Goal: Information Seeking & Learning: Learn about a topic

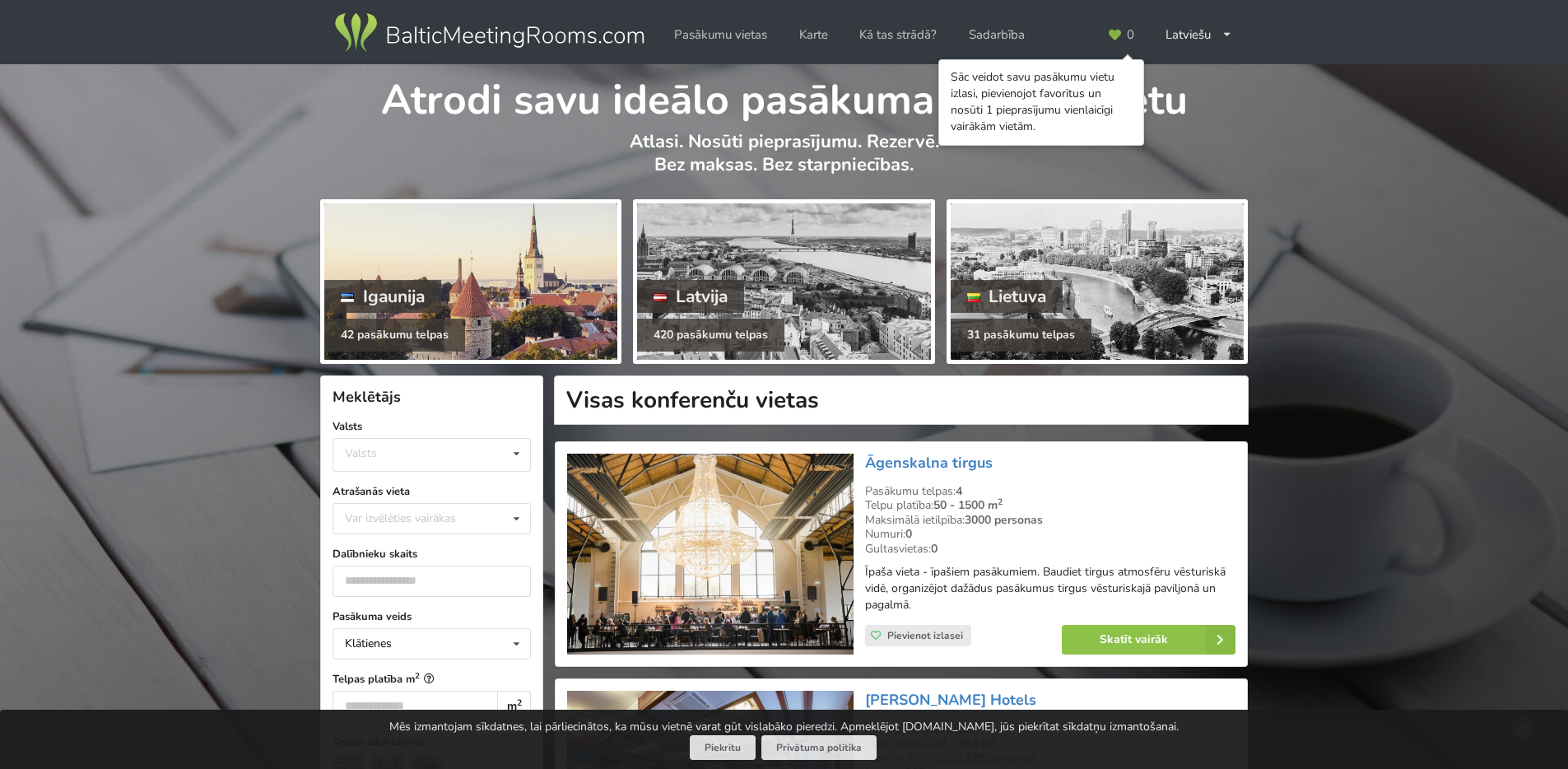
scroll to position [98, 0]
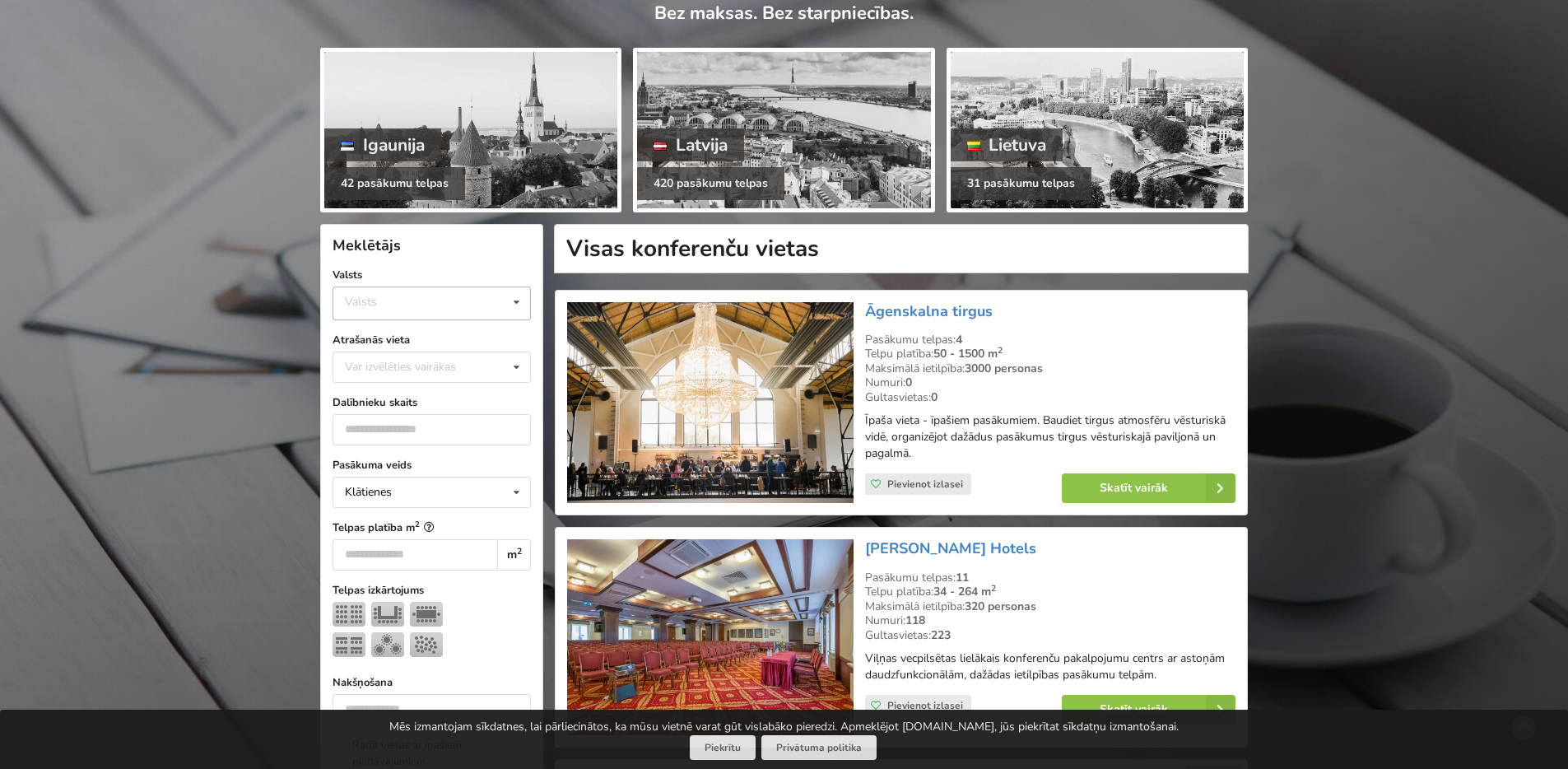
scroll to position [198, 0]
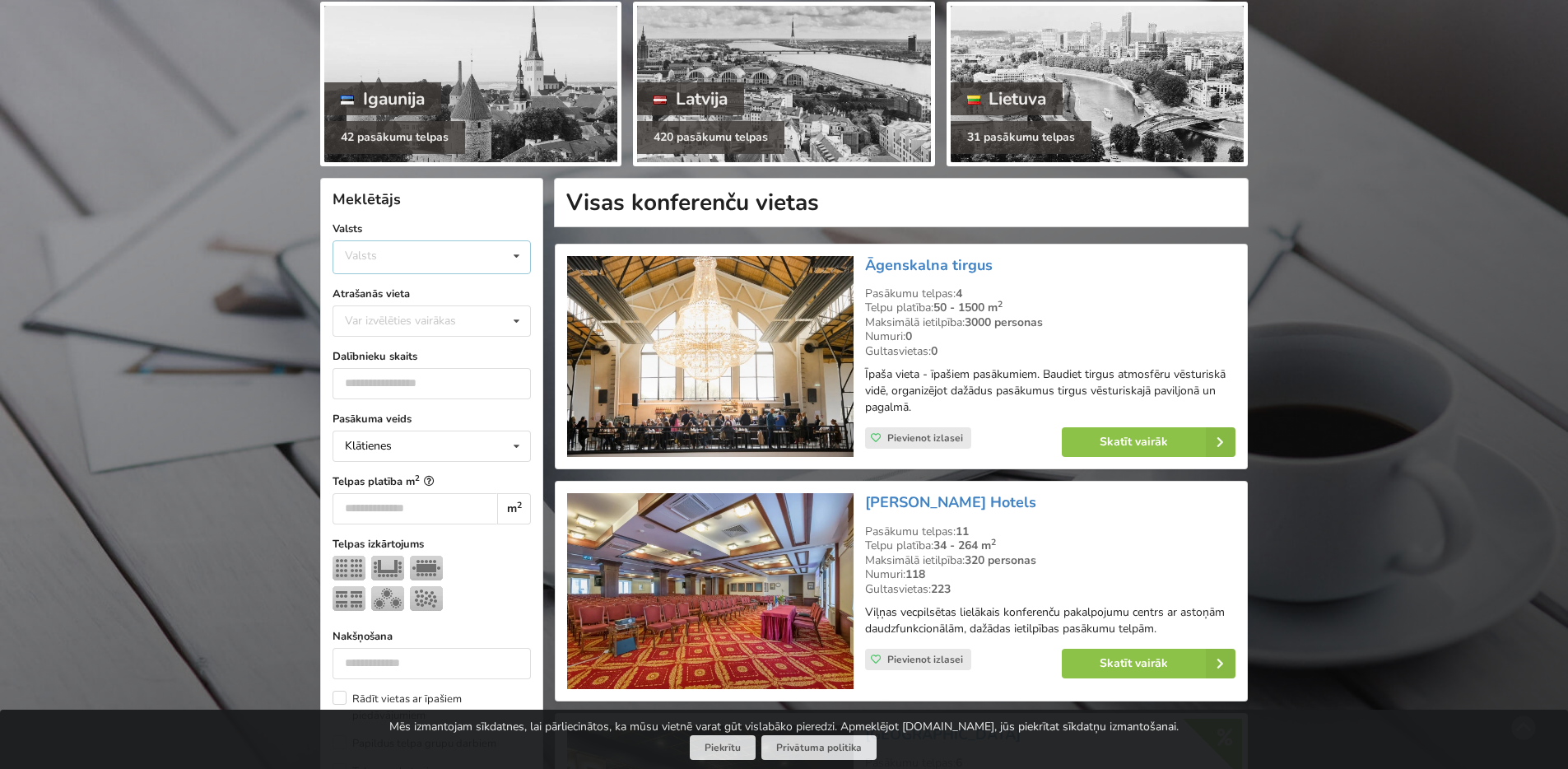
click at [434, 255] on div "Valsts Igaunija Latvija Lietuva" at bounding box center [432, 257] width 199 height 33
click at [404, 313] on div "Latvija" at bounding box center [432, 319] width 197 height 30
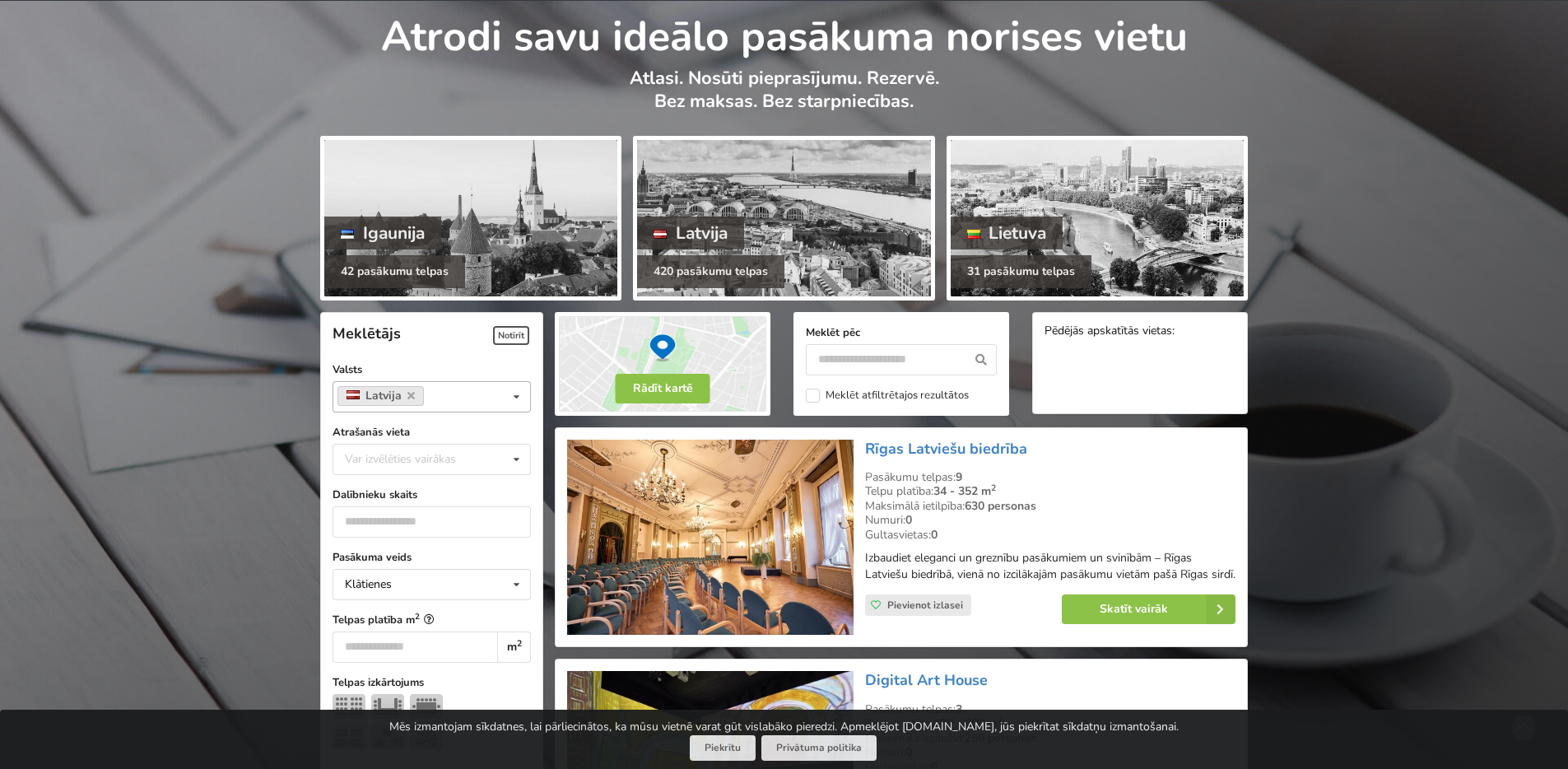
scroll to position [98, 0]
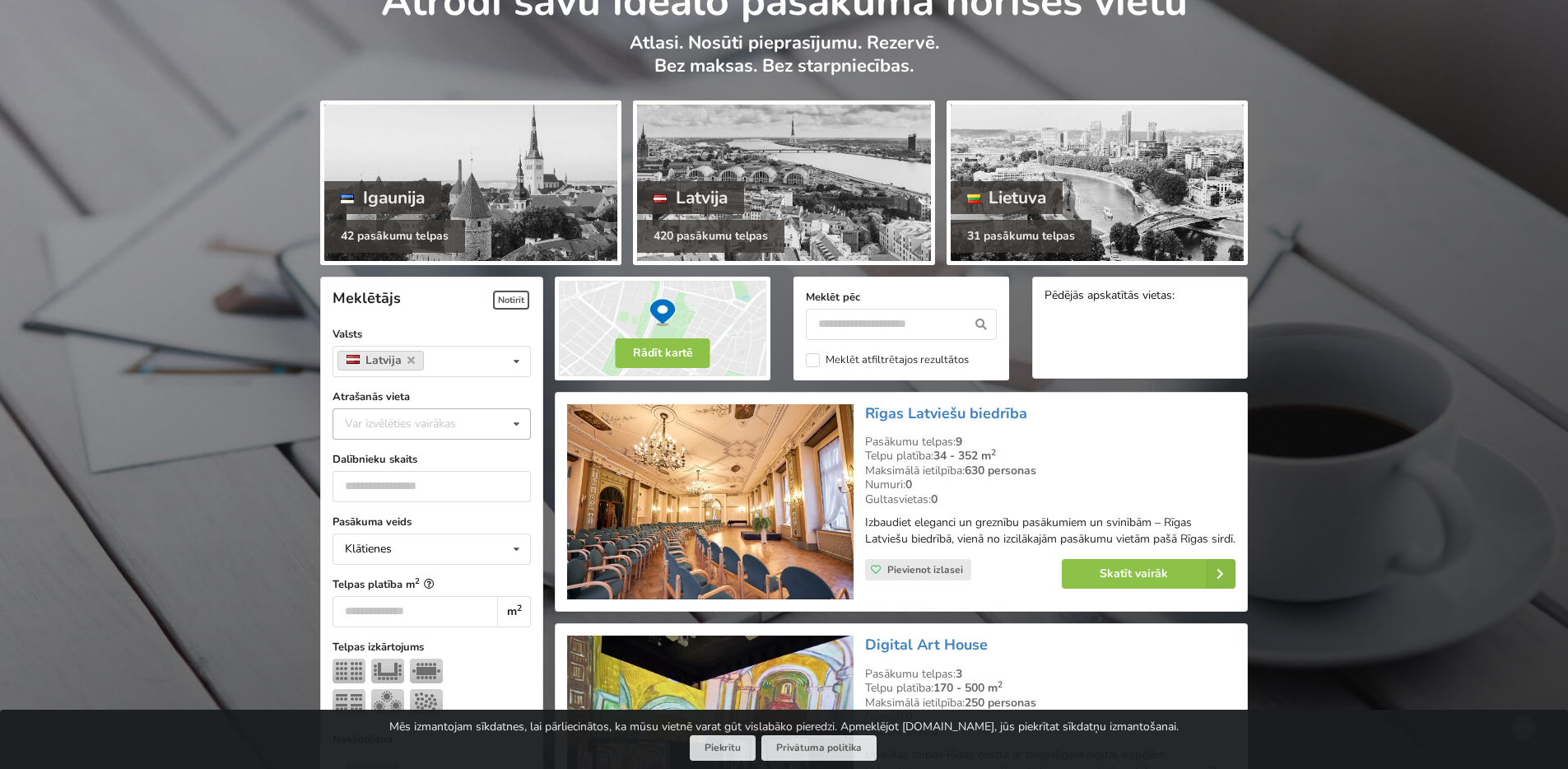
click at [457, 422] on div "Var izvēlēties vairākas" at bounding box center [416, 423] width 152 height 19
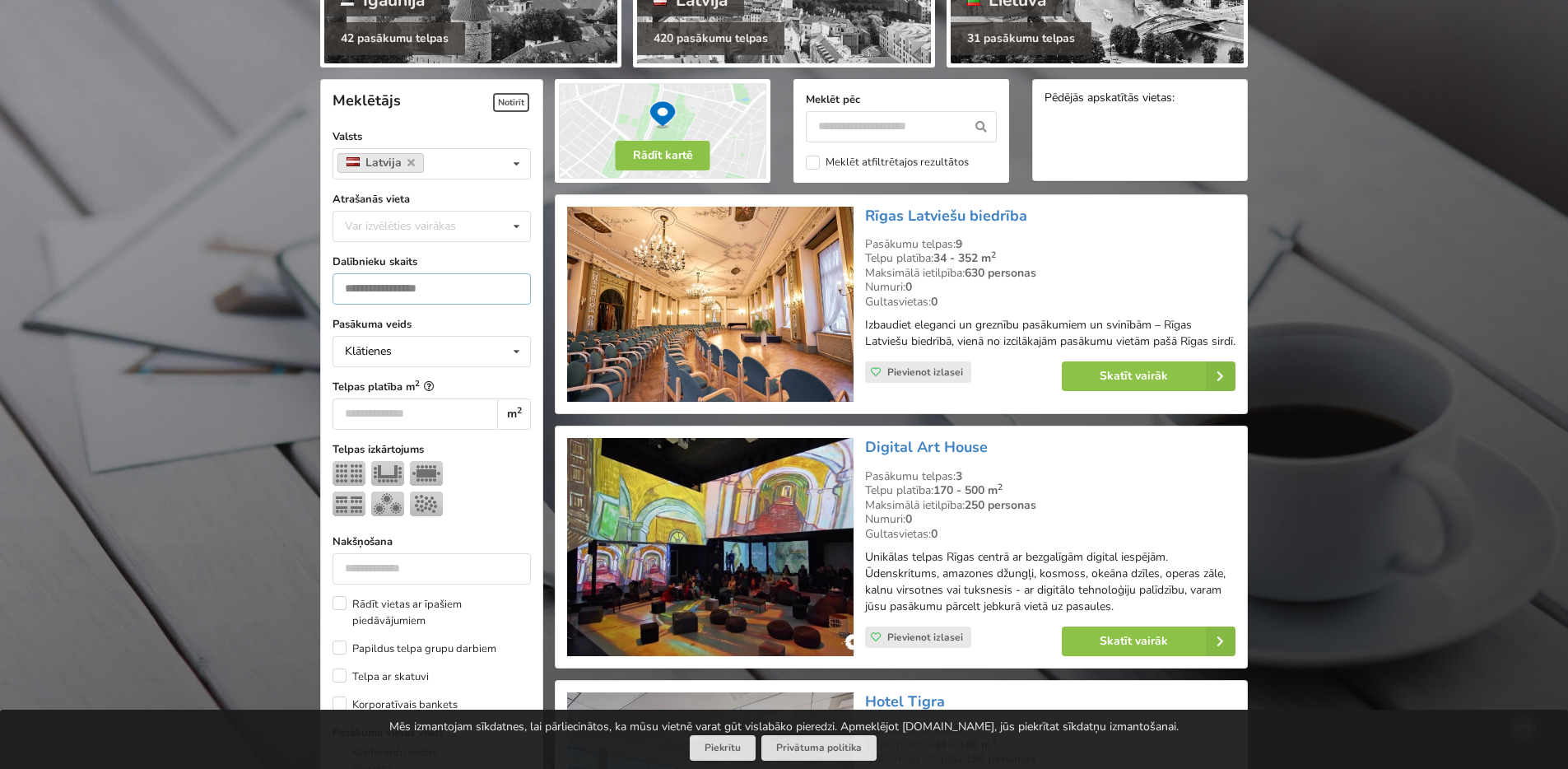
click at [442, 300] on input "number" at bounding box center [432, 289] width 199 height 31
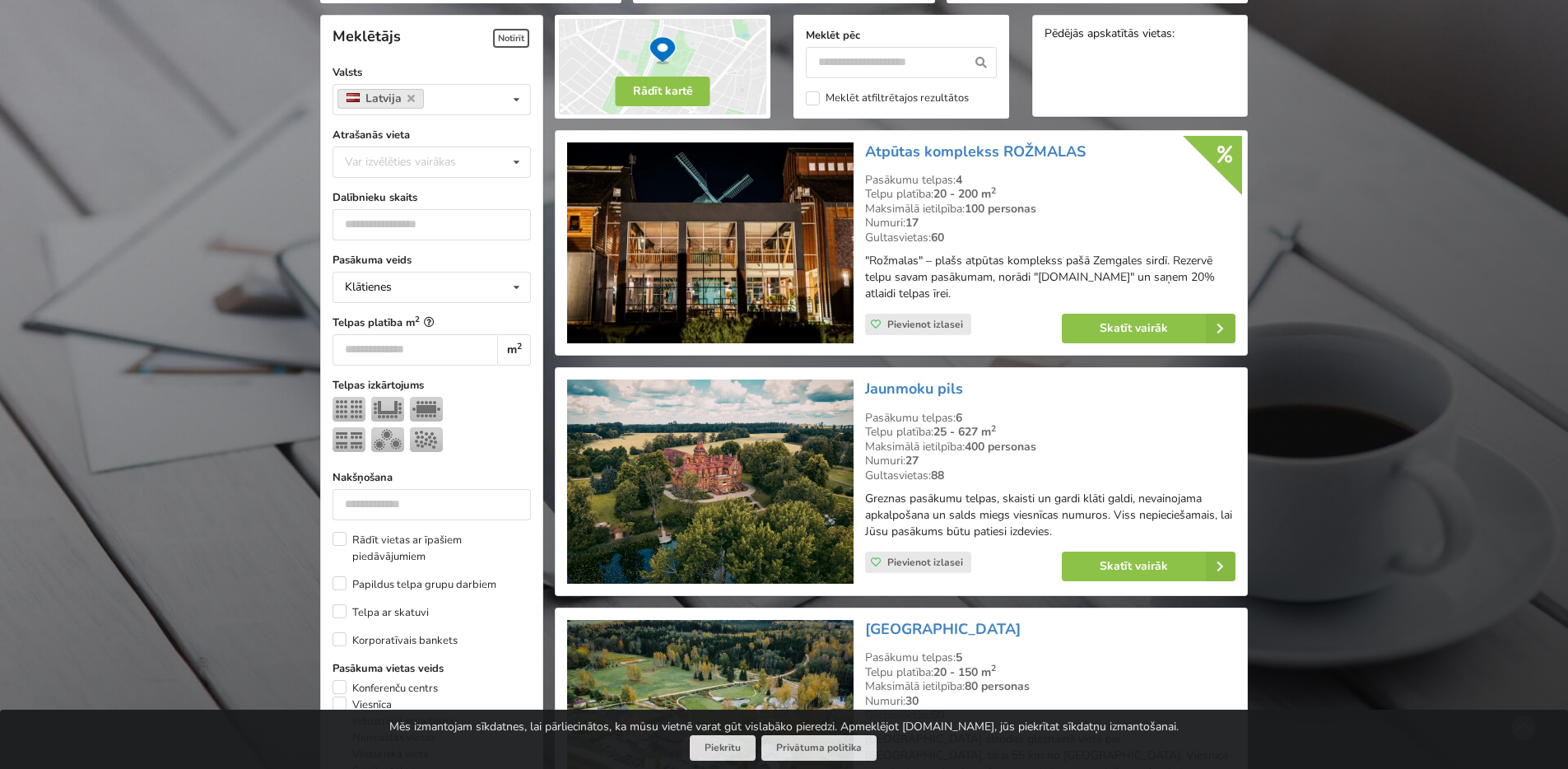
scroll to position [370, 0]
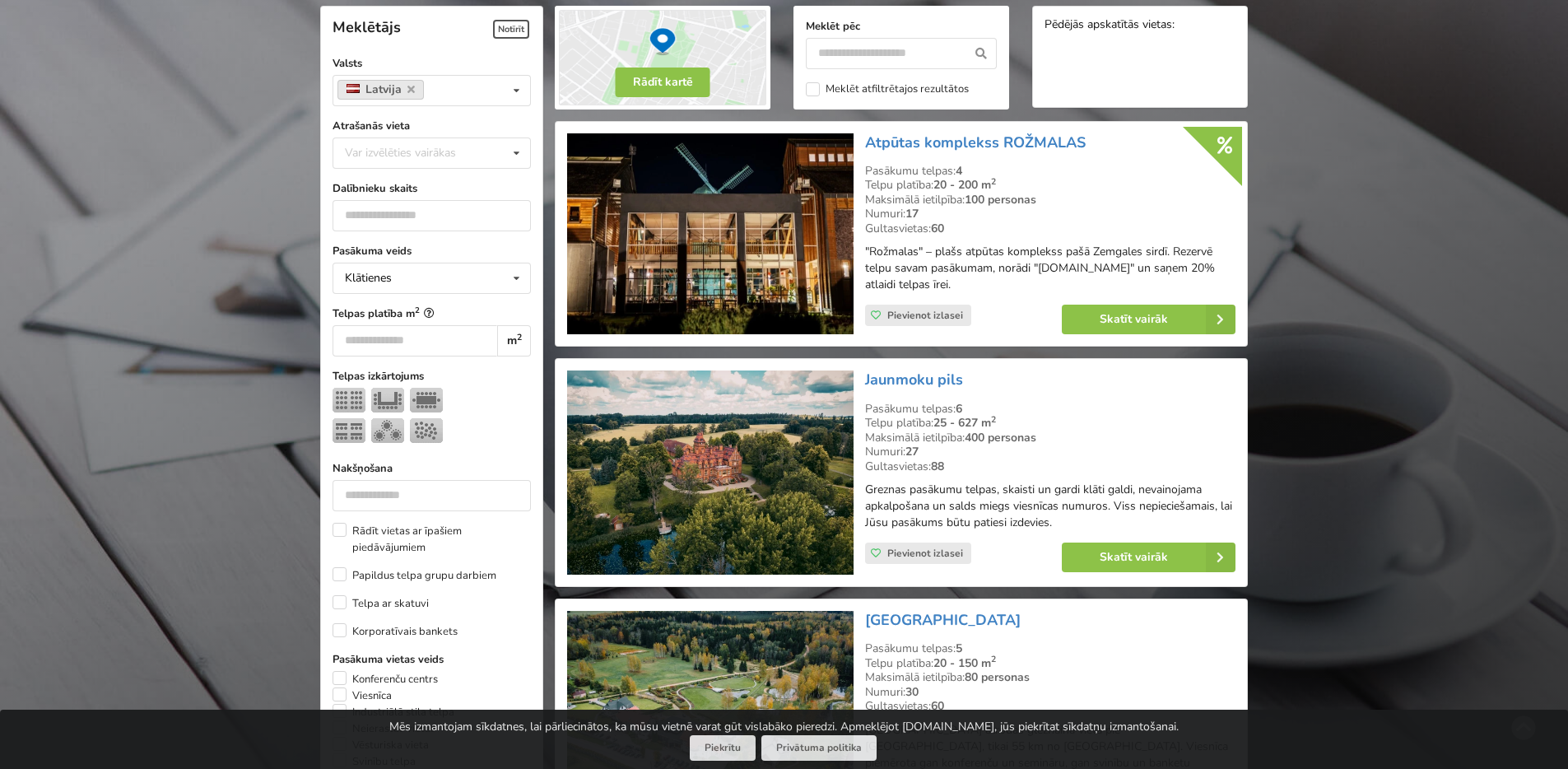
click at [413, 341] on input "number" at bounding box center [414, 341] width 164 height 31
click at [471, 413] on div at bounding box center [432, 418] width 199 height 61
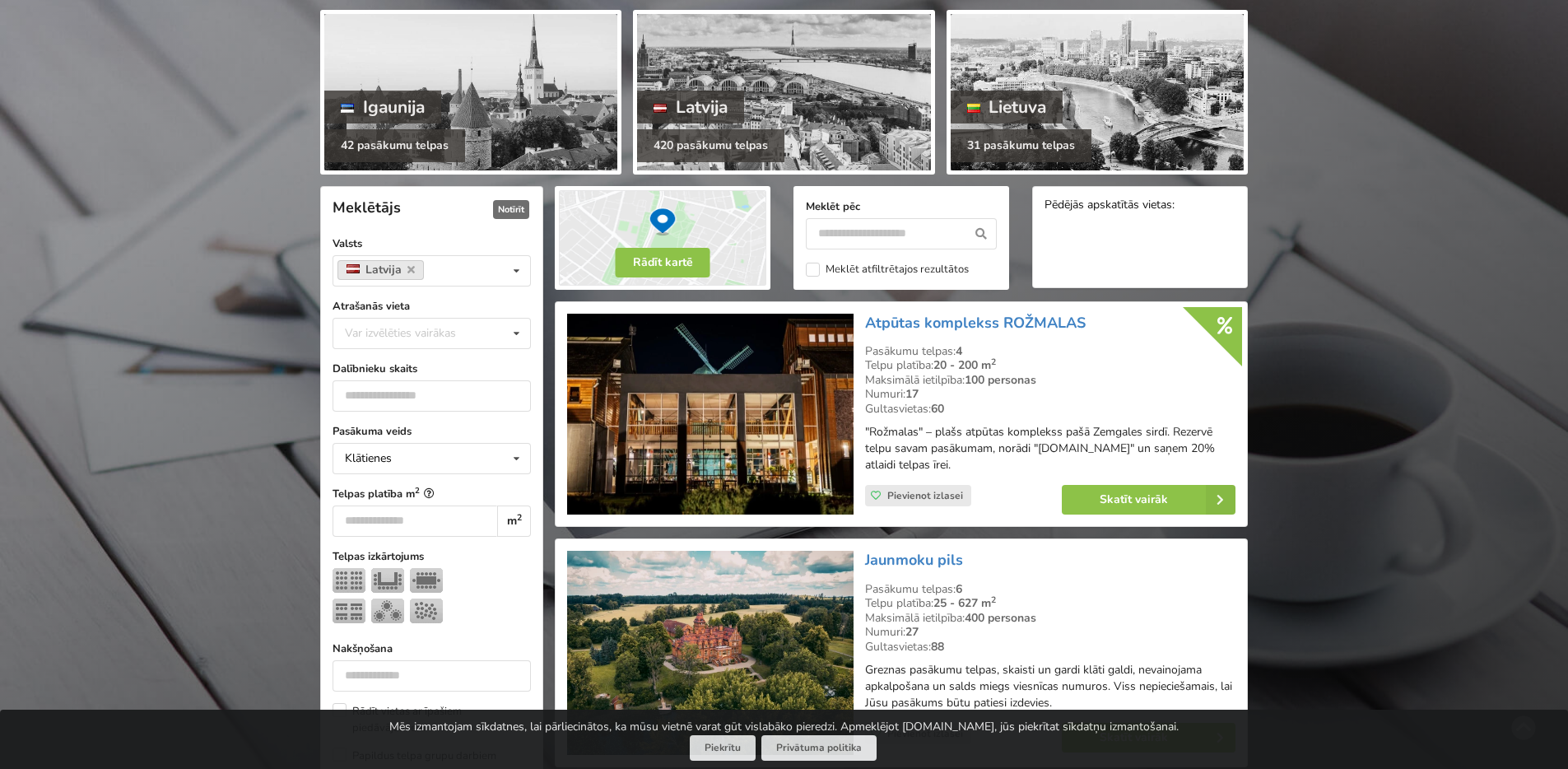
scroll to position [172, 0]
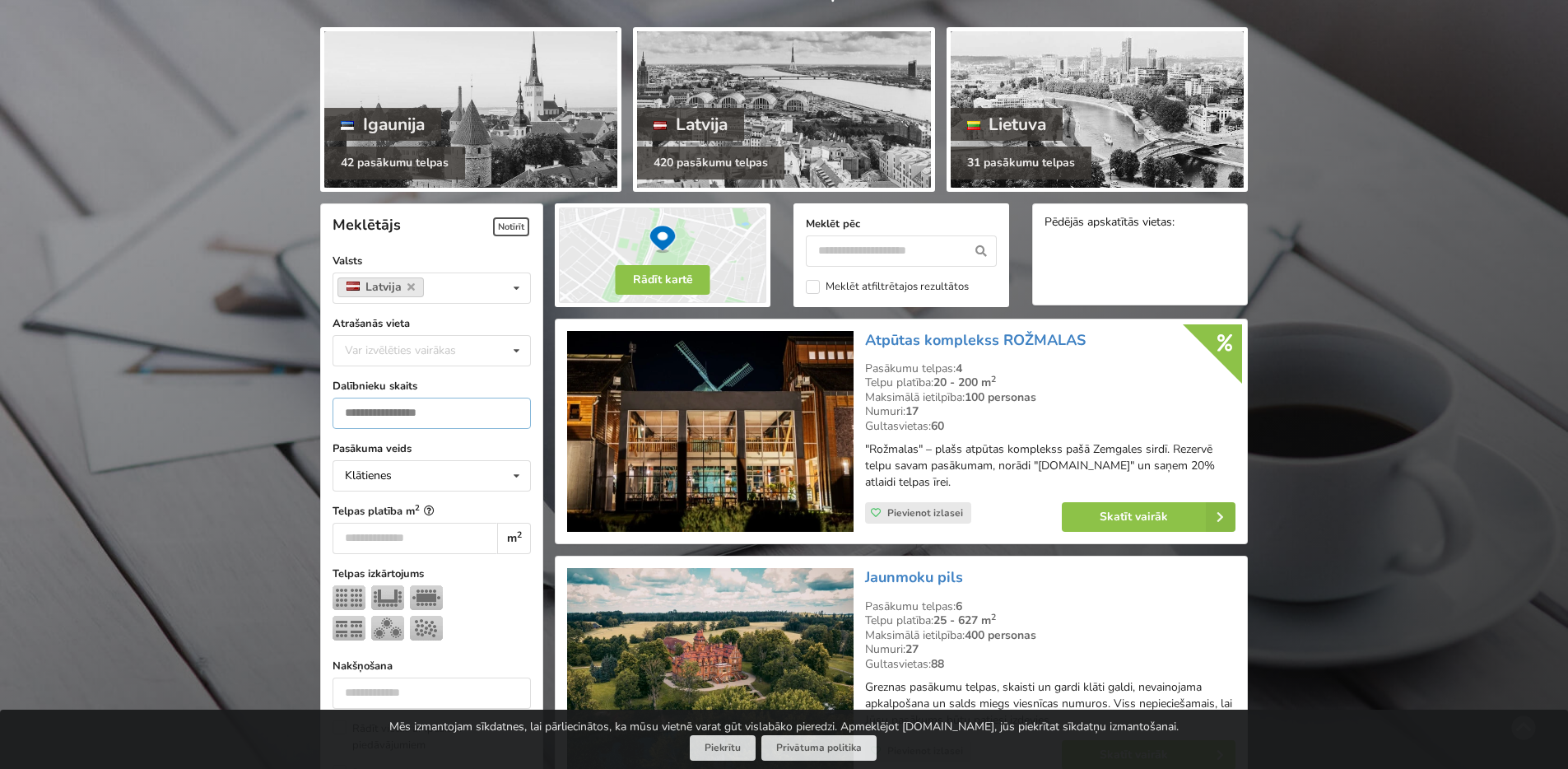
drag, startPoint x: 359, startPoint y: 412, endPoint x: 330, endPoint y: 413, distance: 29.0
type input "*"
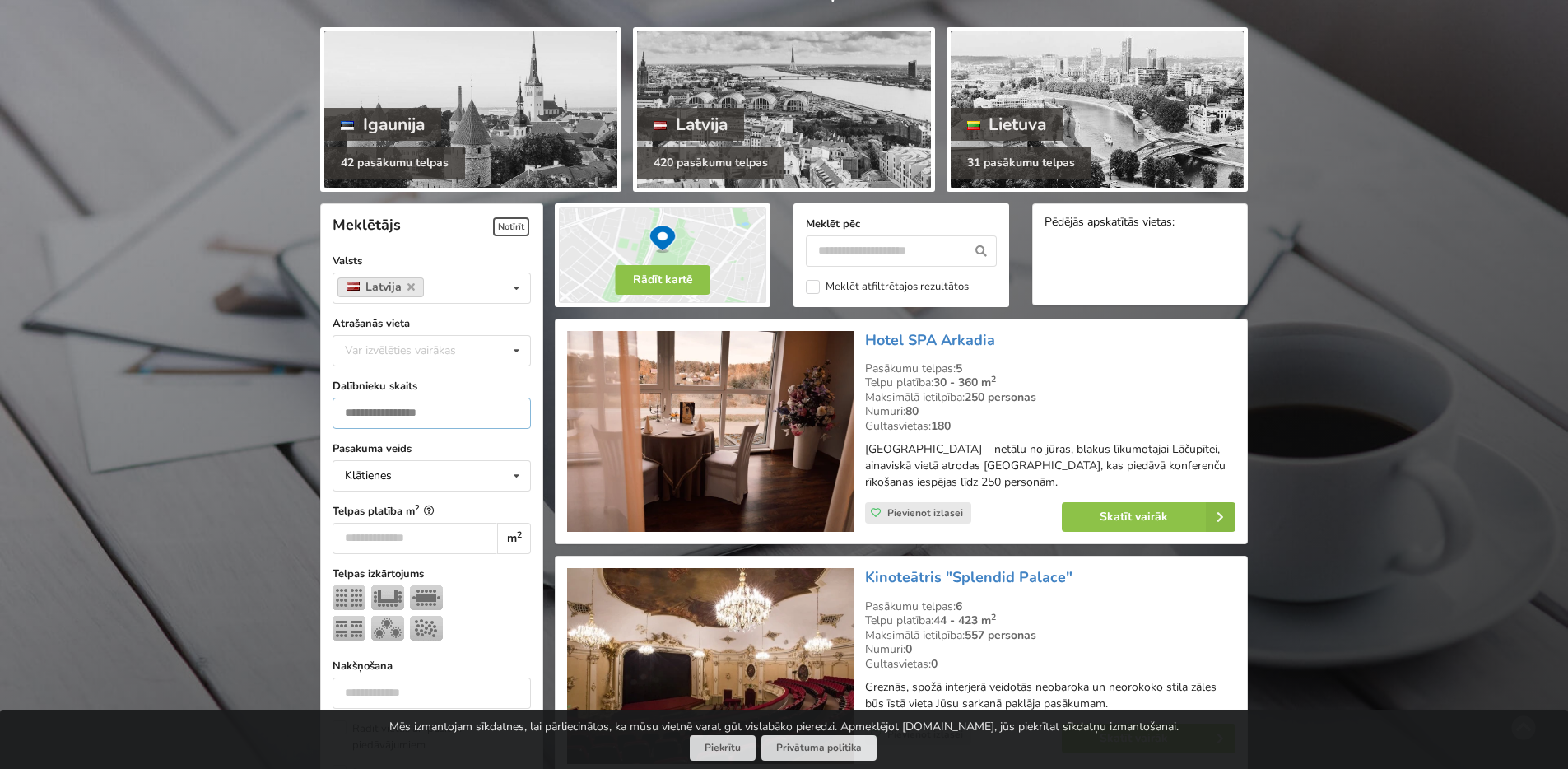
scroll to position [370, 0]
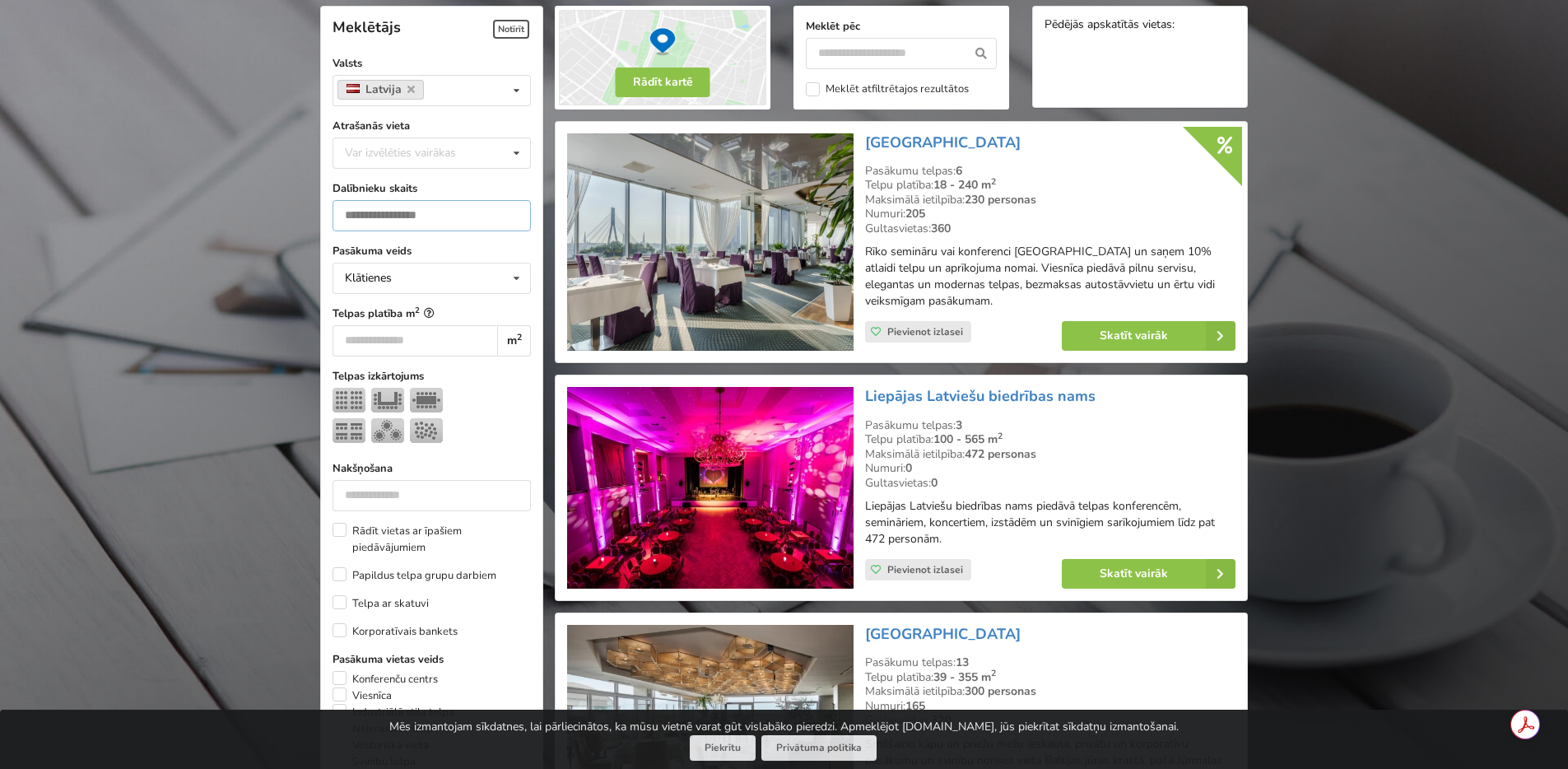
type input "**"
click at [927, 284] on p "Rīko semināru vai konferenci Riga Islande Hotel un saņem 10% atlaidi telpu un a…" at bounding box center [1050, 276] width 371 height 66
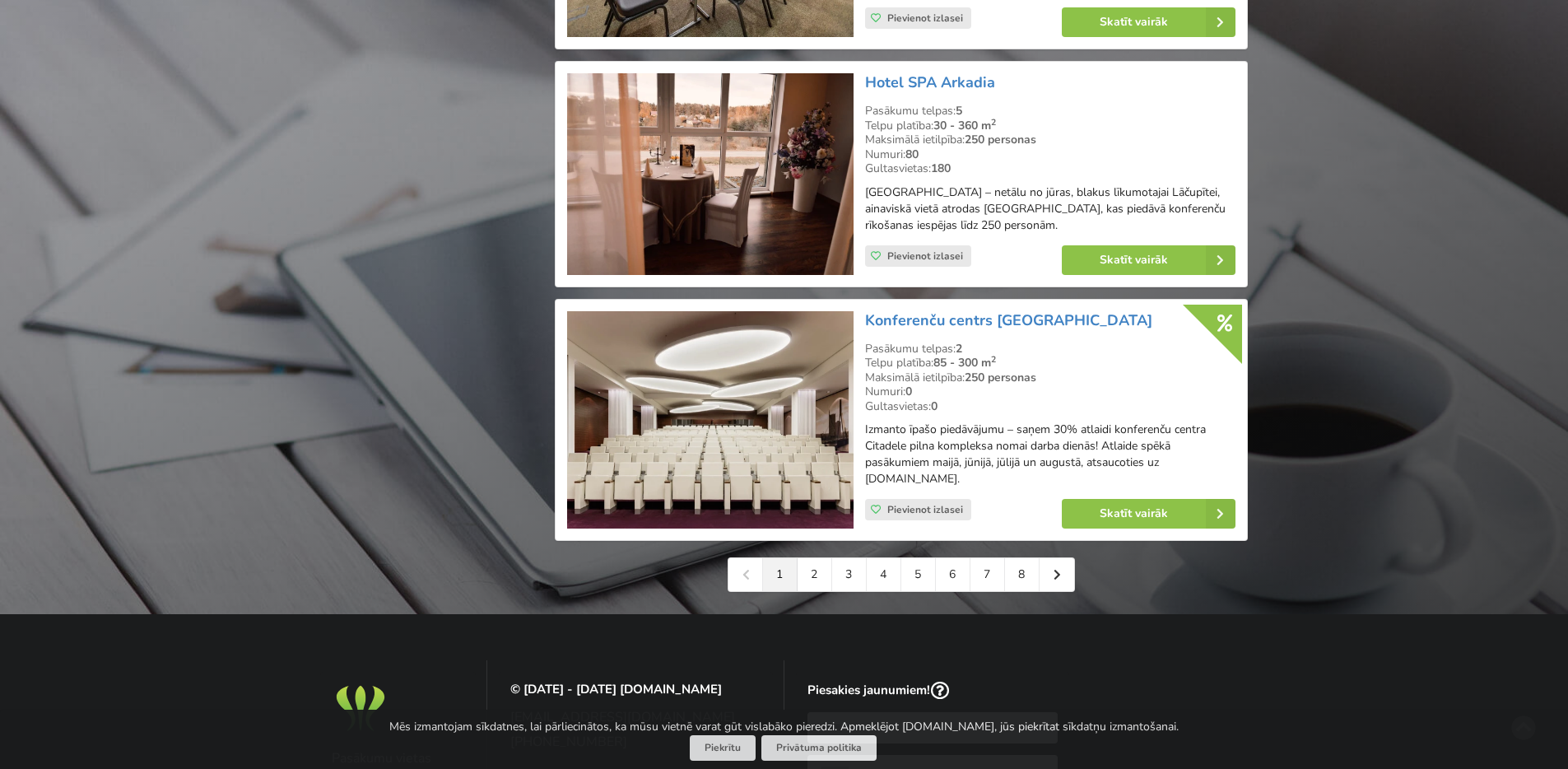
scroll to position [3825, 0]
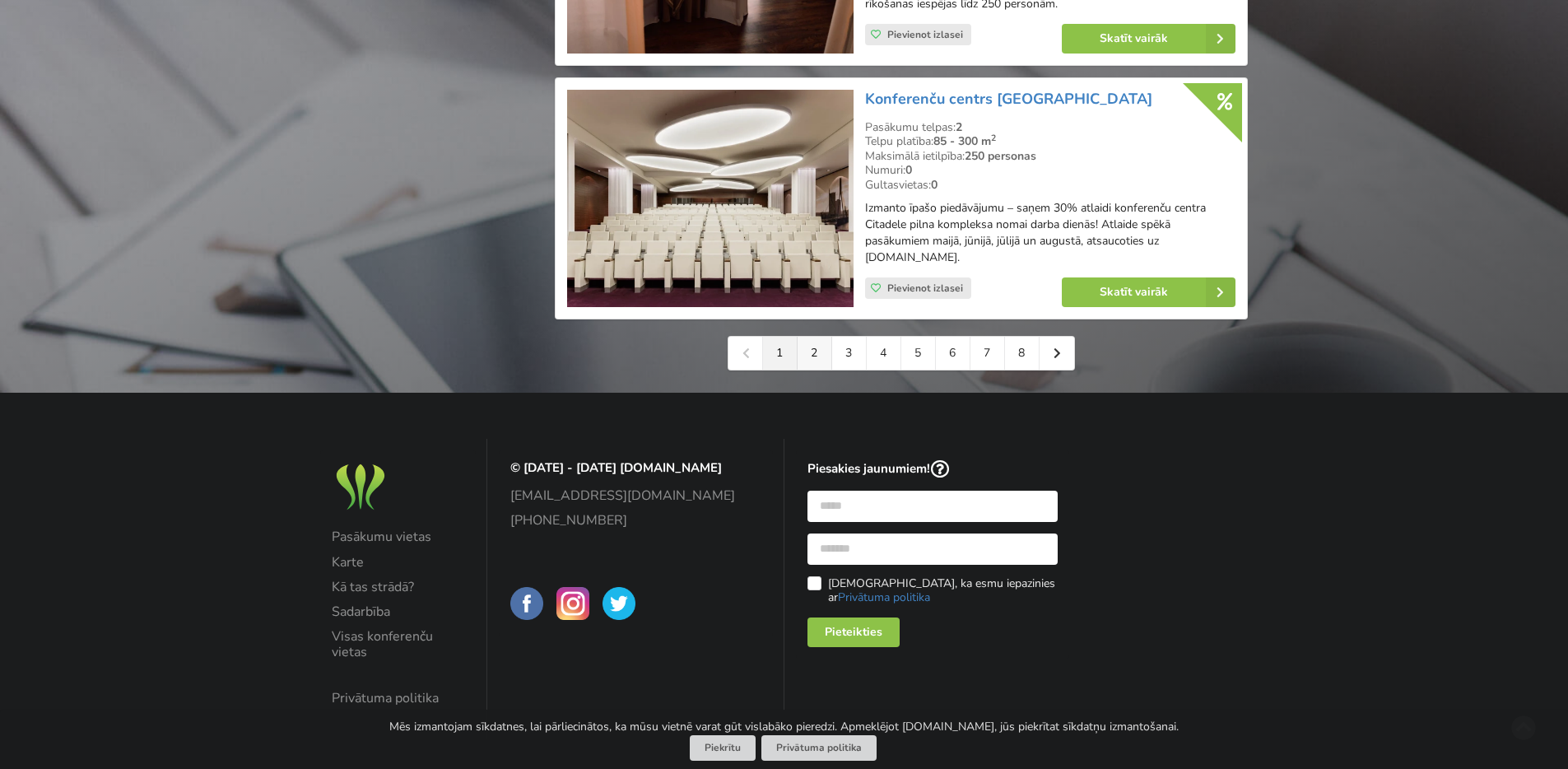
click at [809, 353] on link "2" at bounding box center [814, 352] width 34 height 32
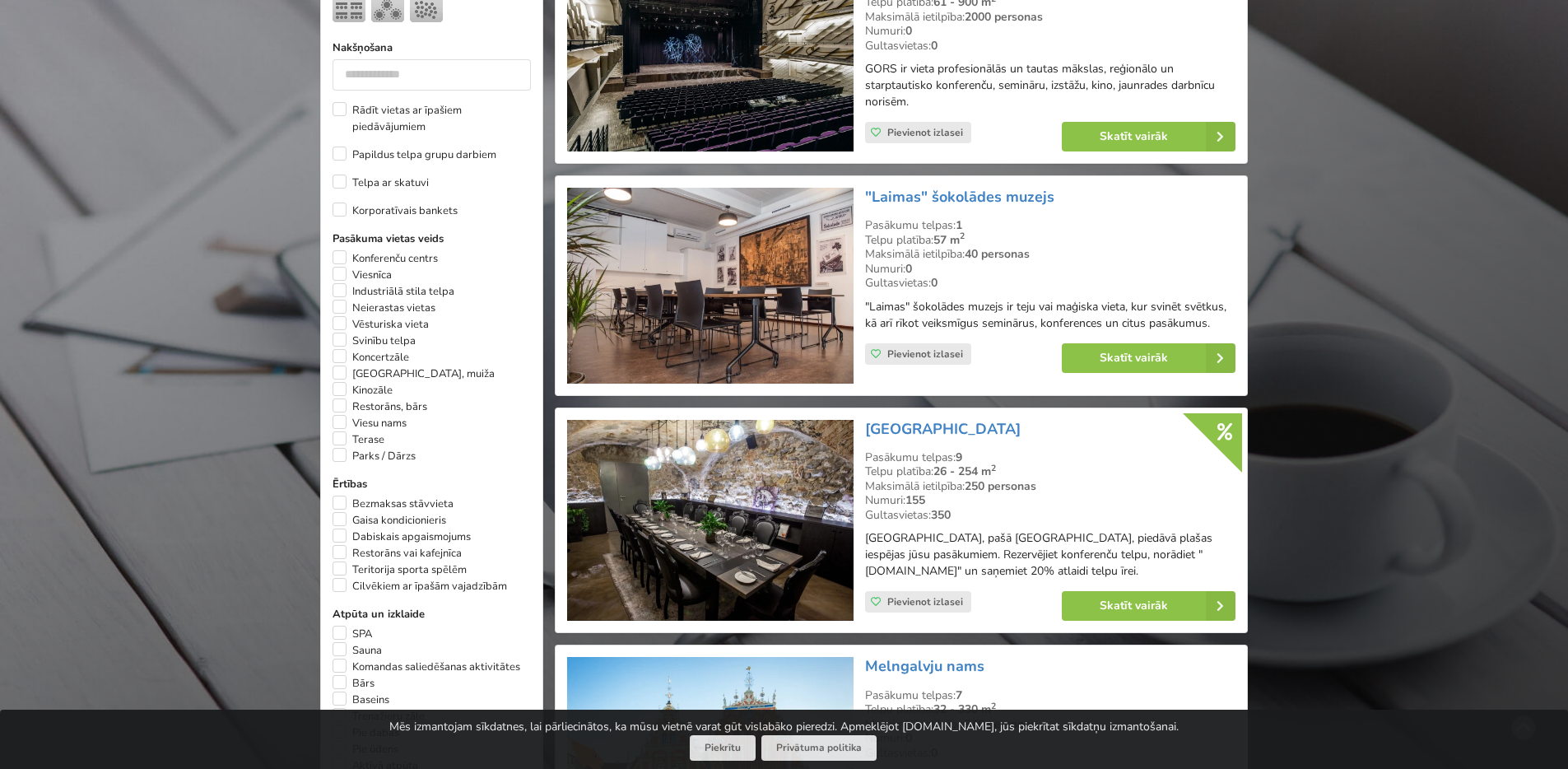
scroll to position [889, 0]
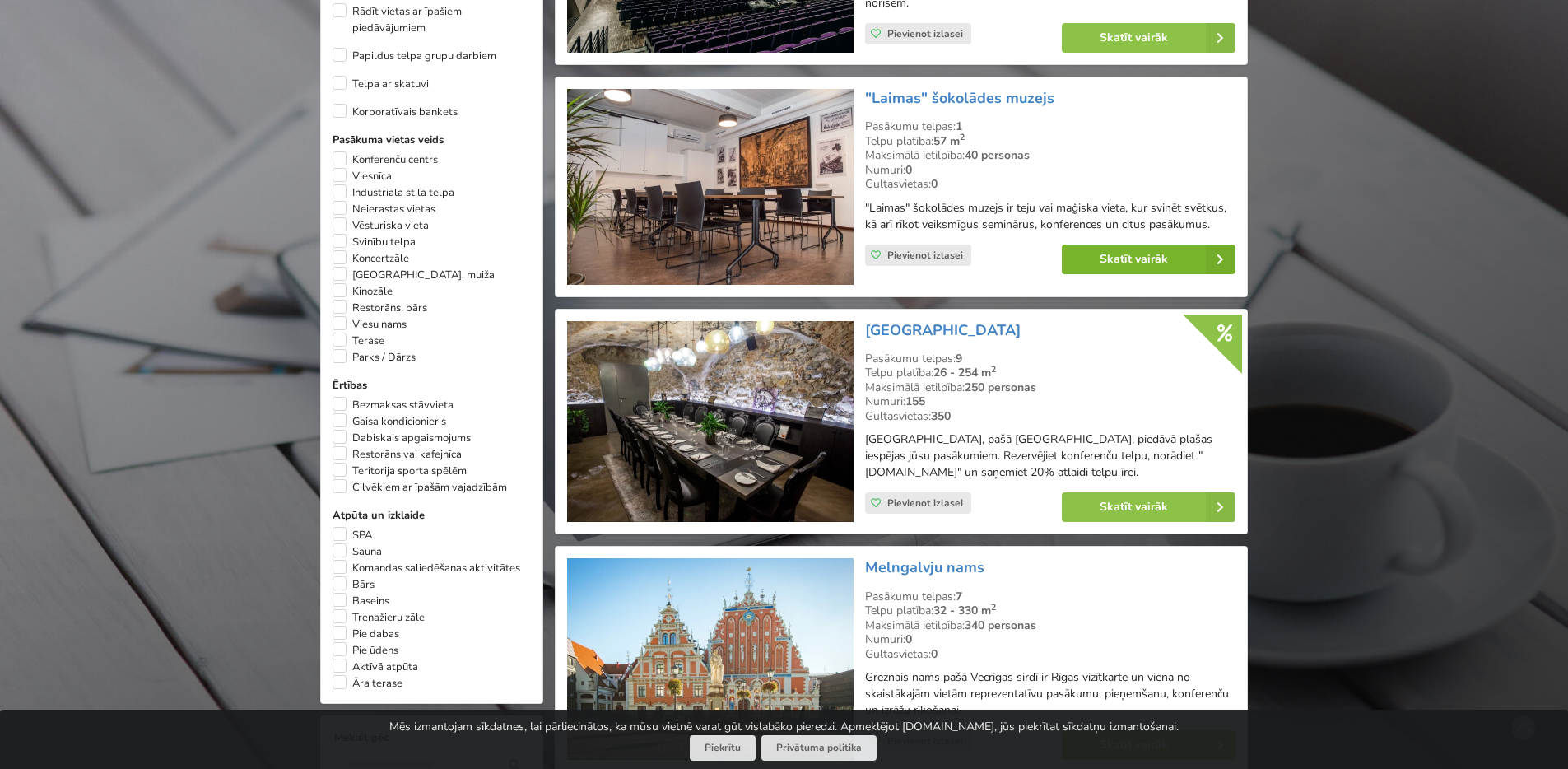
click at [1125, 263] on link "Skatīt vairāk" at bounding box center [1148, 260] width 174 height 30
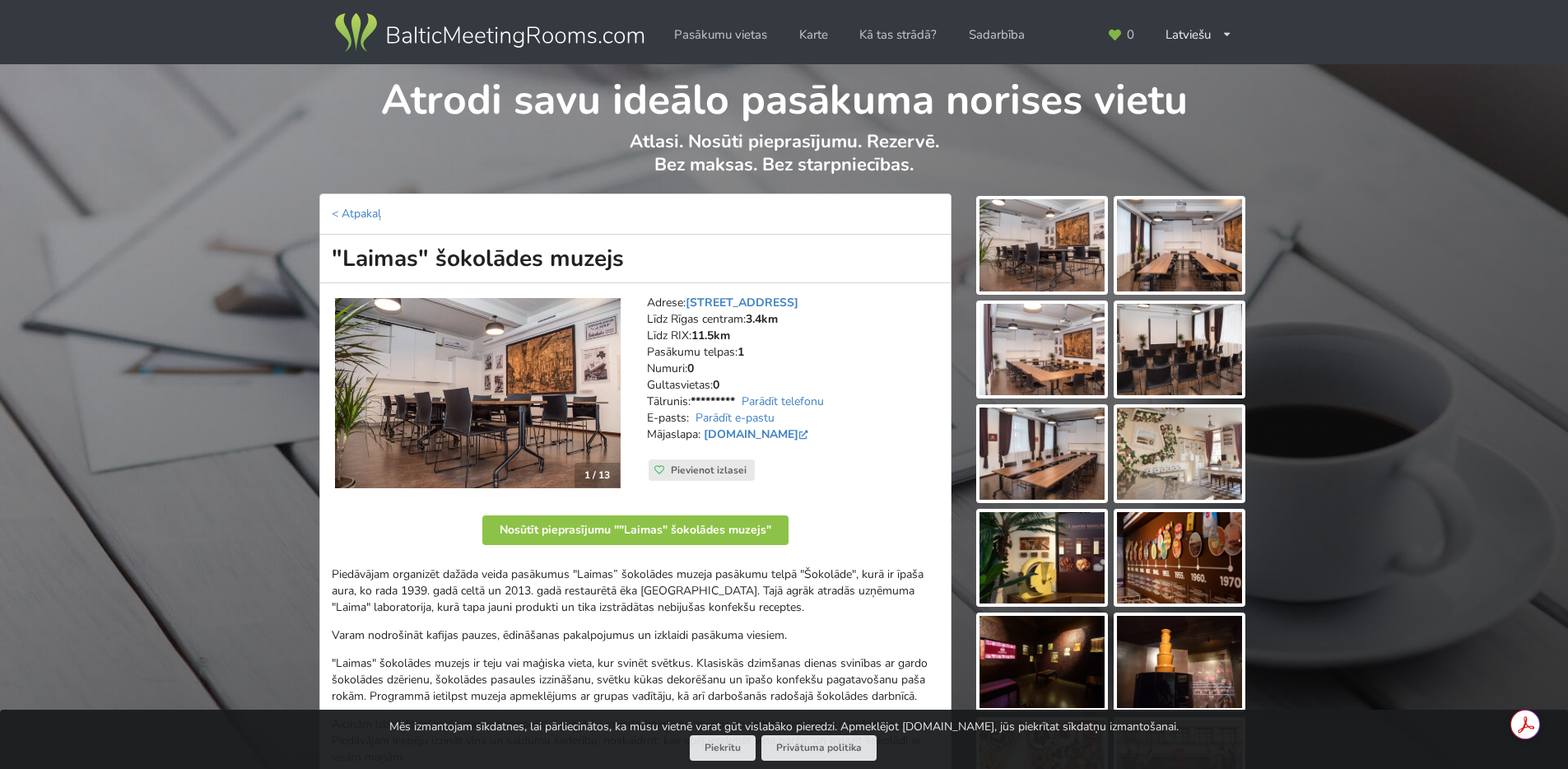
click at [1006, 265] on img at bounding box center [1042, 245] width 125 height 92
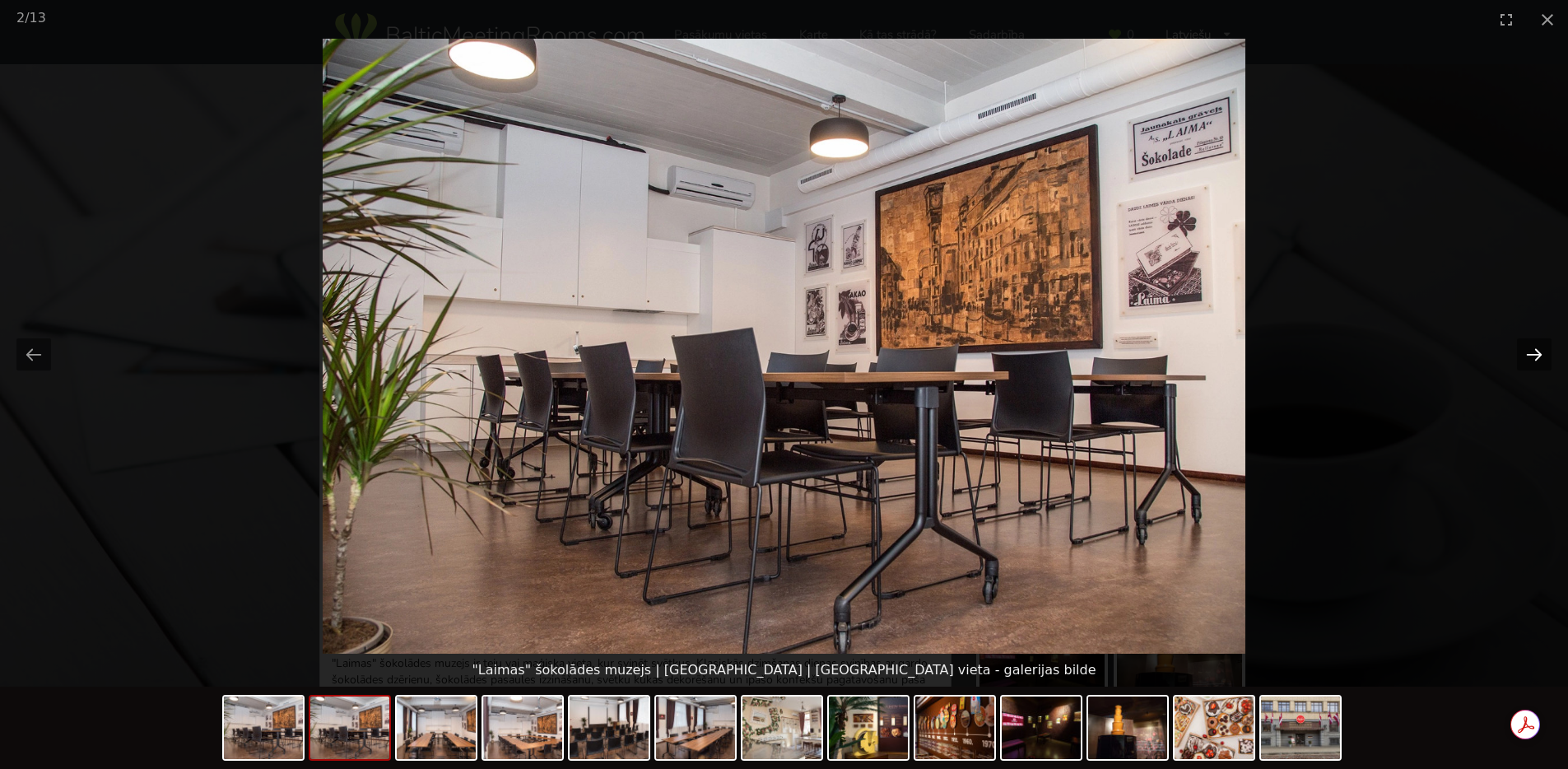
click at [1536, 358] on button "Next slide" at bounding box center [1534, 354] width 34 height 32
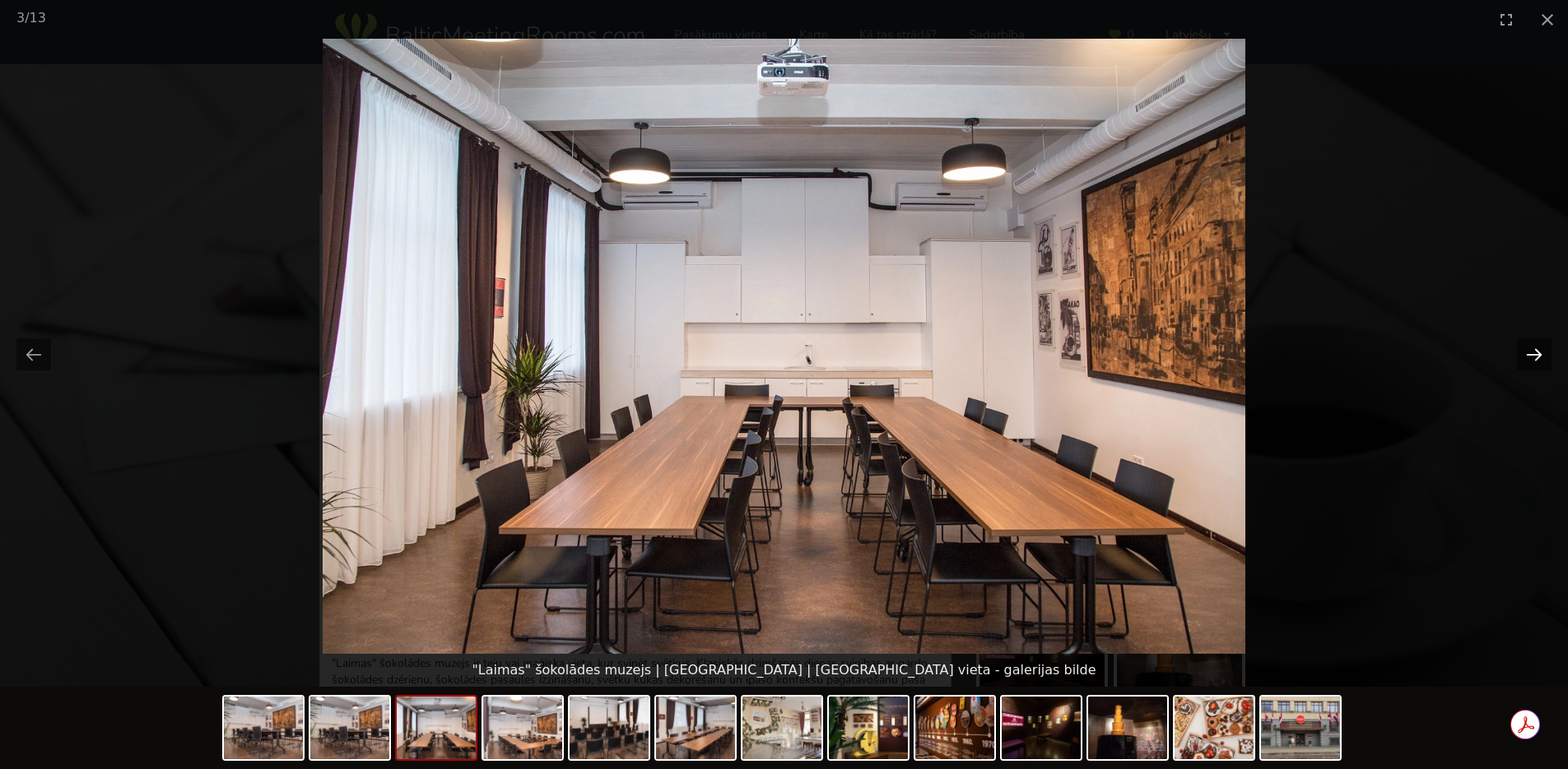
click at [1536, 358] on button "Next slide" at bounding box center [1534, 354] width 34 height 32
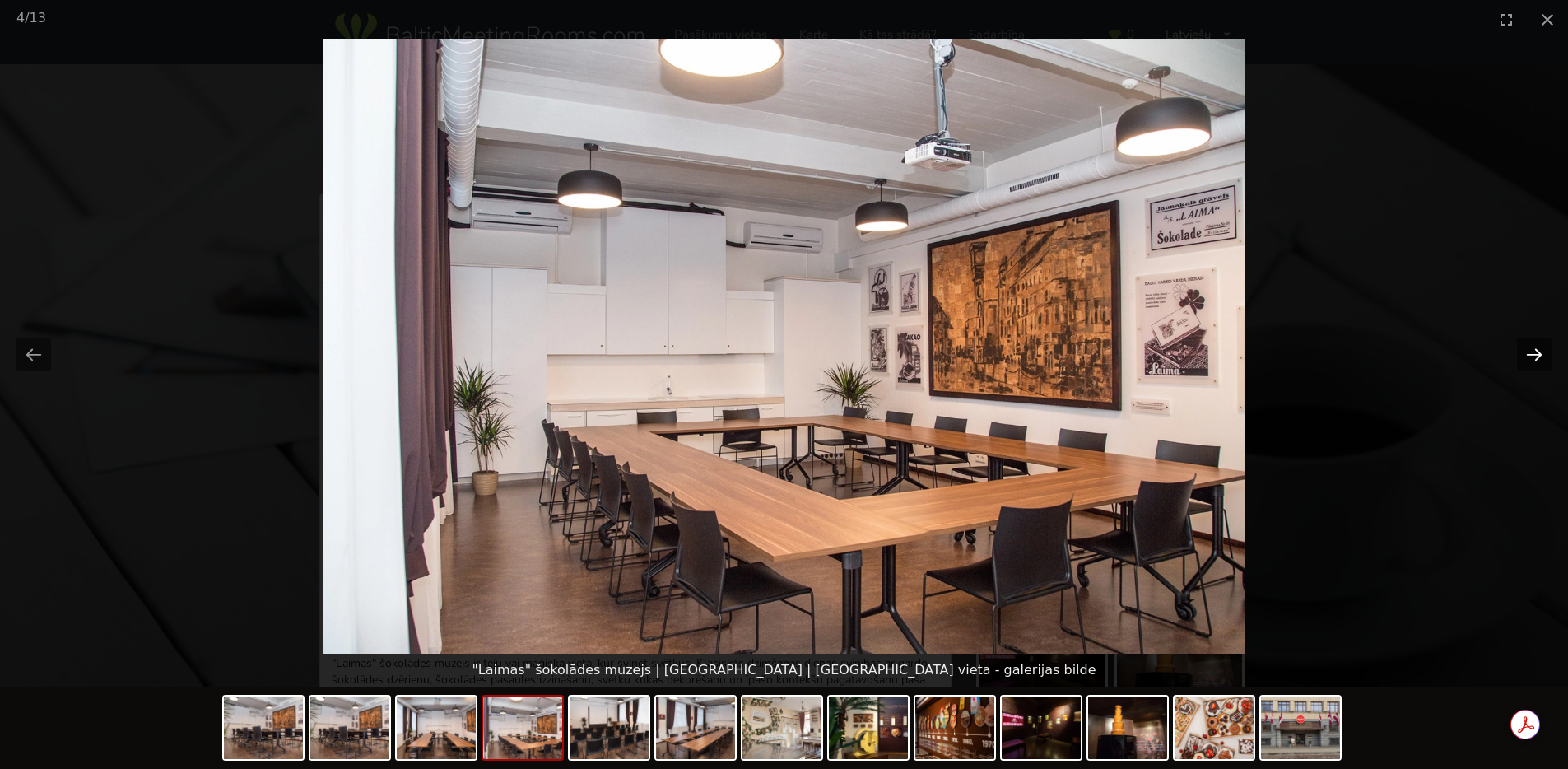
click at [1536, 358] on button "Next slide" at bounding box center [1534, 354] width 34 height 32
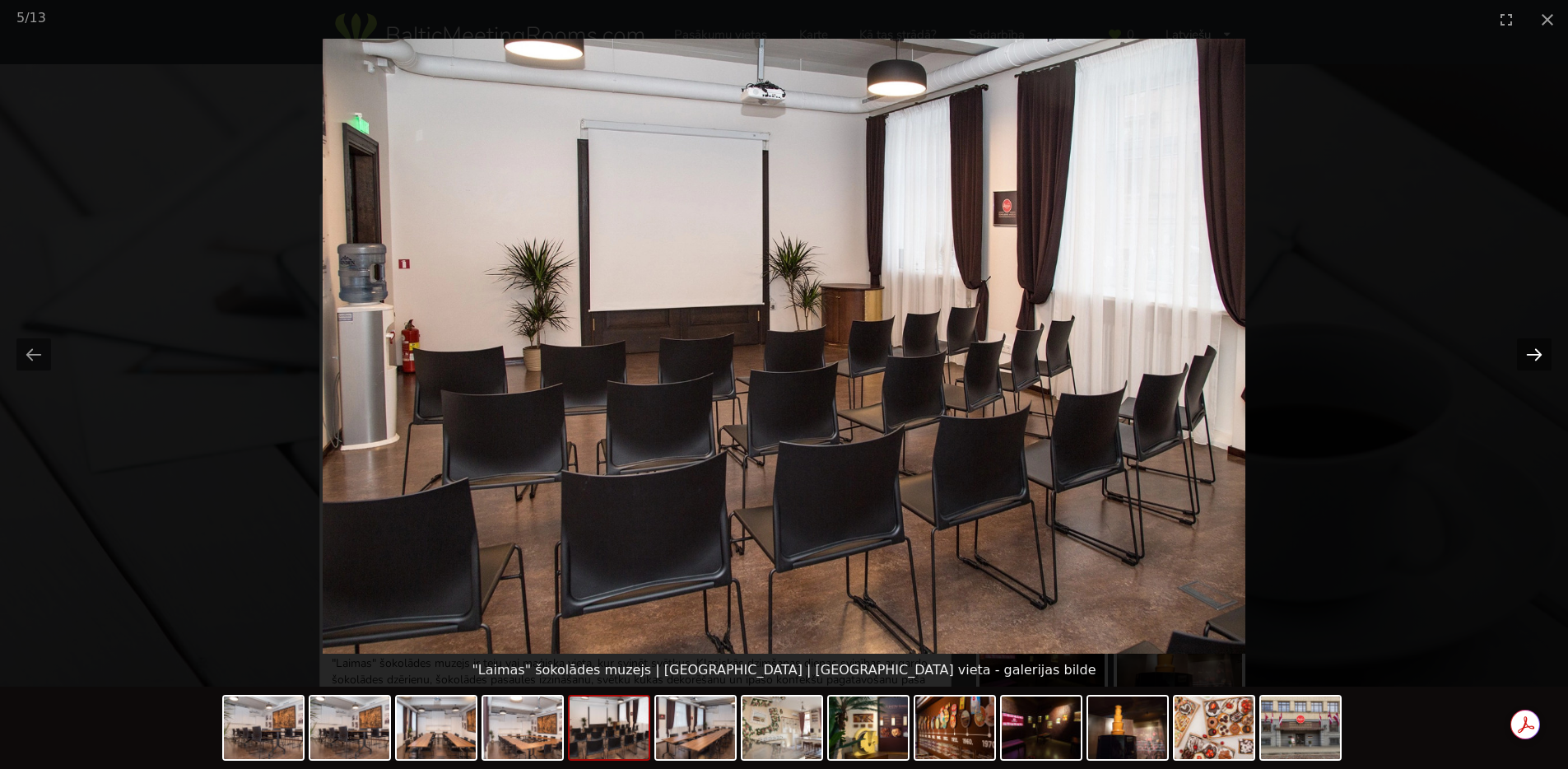
click at [1536, 358] on button "Next slide" at bounding box center [1534, 354] width 34 height 32
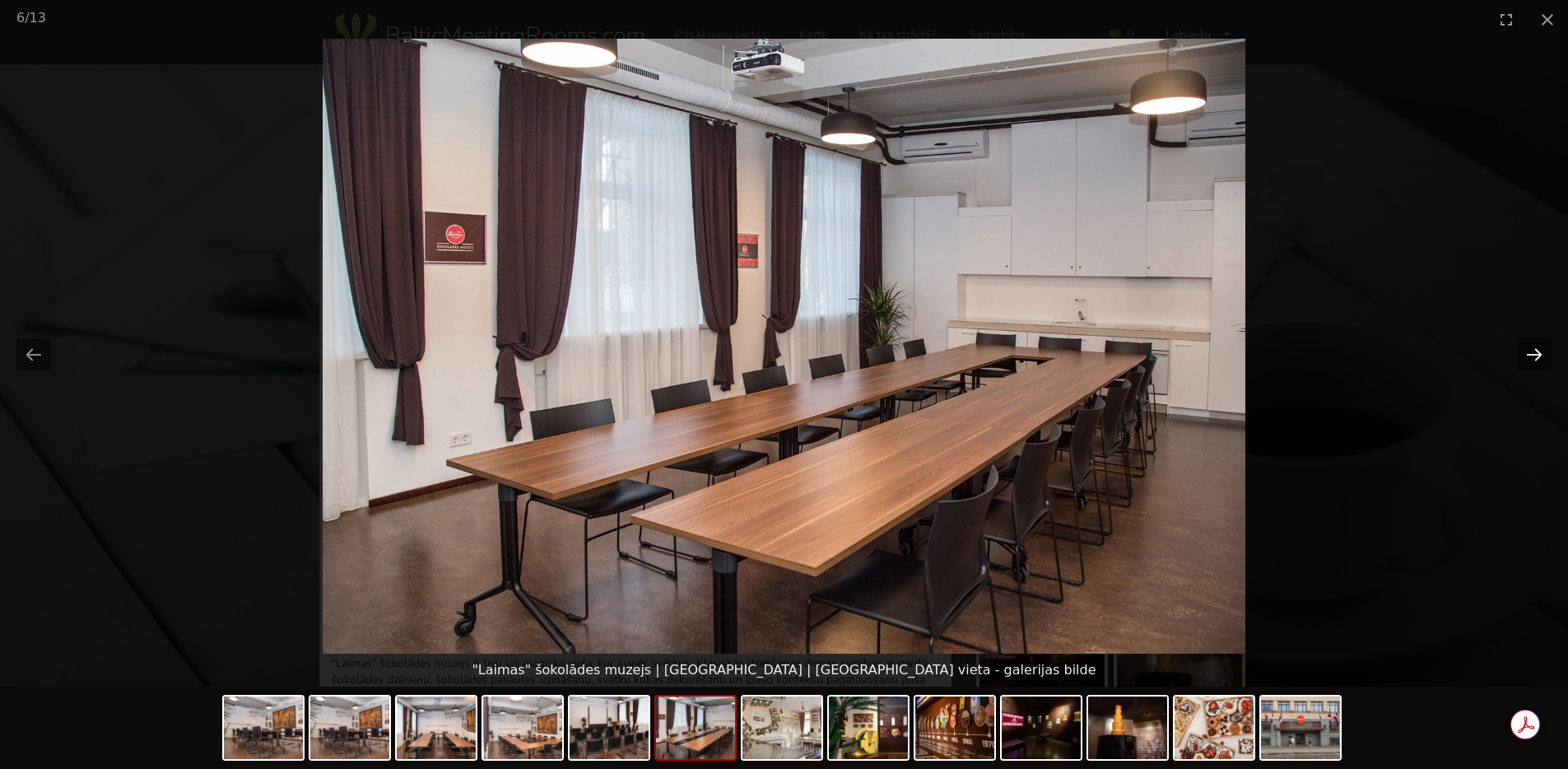
click at [1536, 358] on button "Next slide" at bounding box center [1534, 354] width 34 height 32
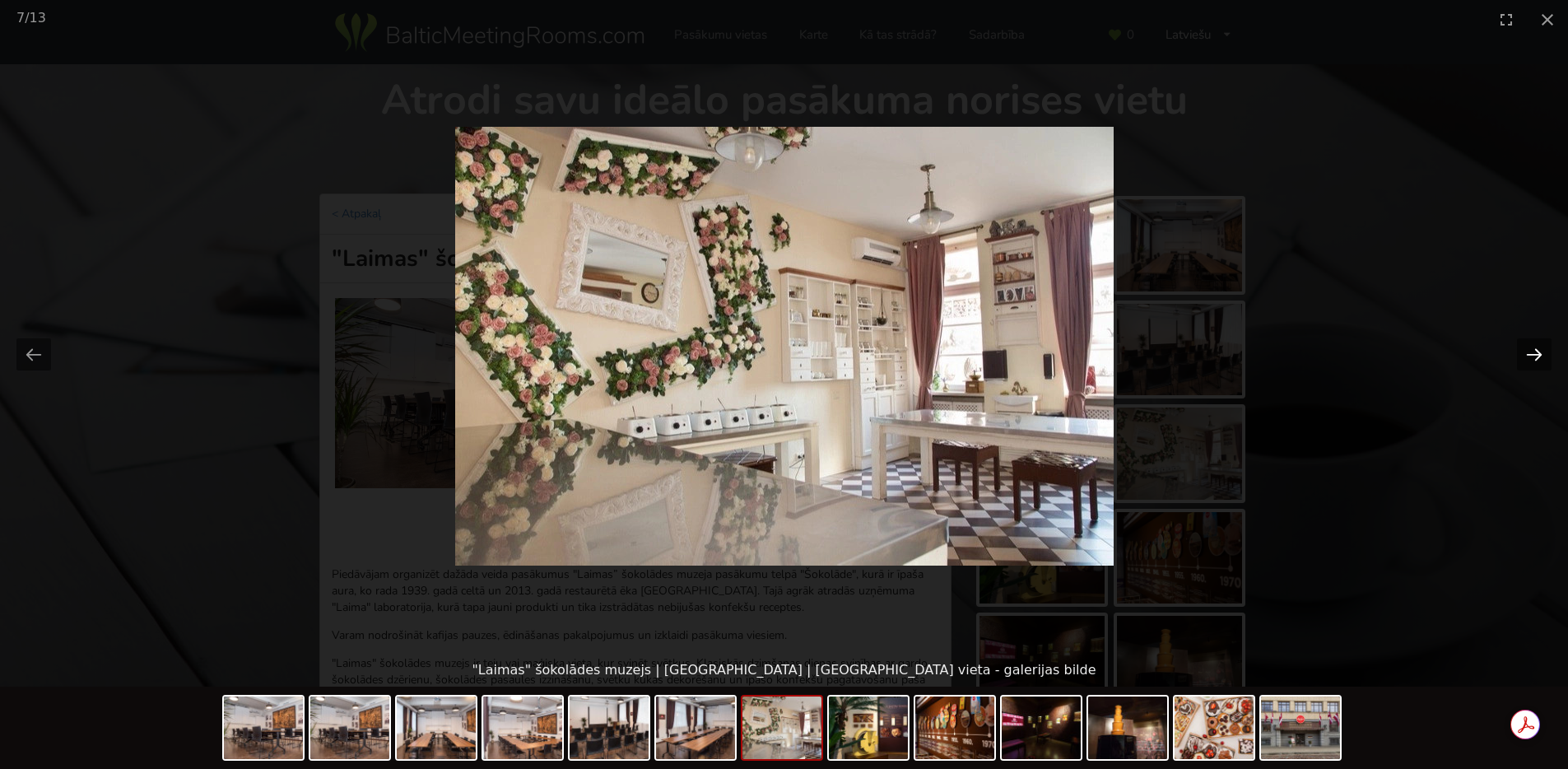
click at [1536, 358] on button "Next slide" at bounding box center [1534, 354] width 34 height 32
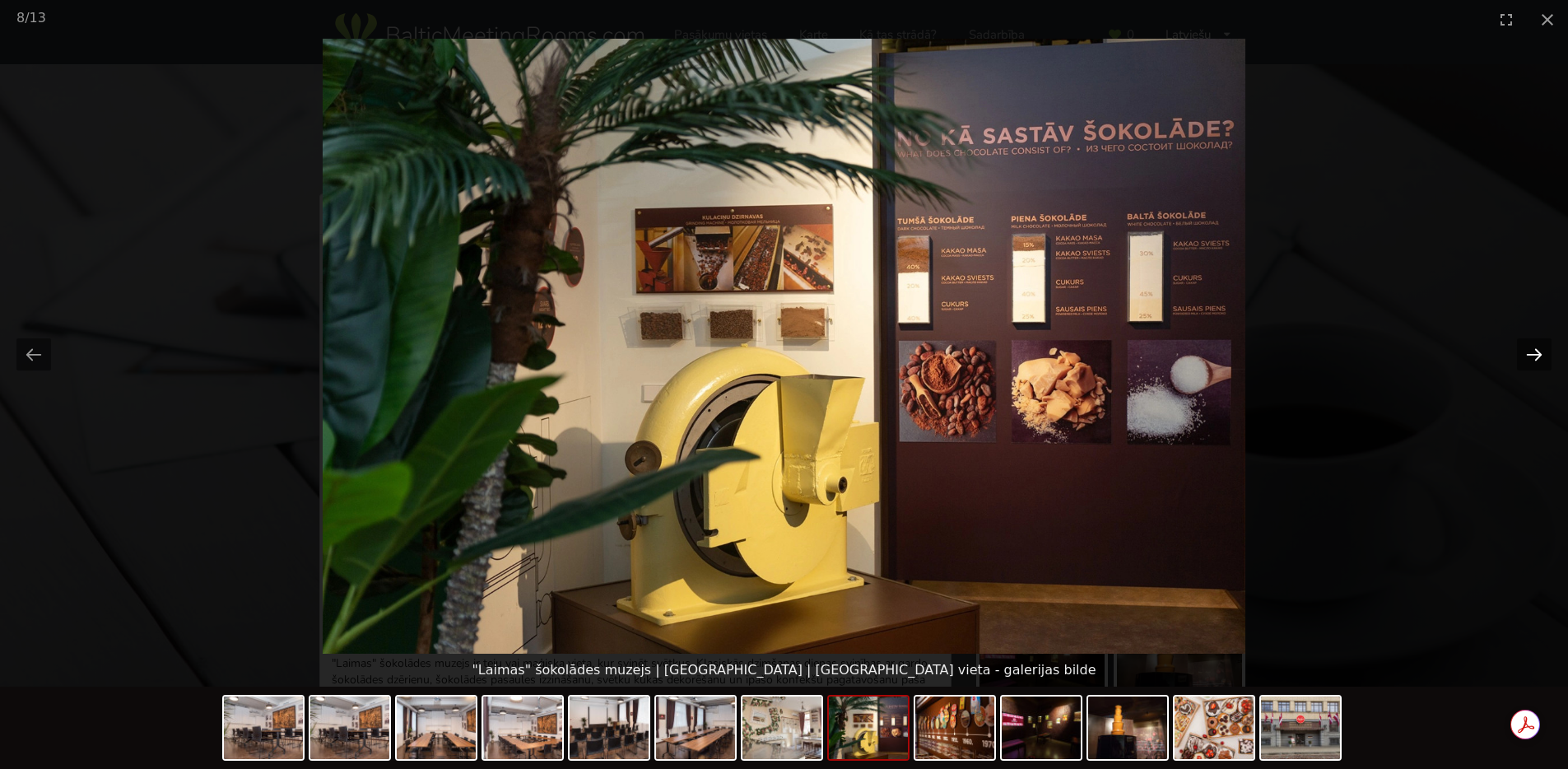
click at [1536, 358] on button "Next slide" at bounding box center [1534, 354] width 34 height 32
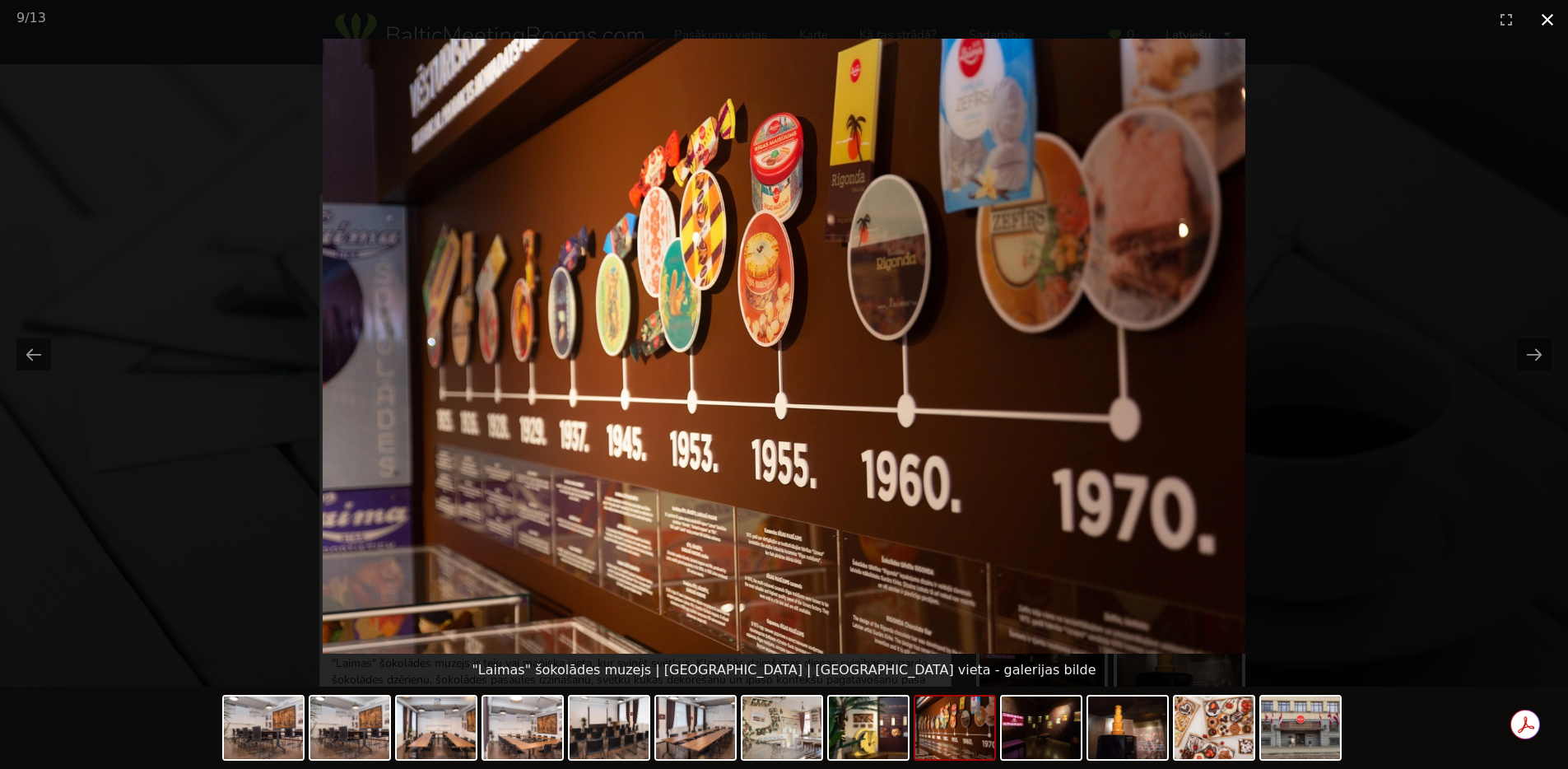
click at [1549, 19] on button "Close gallery" at bounding box center [1547, 19] width 41 height 38
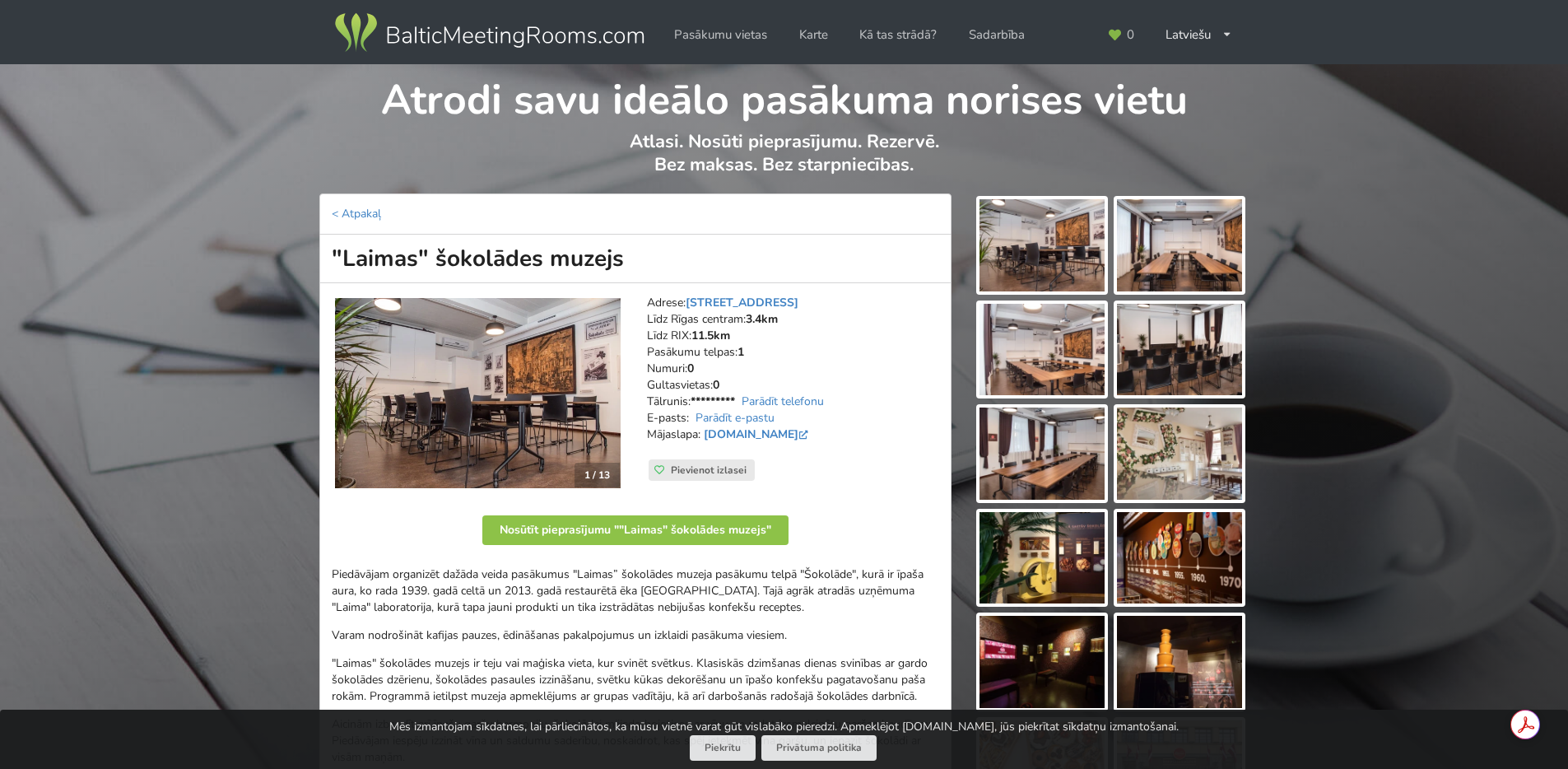
scroll to position [98, 0]
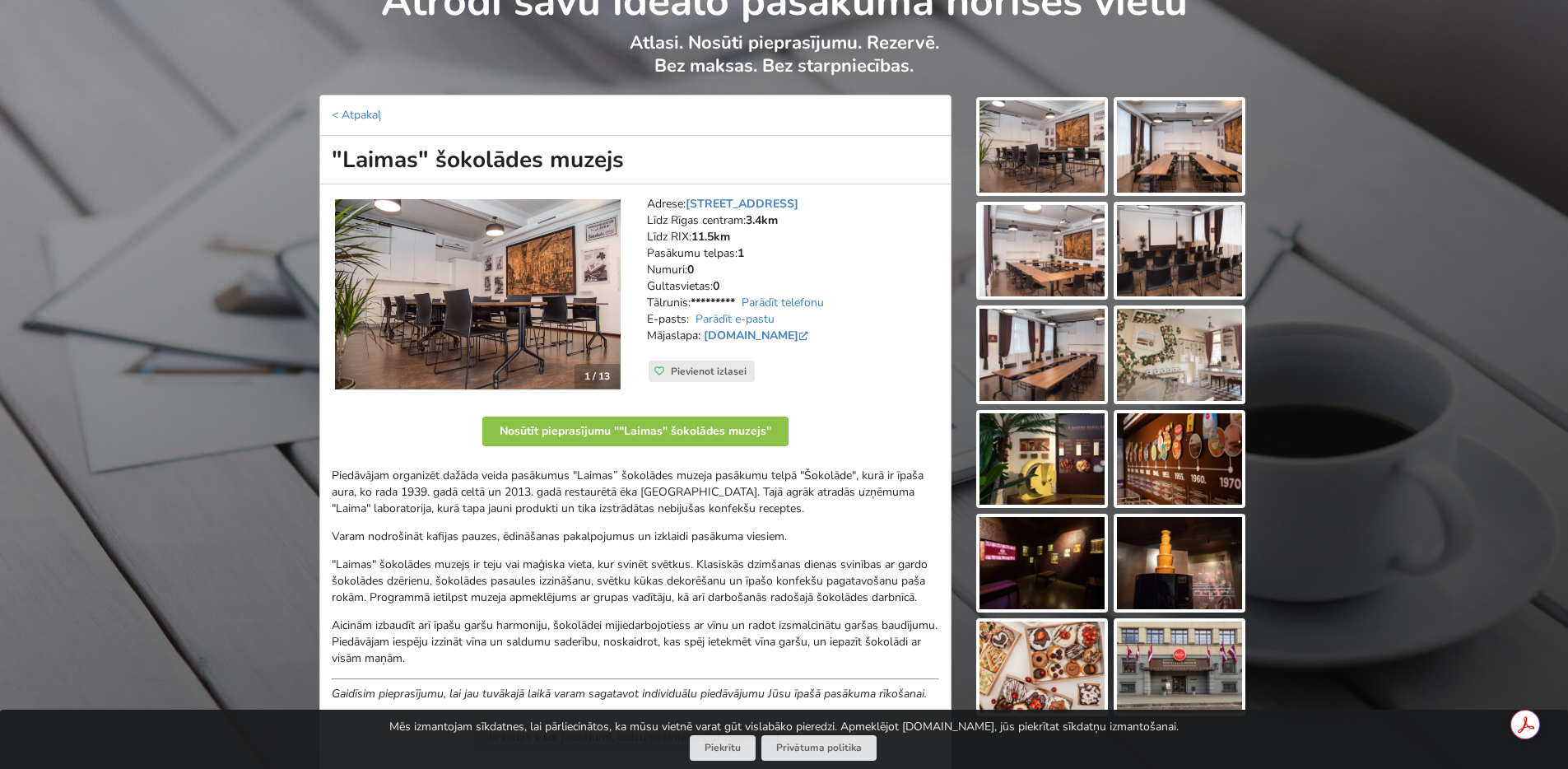
click at [406, 482] on p "Piedāvājam organizēt dažāda veida pasākumus "Laimas” šokolādes muzeja pasākumu …" at bounding box center [635, 492] width 608 height 49
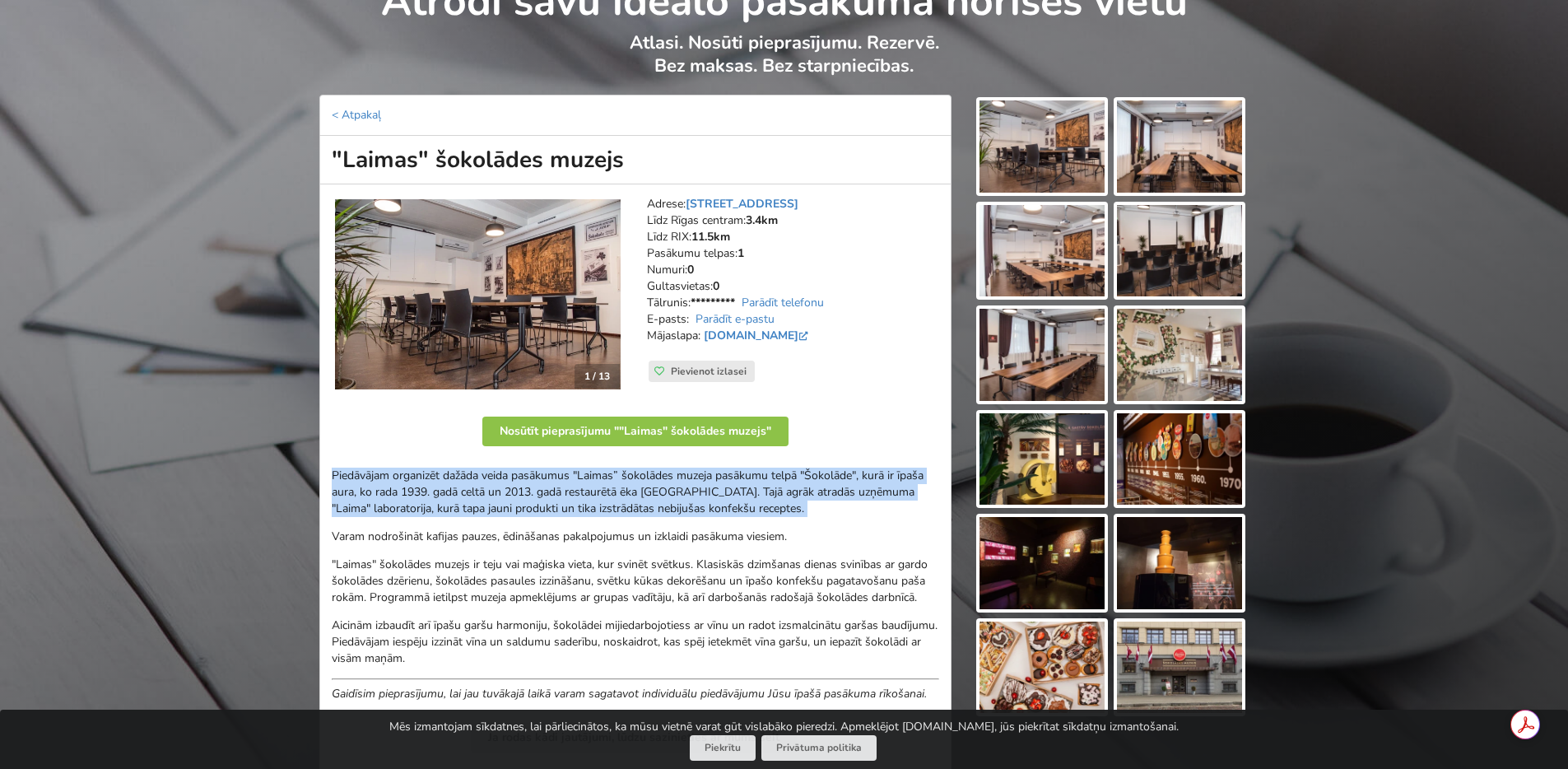
click at [406, 482] on p "Piedāvājam organizēt dažāda veida pasākumus "Laimas” šokolādes muzeja pasākumu …" at bounding box center [635, 492] width 608 height 49
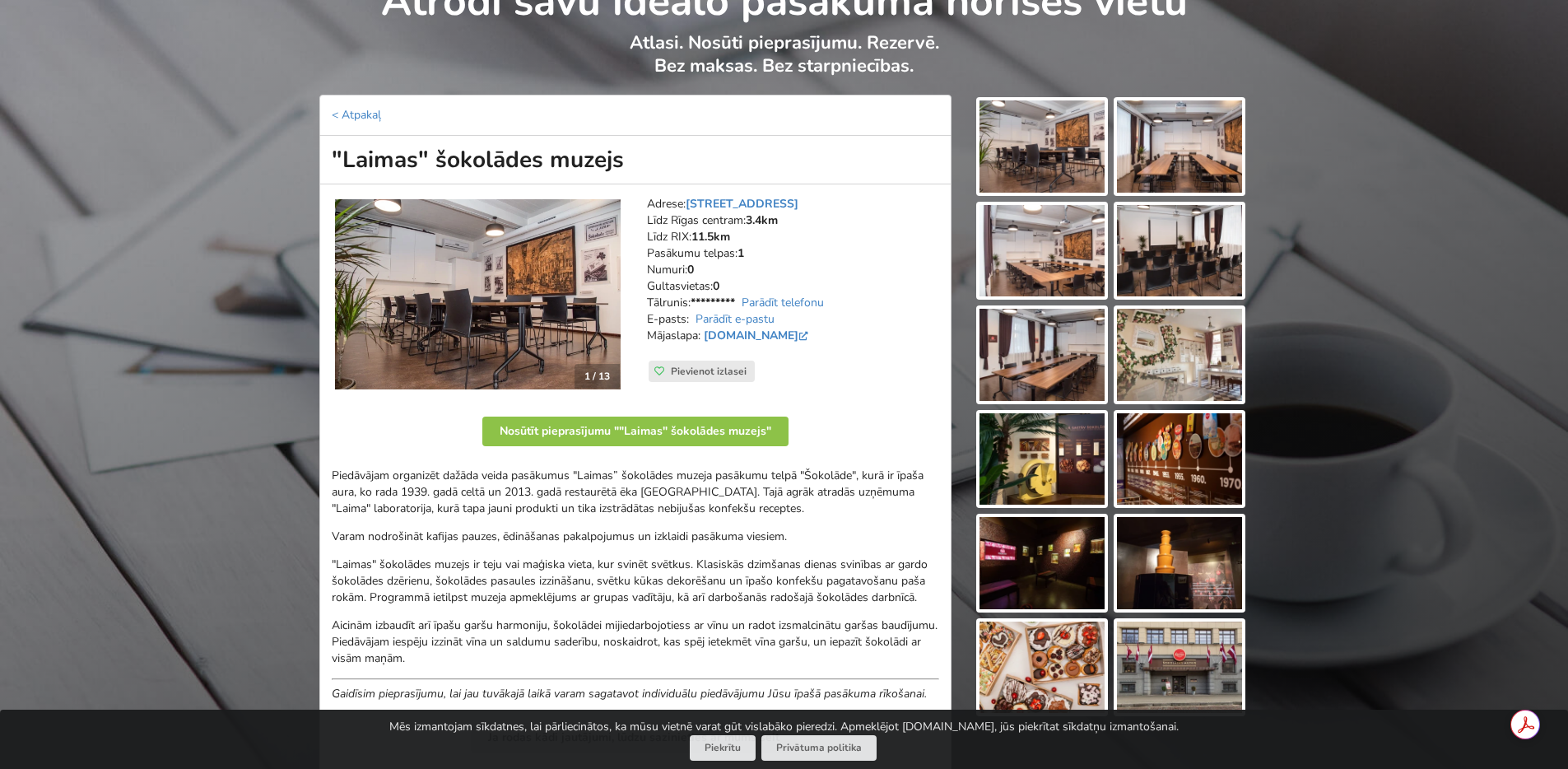
click at [387, 489] on p "Piedāvājam organizēt dažāda veida pasākumus "Laimas” šokolādes muzeja pasākumu …" at bounding box center [635, 492] width 608 height 49
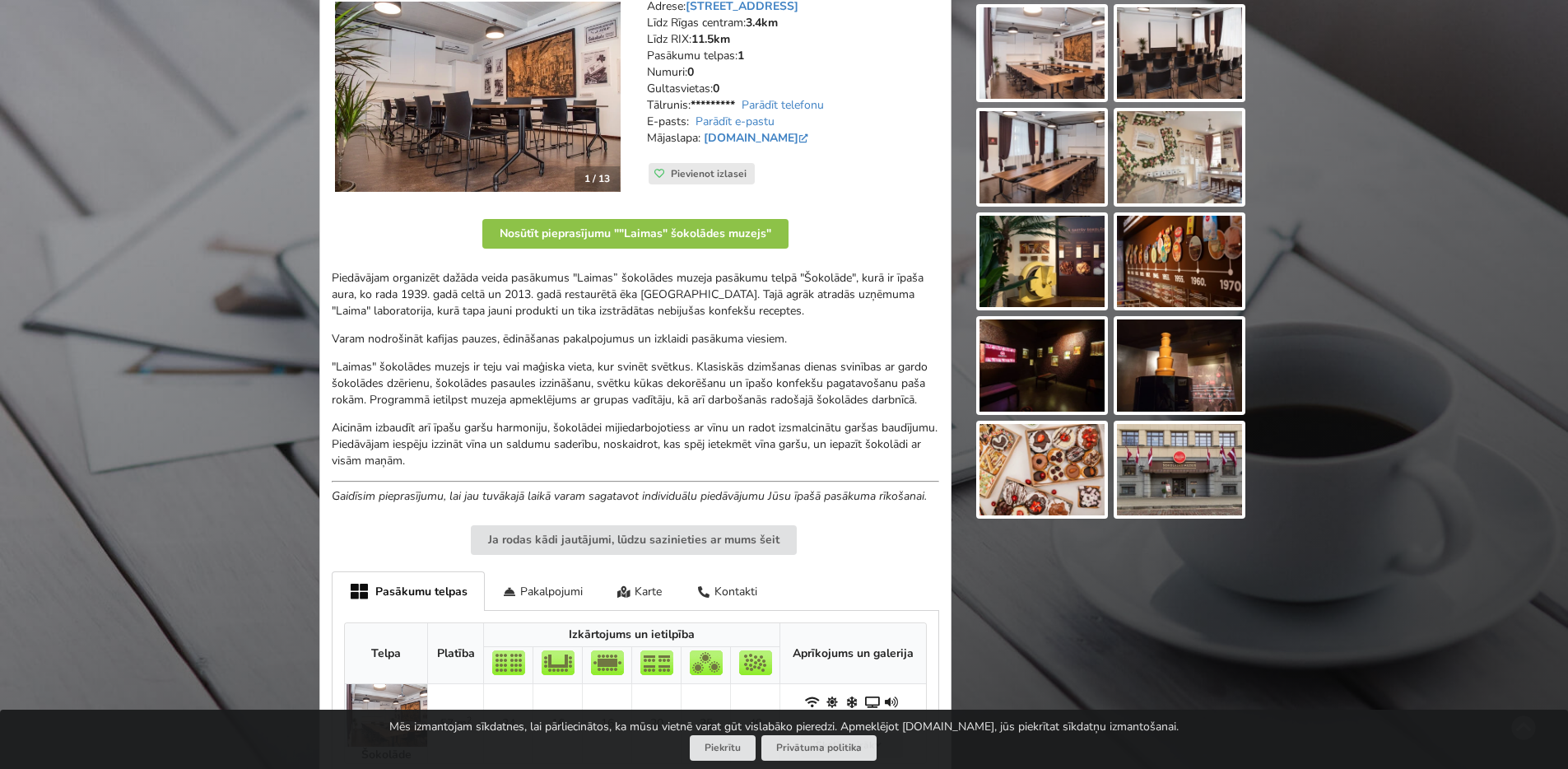
scroll to position [395, 0]
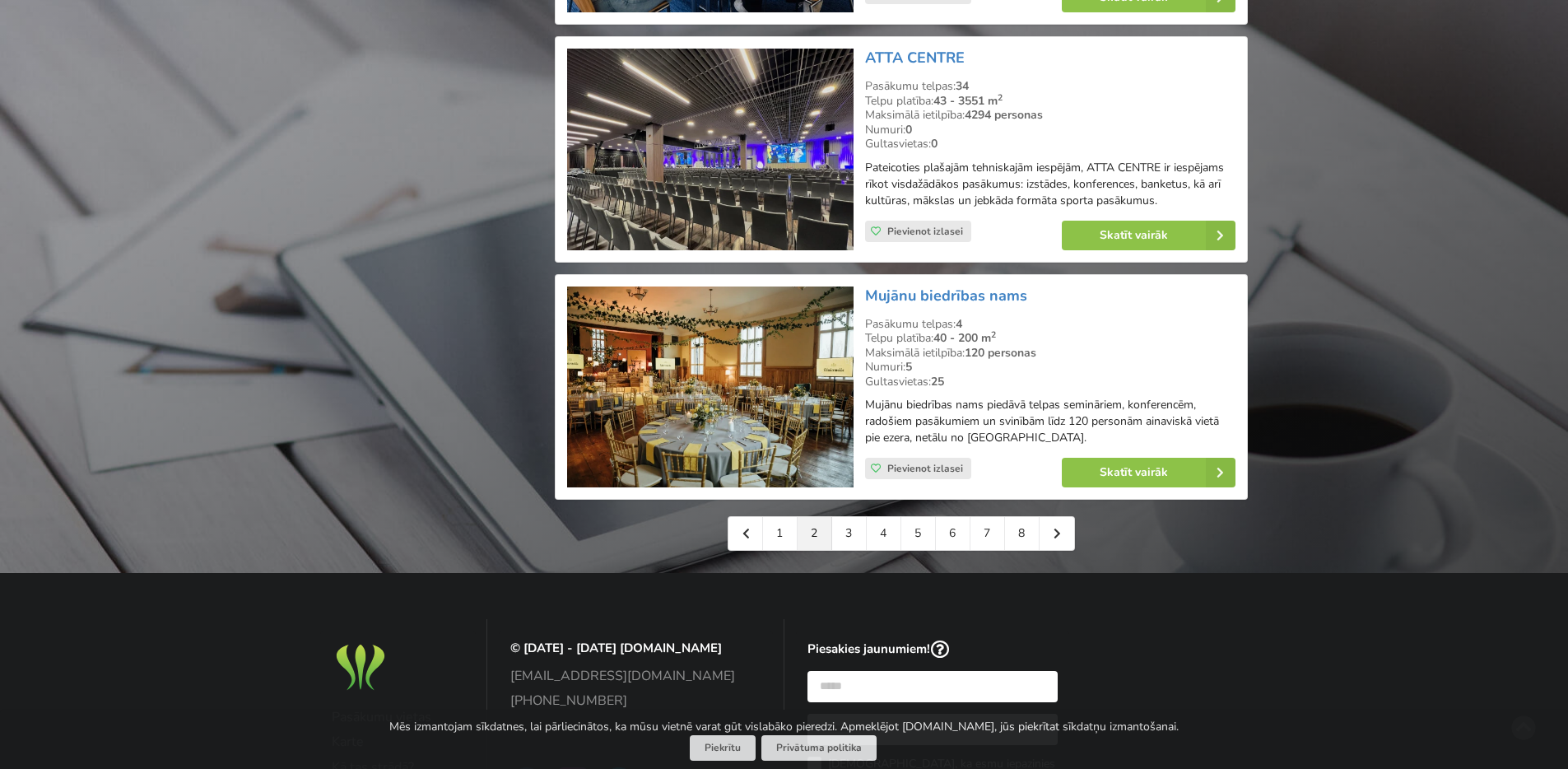
scroll to position [3749, 0]
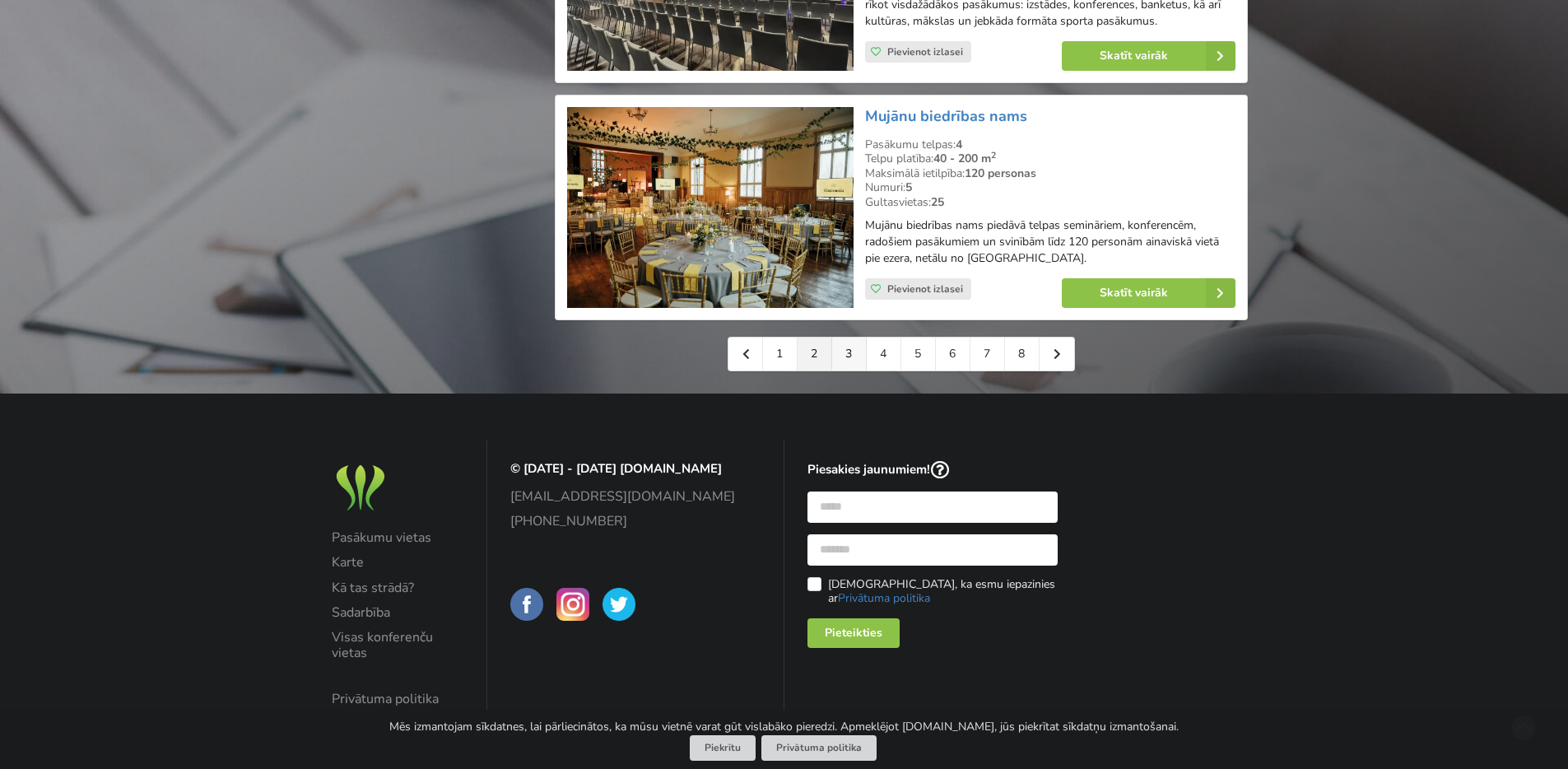
click at [850, 339] on link "3" at bounding box center [849, 353] width 34 height 32
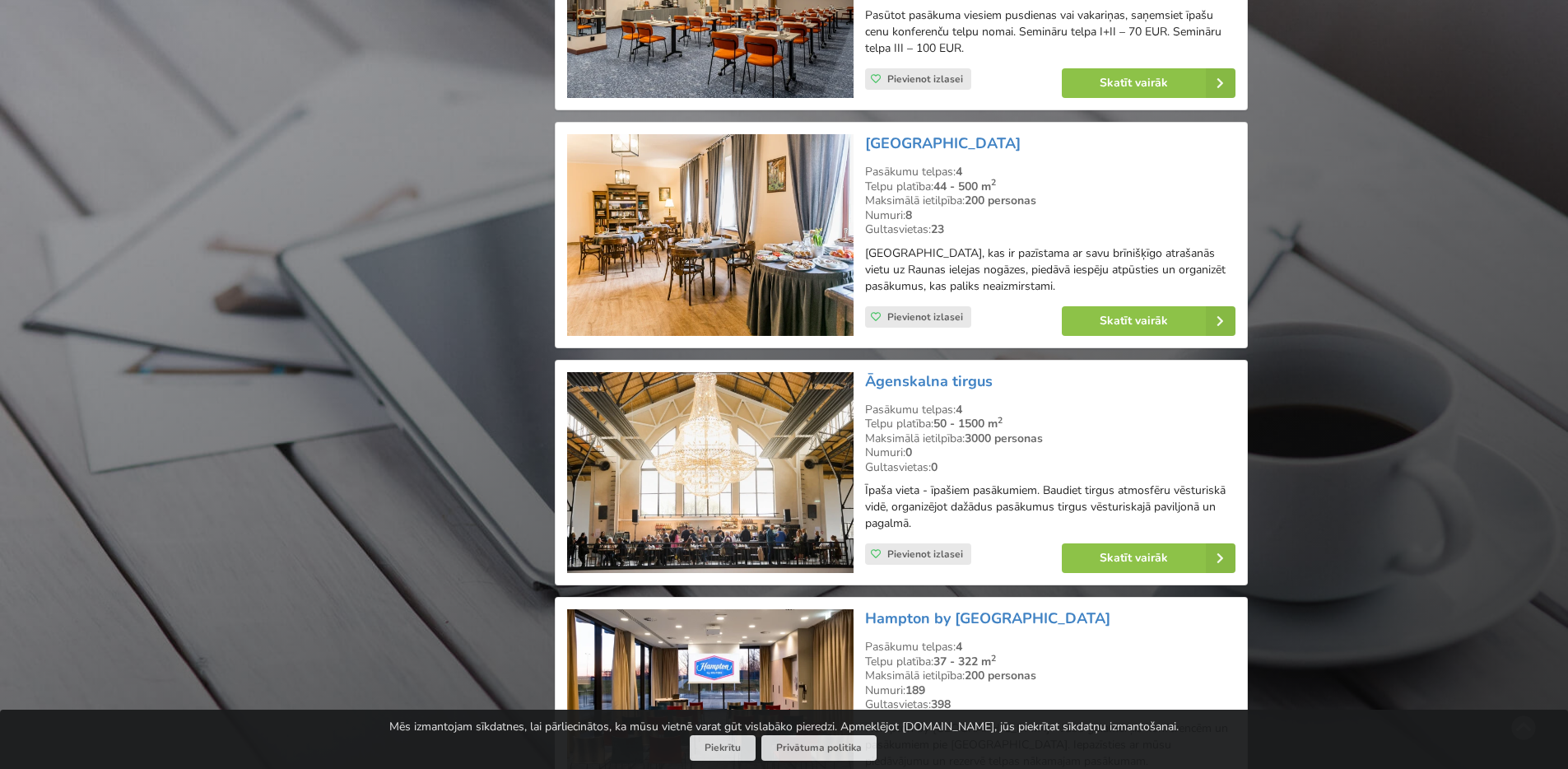
scroll to position [2765, 0]
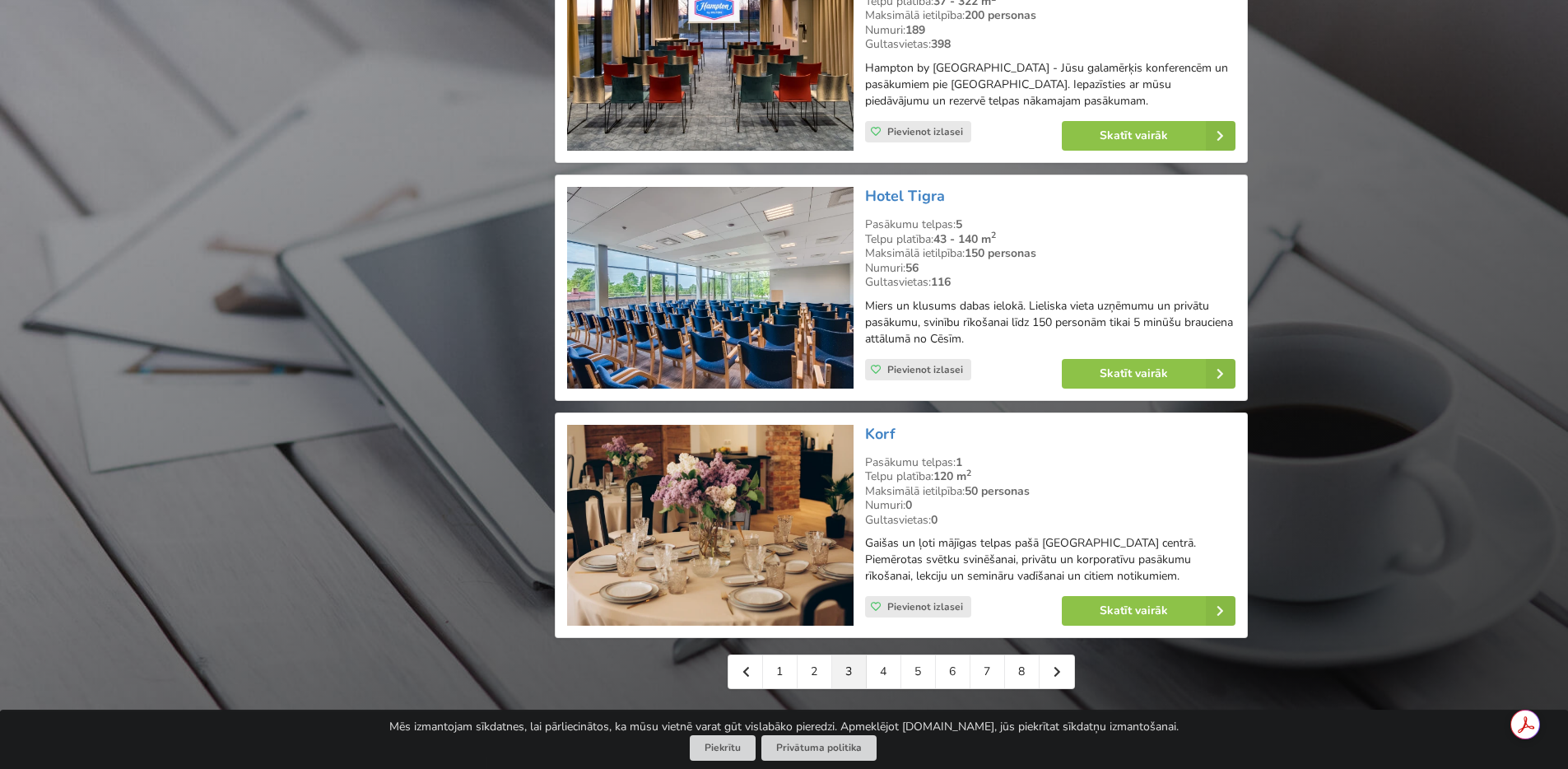
scroll to position [3555, 0]
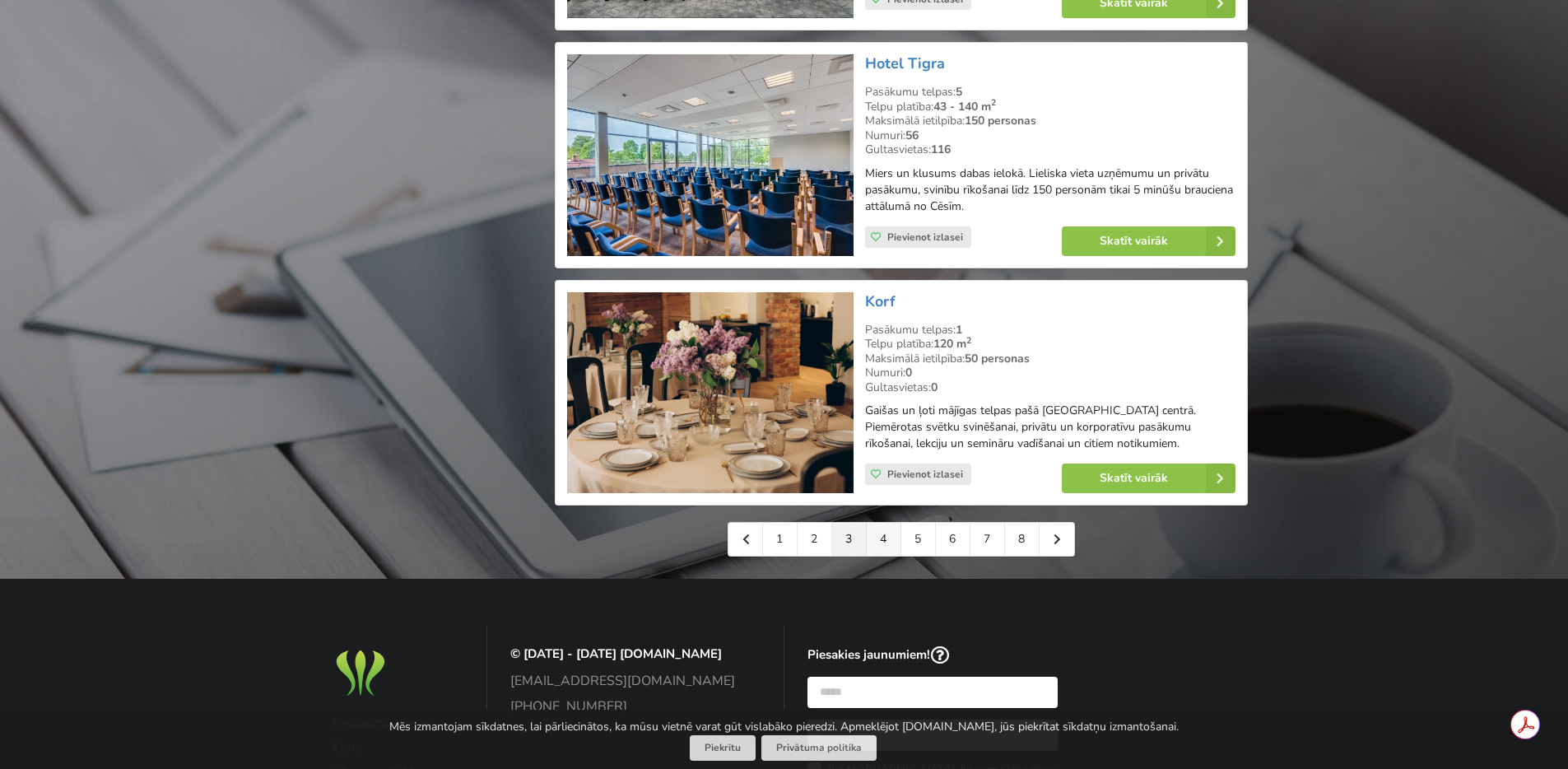
click at [887, 532] on link "4" at bounding box center [883, 538] width 34 height 32
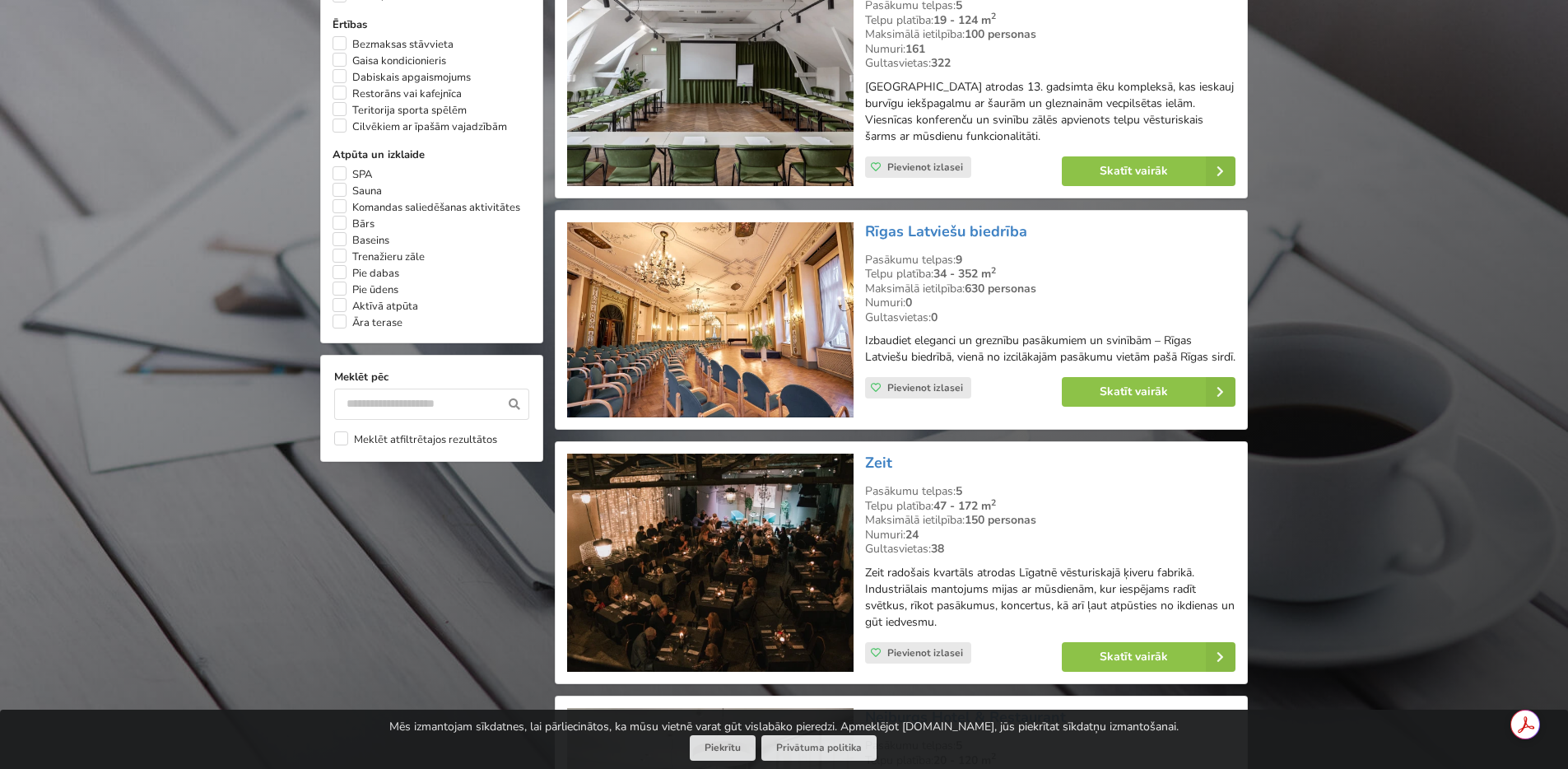
scroll to position [1283, 0]
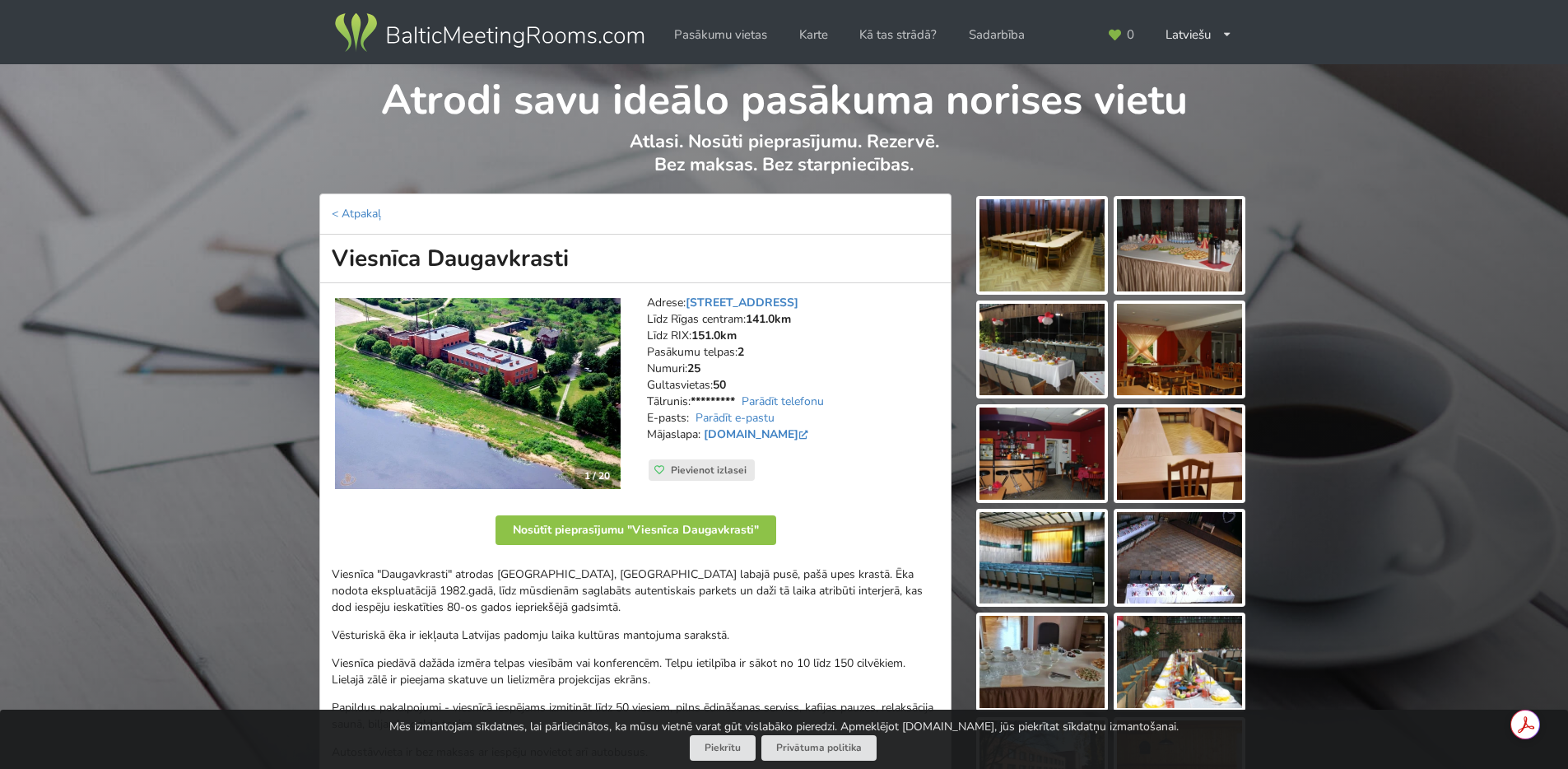
click at [1030, 250] on img at bounding box center [1042, 245] width 125 height 92
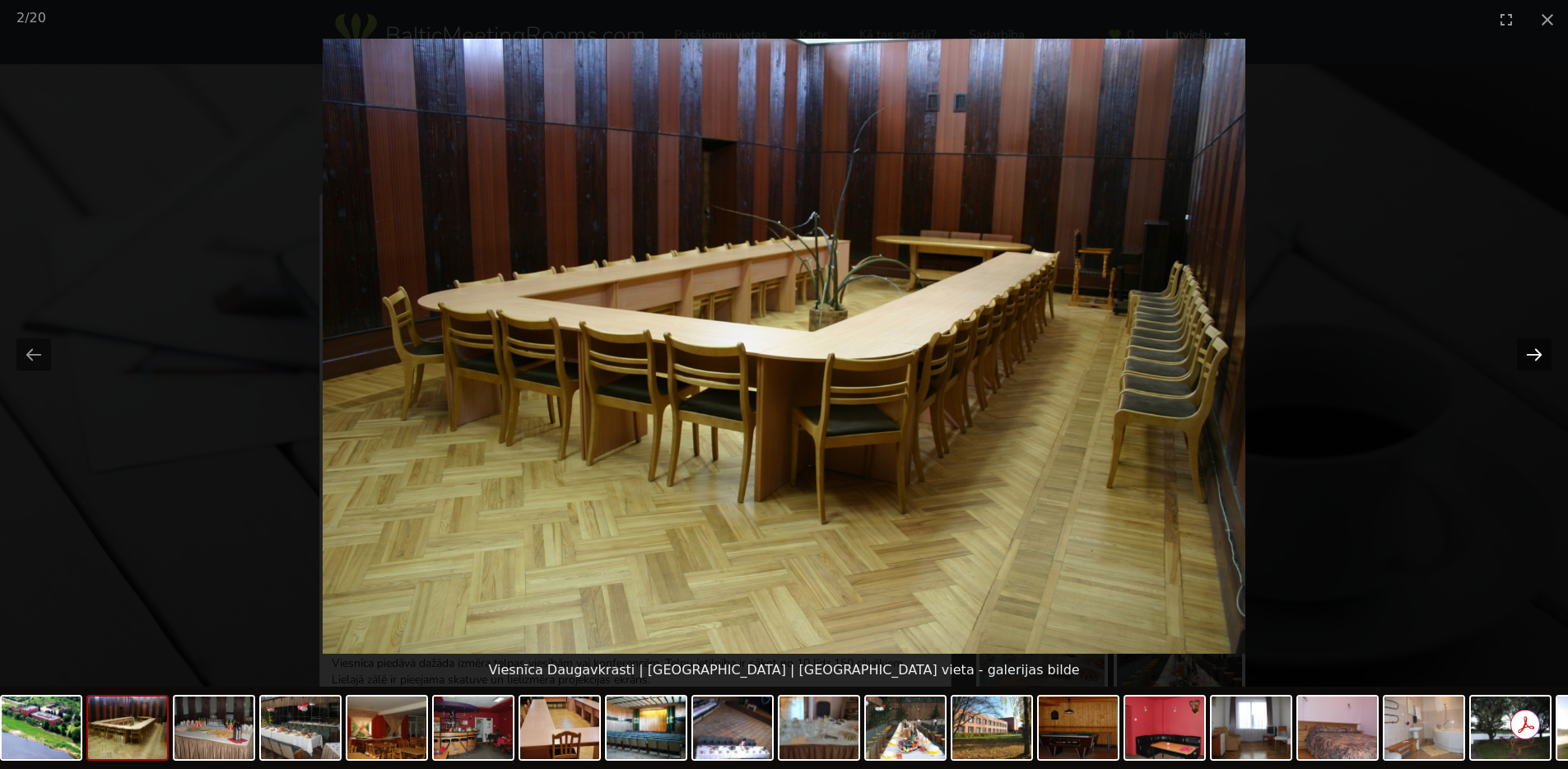
click at [1536, 356] on button "Next slide" at bounding box center [1534, 354] width 34 height 32
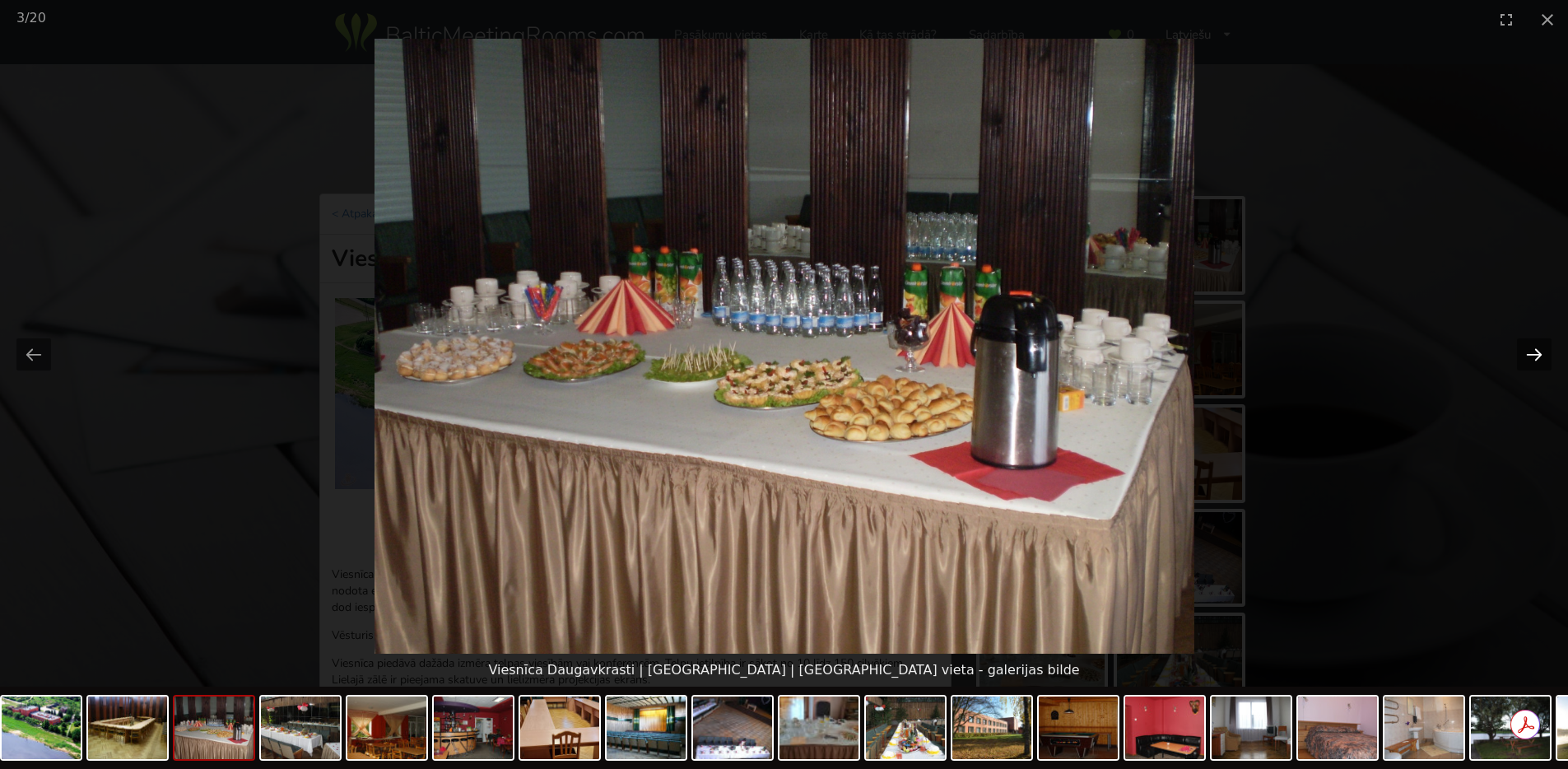
click at [1536, 356] on button "Next slide" at bounding box center [1534, 354] width 34 height 32
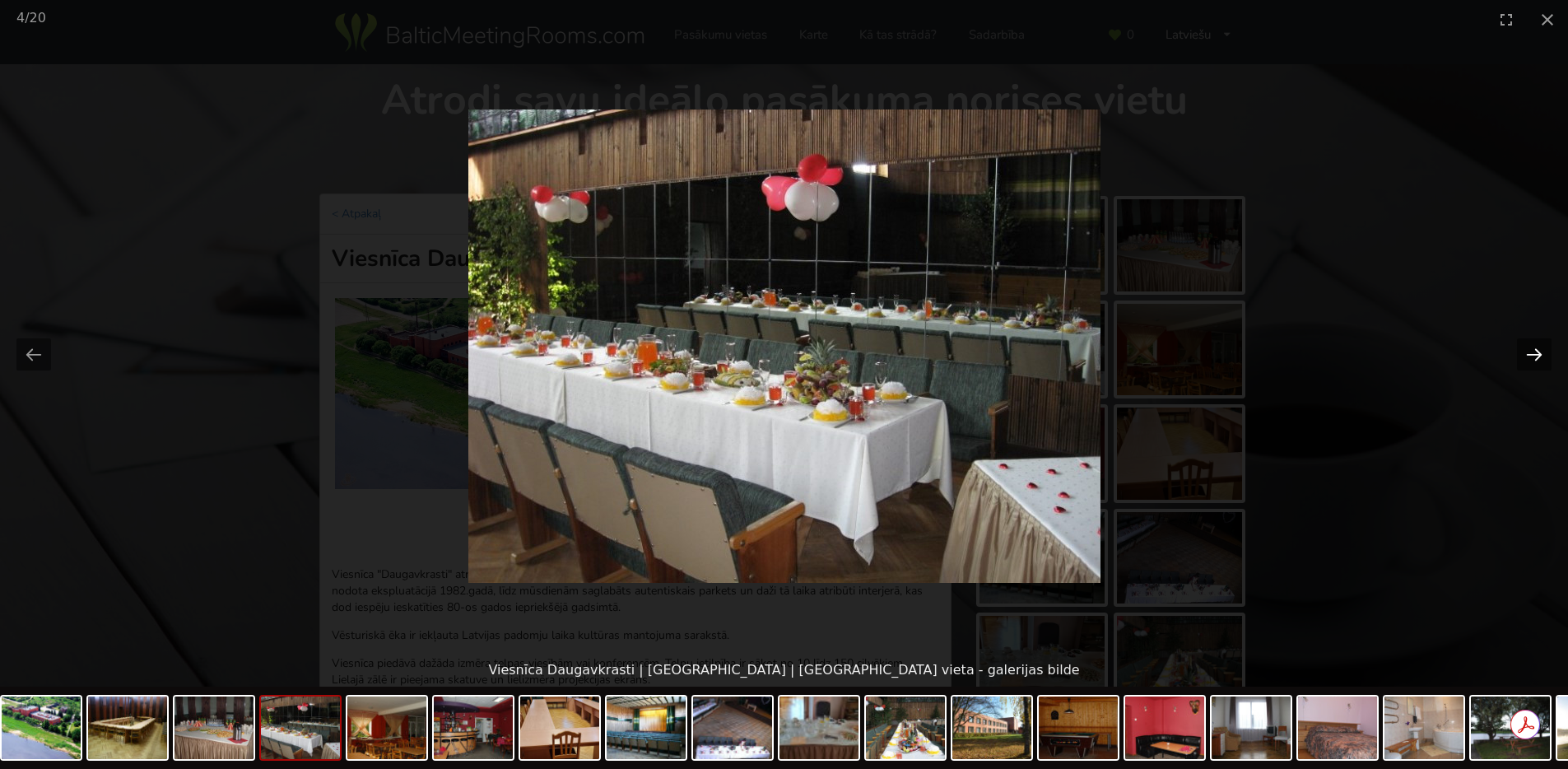
click at [1536, 356] on button "Next slide" at bounding box center [1534, 354] width 34 height 32
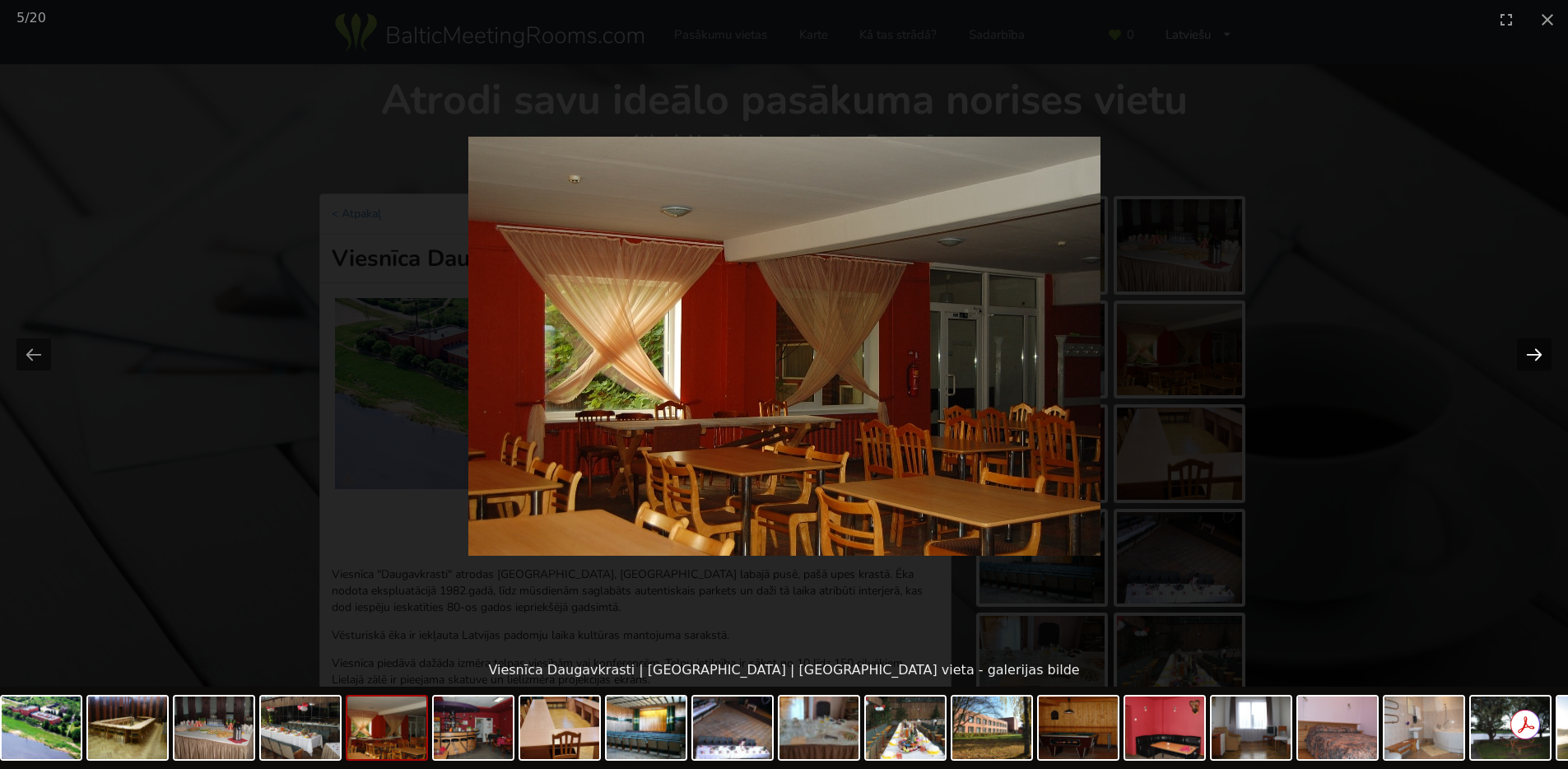
click at [1536, 356] on button "Next slide" at bounding box center [1534, 354] width 34 height 32
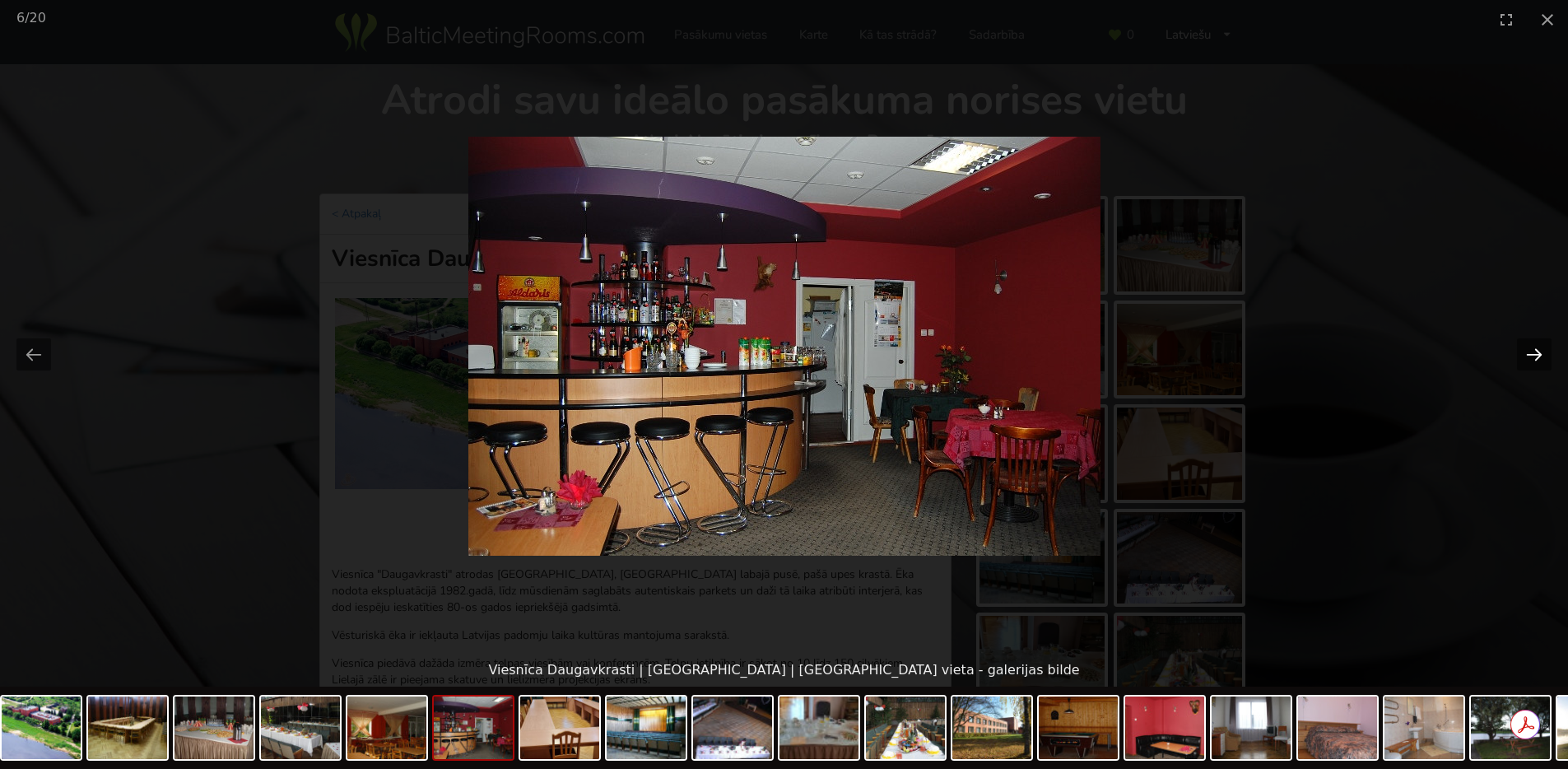
click at [1536, 356] on button "Next slide" at bounding box center [1534, 354] width 34 height 32
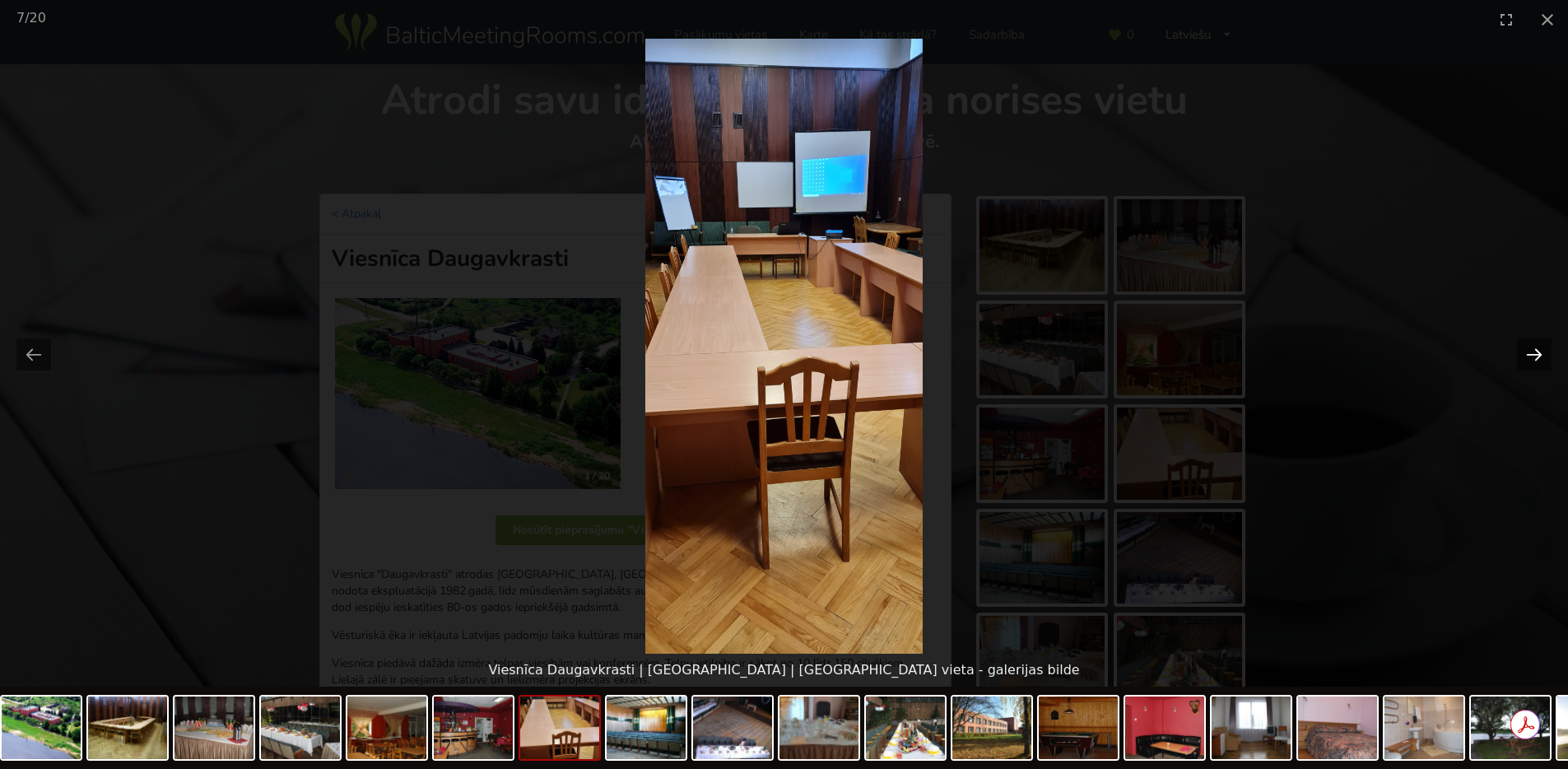
click at [1536, 356] on button "Next slide" at bounding box center [1534, 354] width 34 height 32
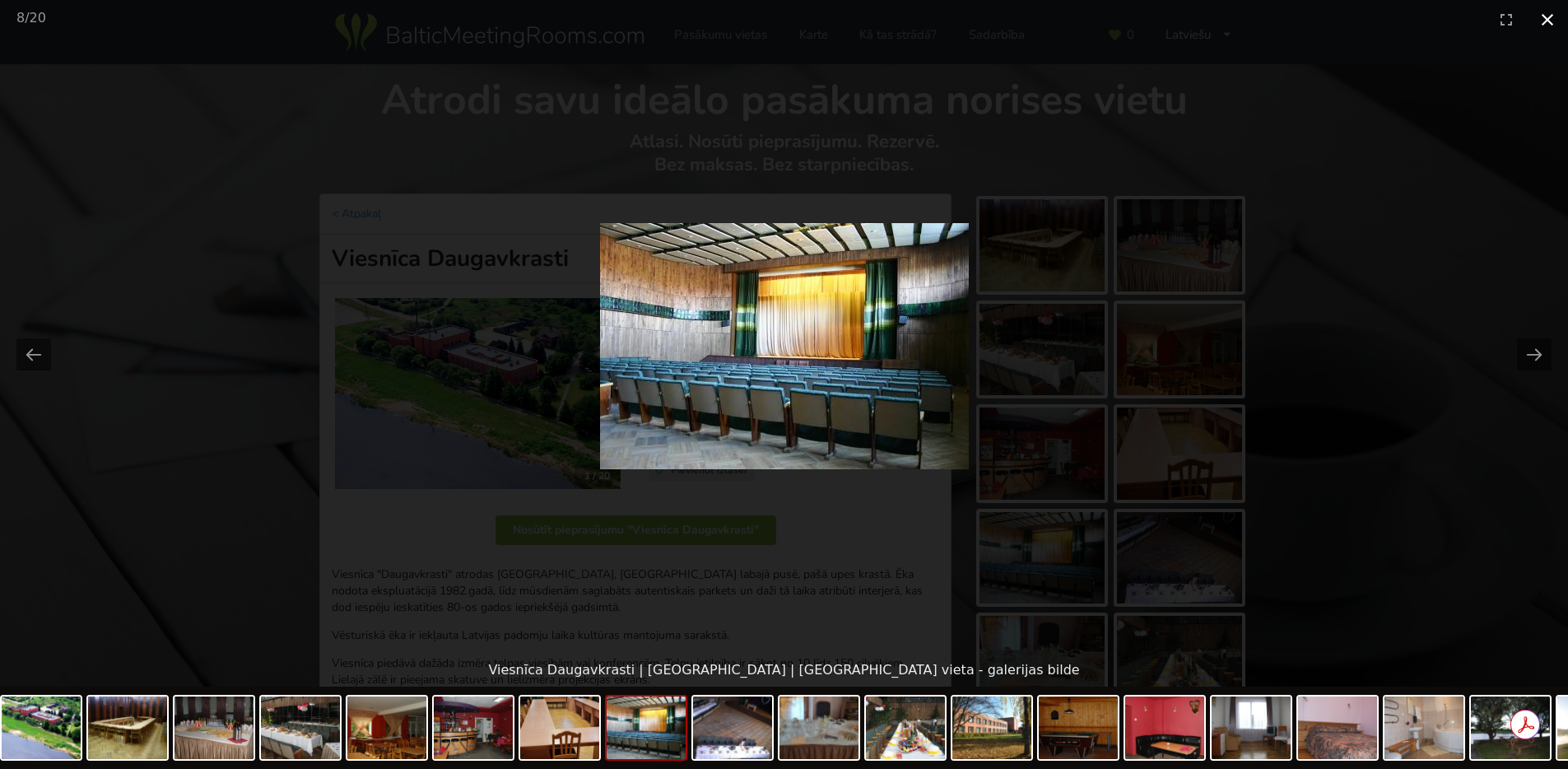
click at [1544, 22] on button "Close gallery" at bounding box center [1547, 19] width 41 height 38
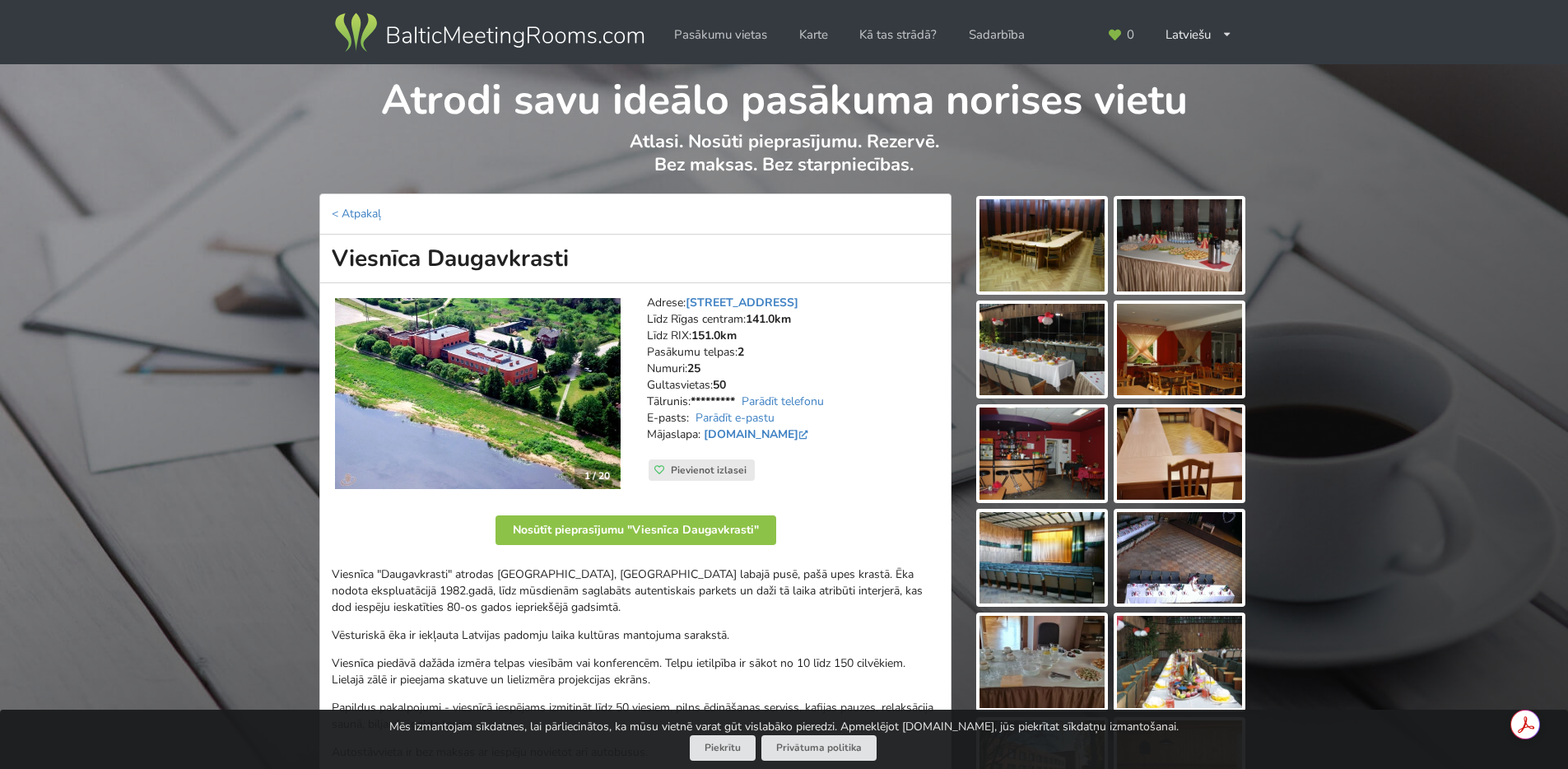
drag, startPoint x: 568, startPoint y: 286, endPoint x: 592, endPoint y: 282, distance: 24.3
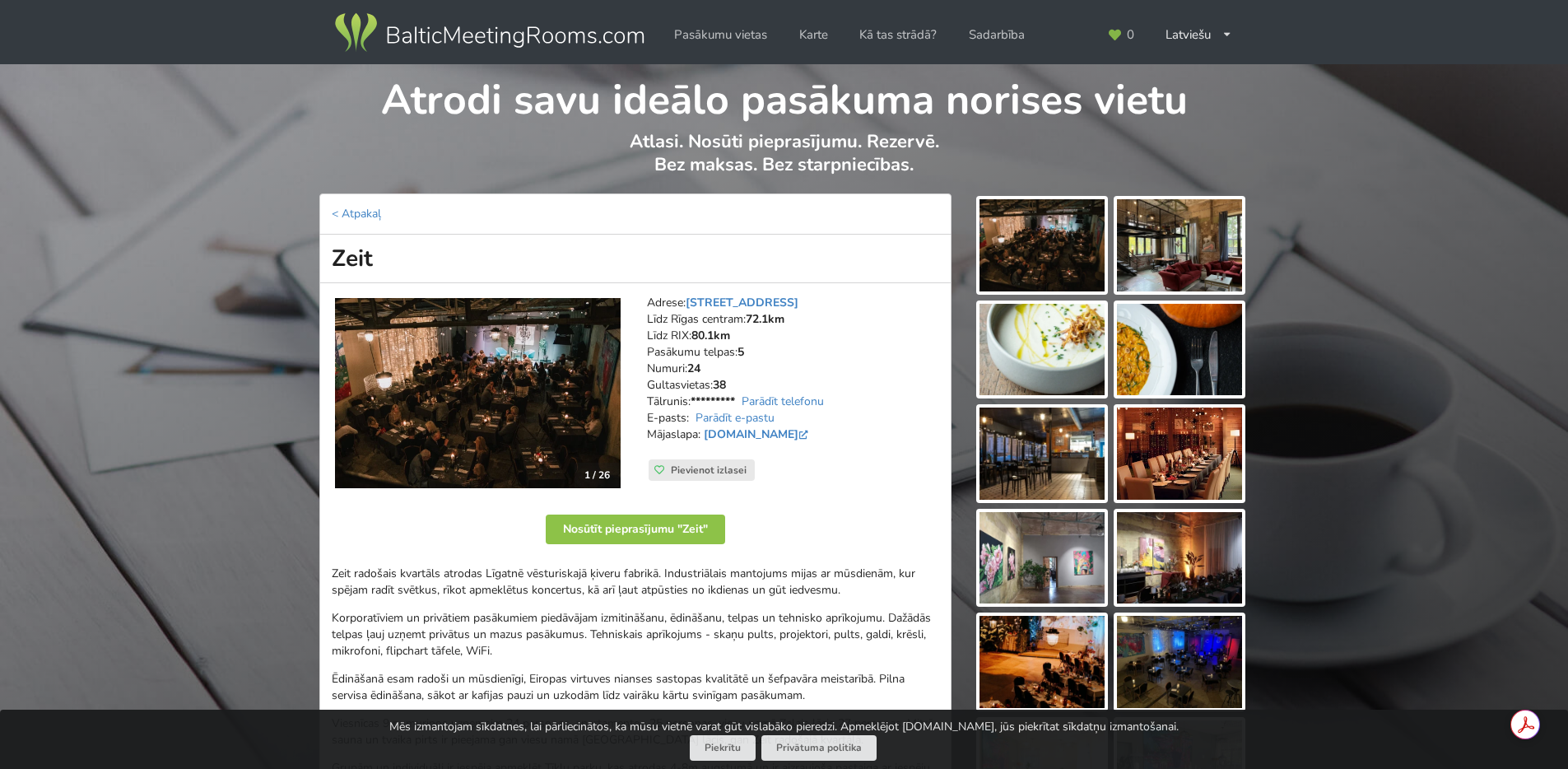
click at [533, 456] on img at bounding box center [478, 392] width 285 height 190
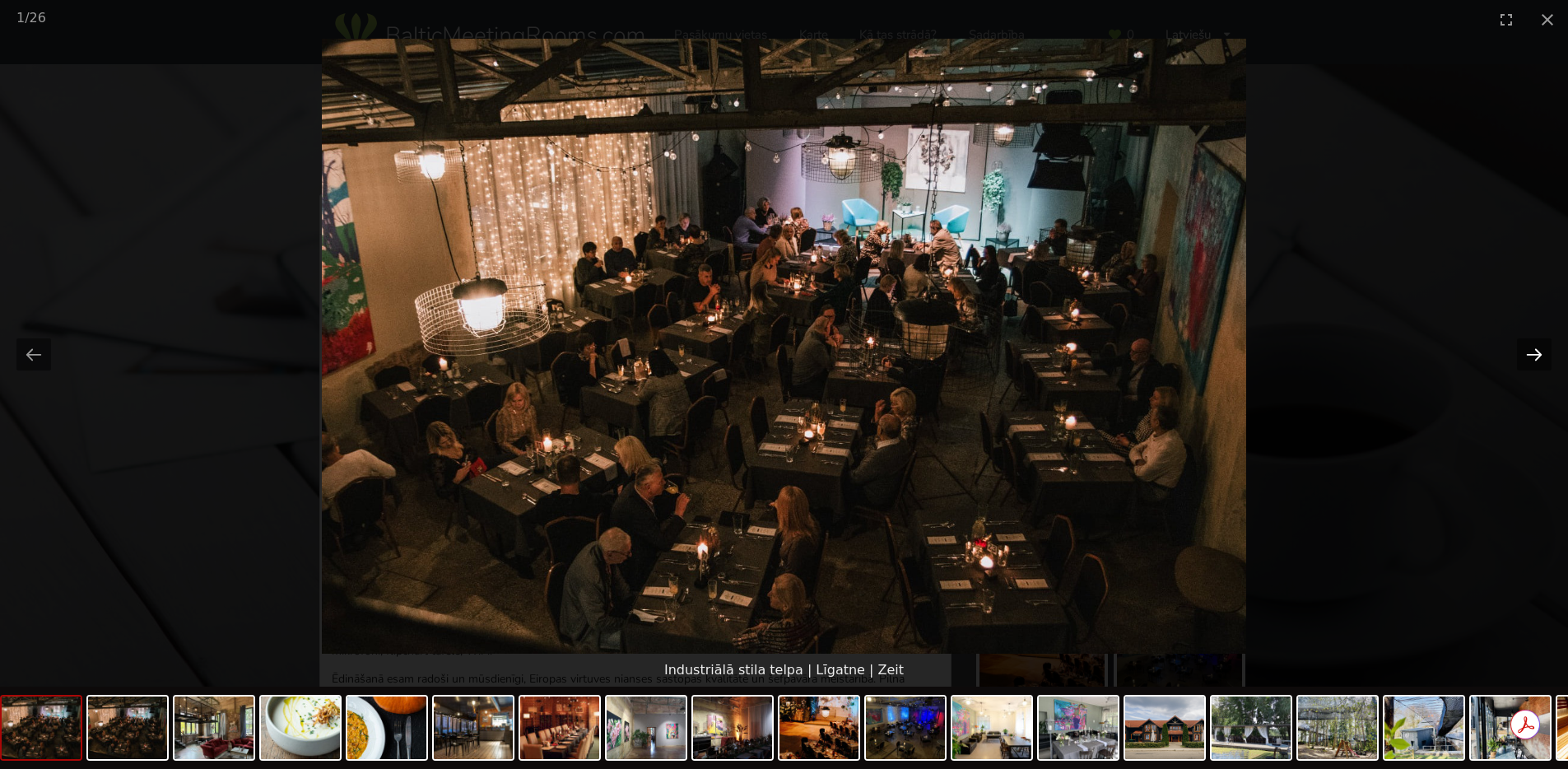
click at [1533, 353] on button "Next slide" at bounding box center [1534, 354] width 34 height 32
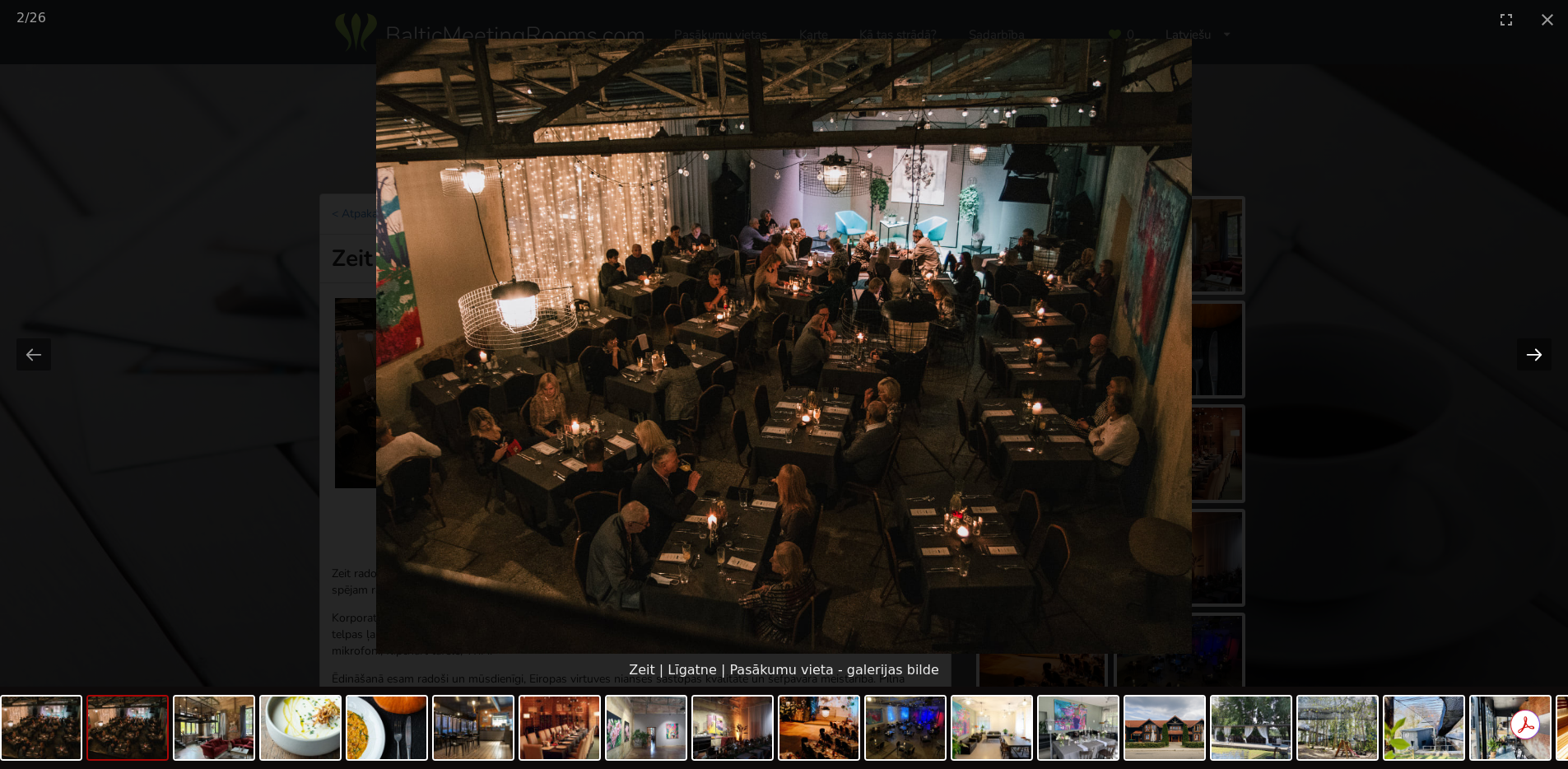
click at [1533, 353] on button "Next slide" at bounding box center [1534, 354] width 34 height 32
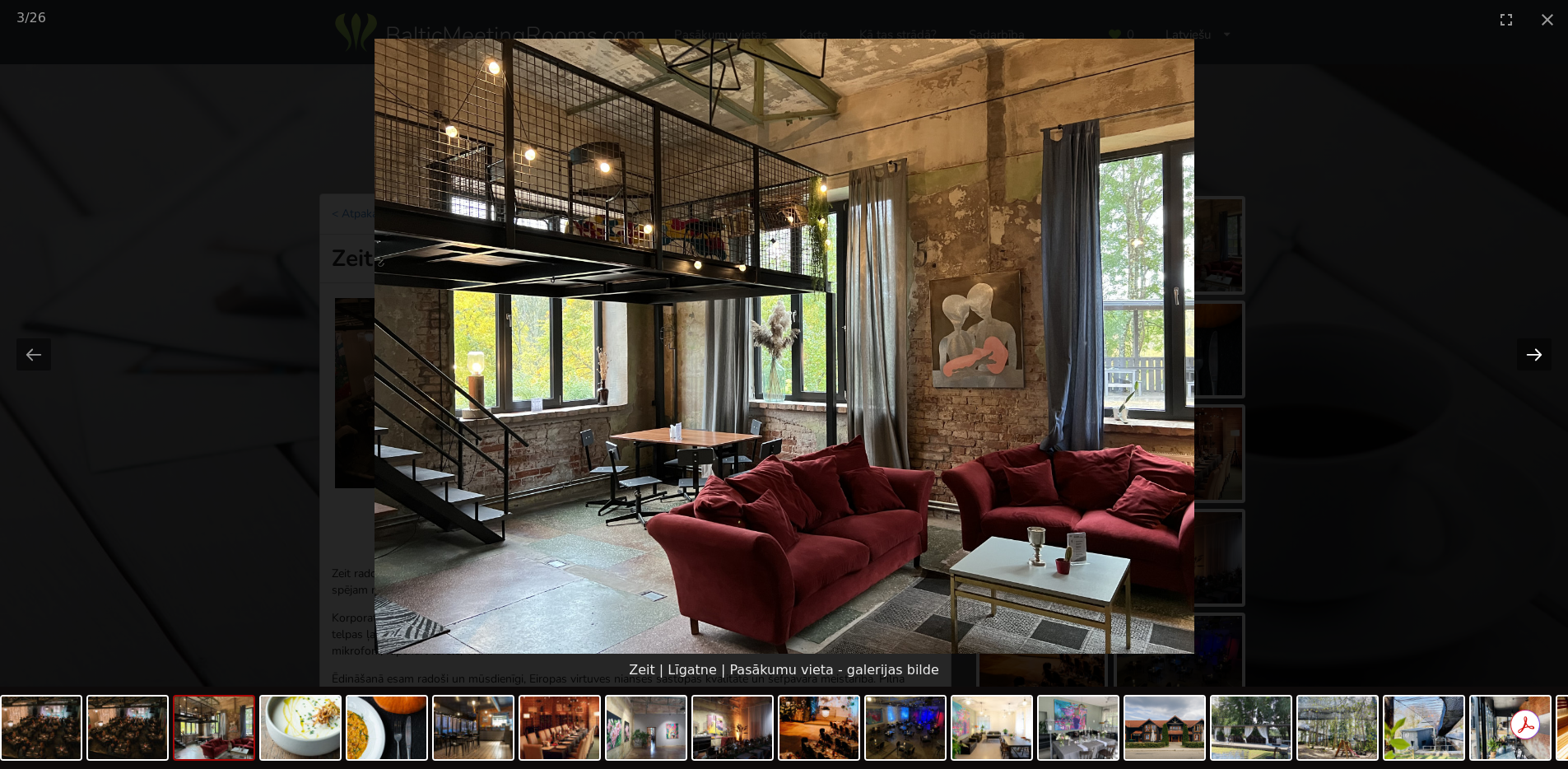
click at [1533, 353] on button "Next slide" at bounding box center [1534, 354] width 34 height 32
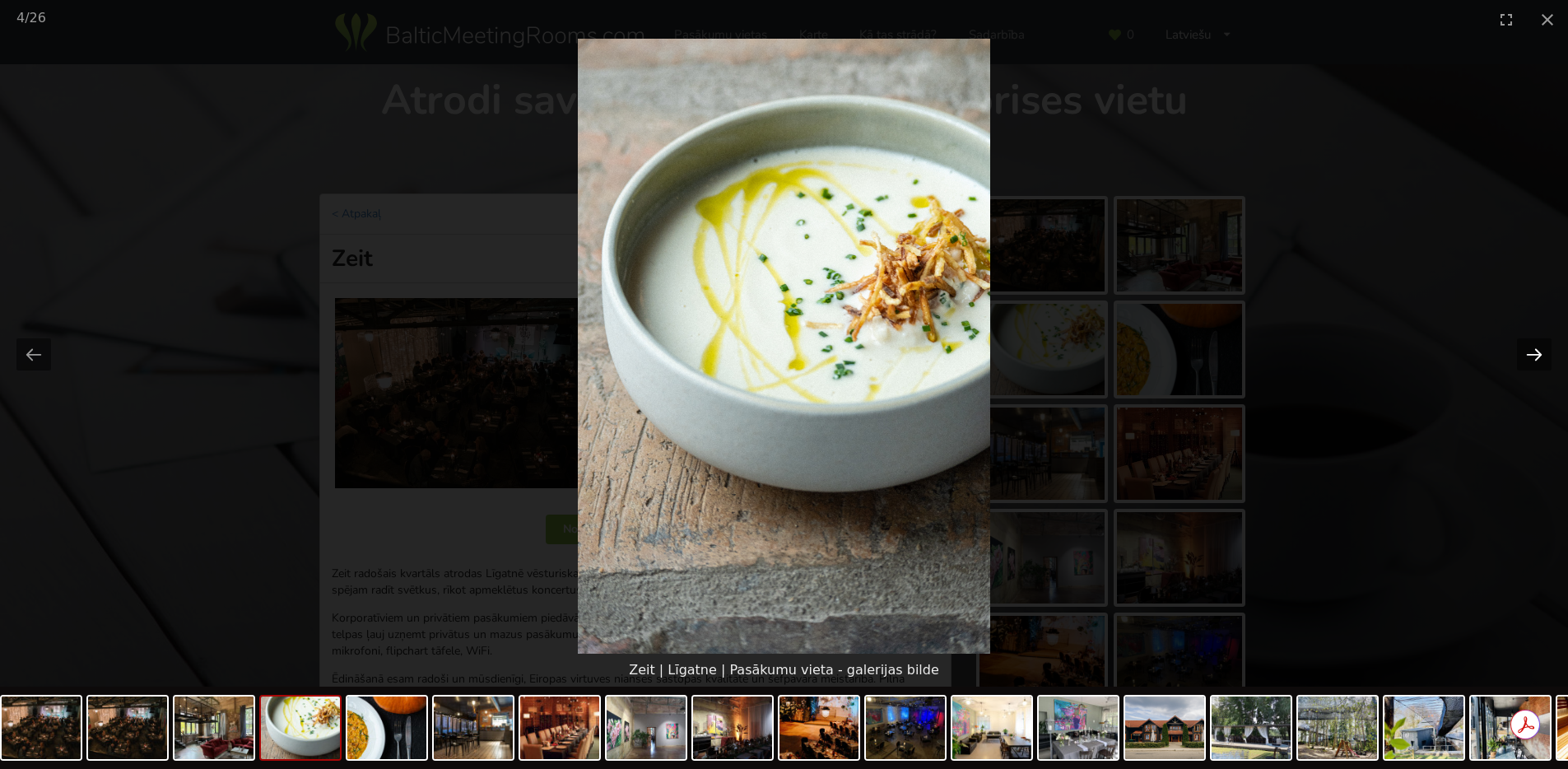
click at [1533, 353] on button "Next slide" at bounding box center [1534, 354] width 34 height 32
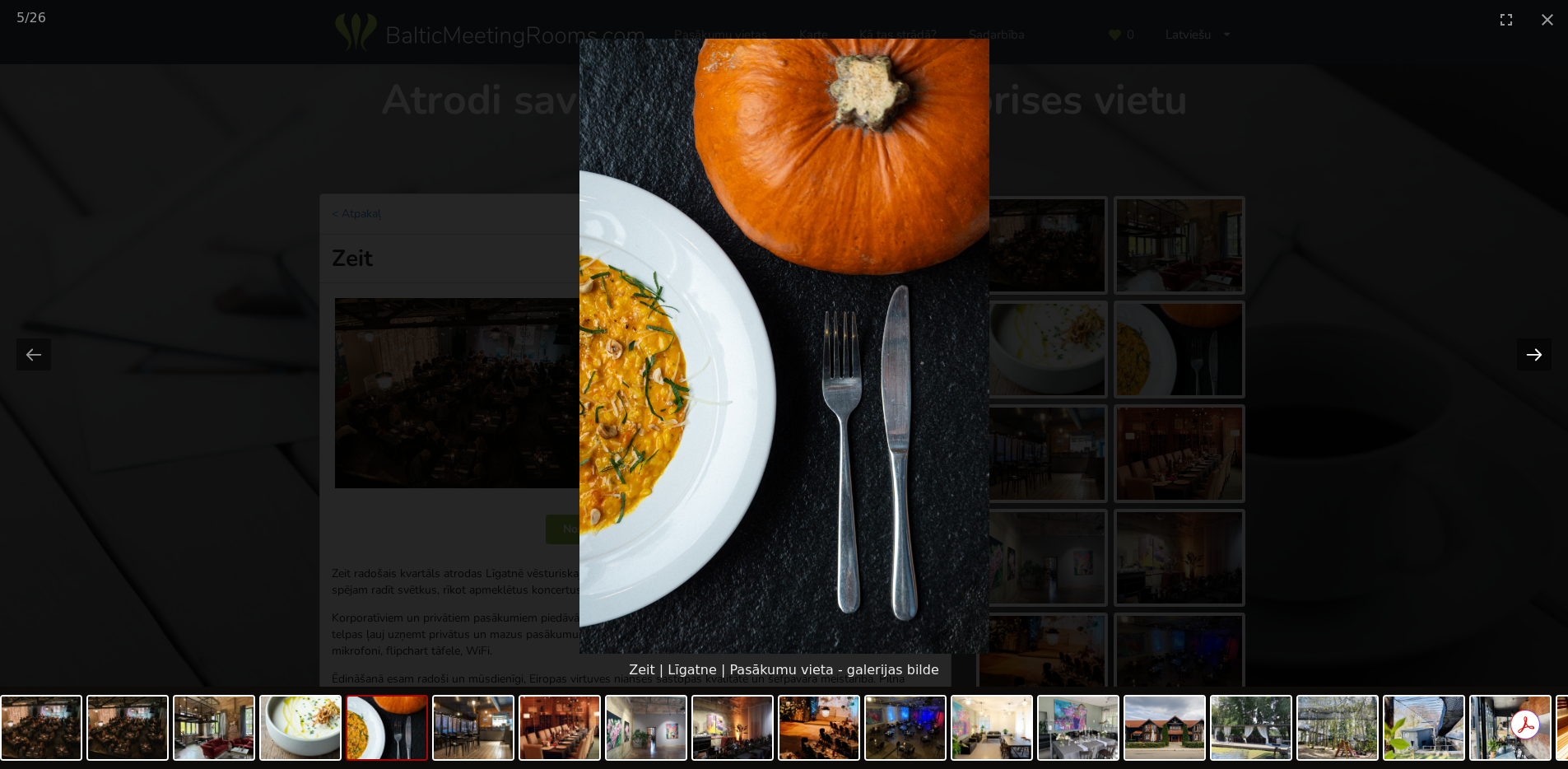
click at [1533, 353] on button "Next slide" at bounding box center [1534, 354] width 34 height 32
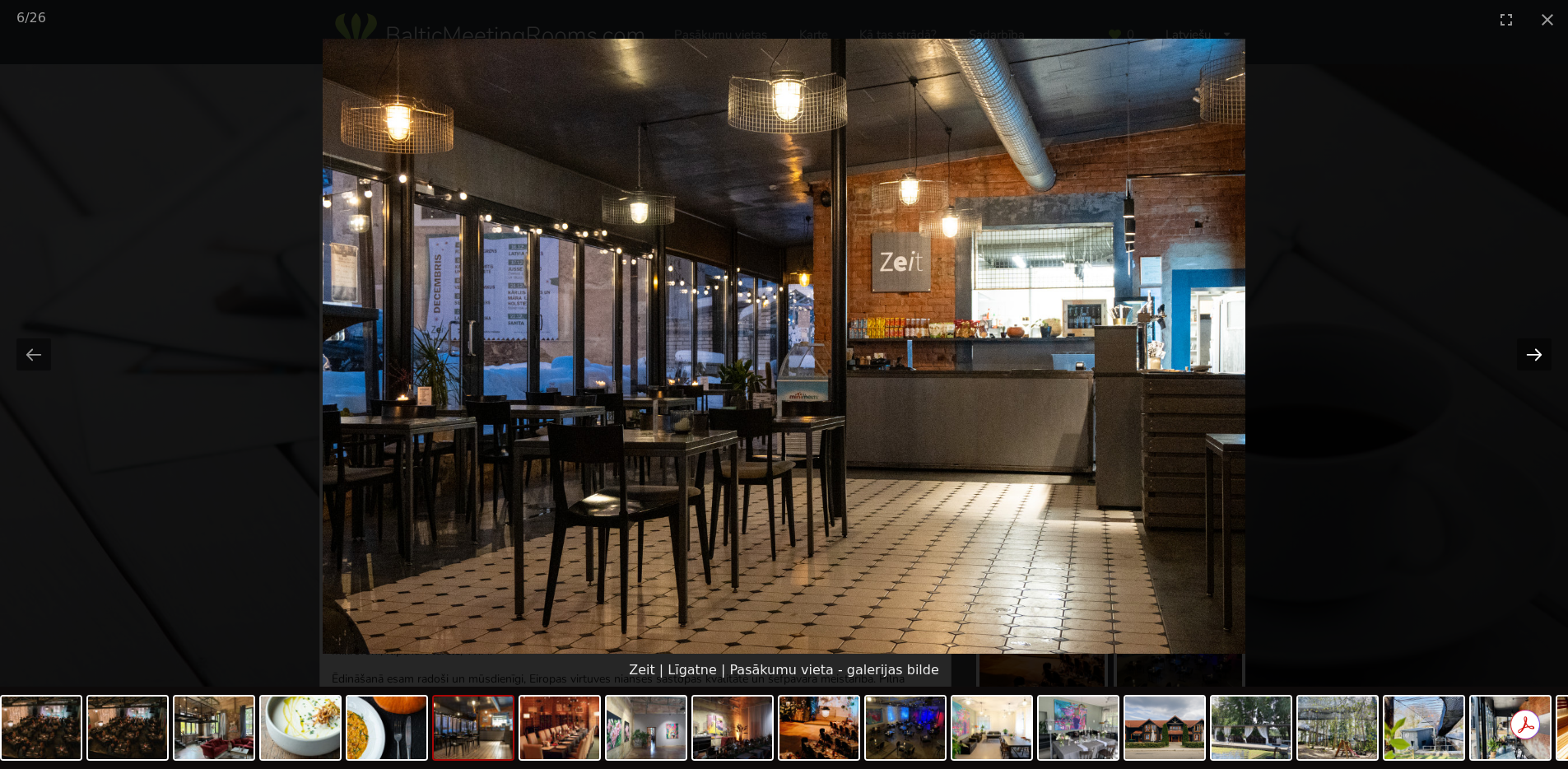
click at [1533, 353] on button "Next slide" at bounding box center [1534, 354] width 34 height 32
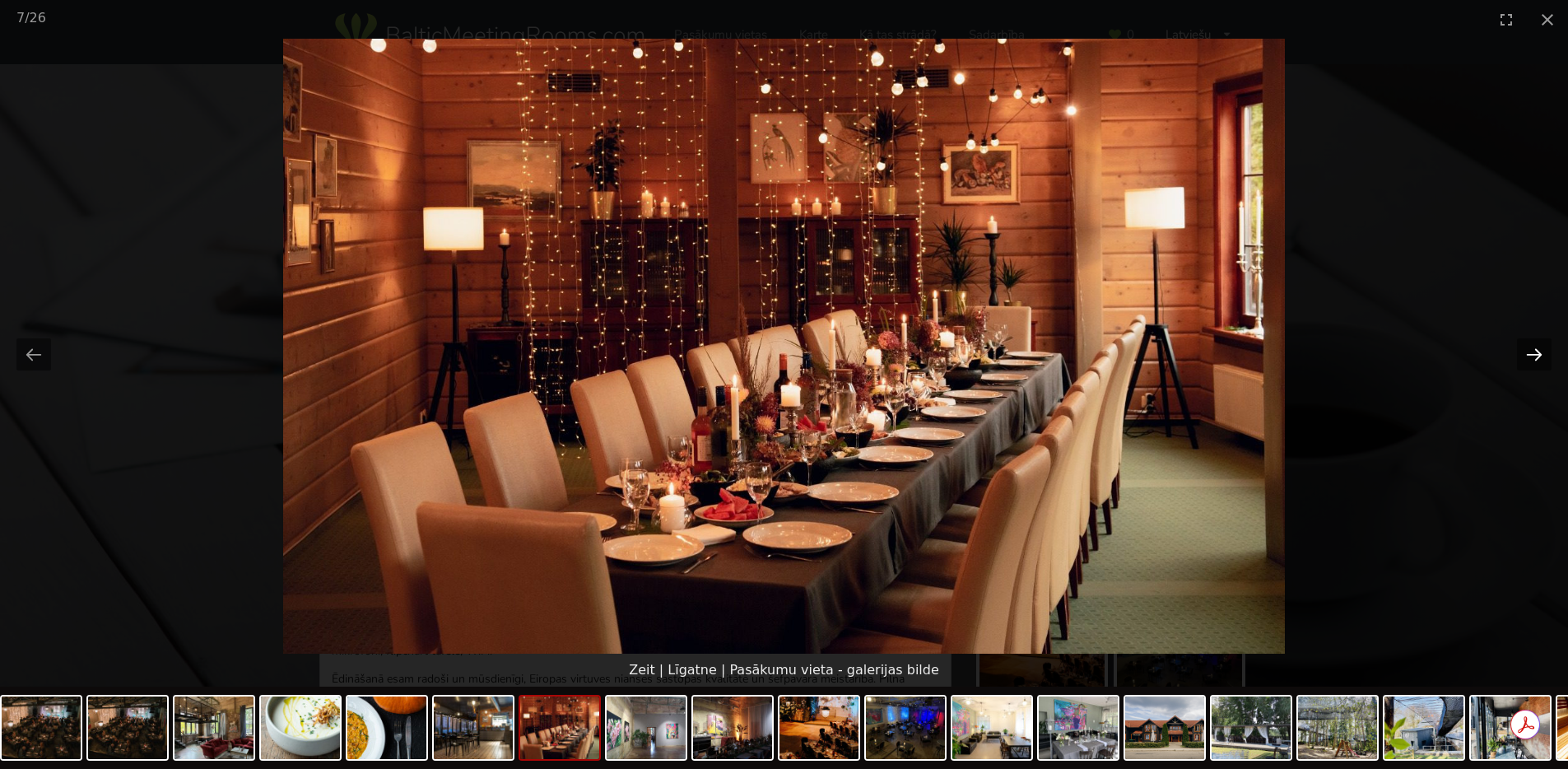
click at [1533, 353] on button "Next slide" at bounding box center [1534, 354] width 34 height 32
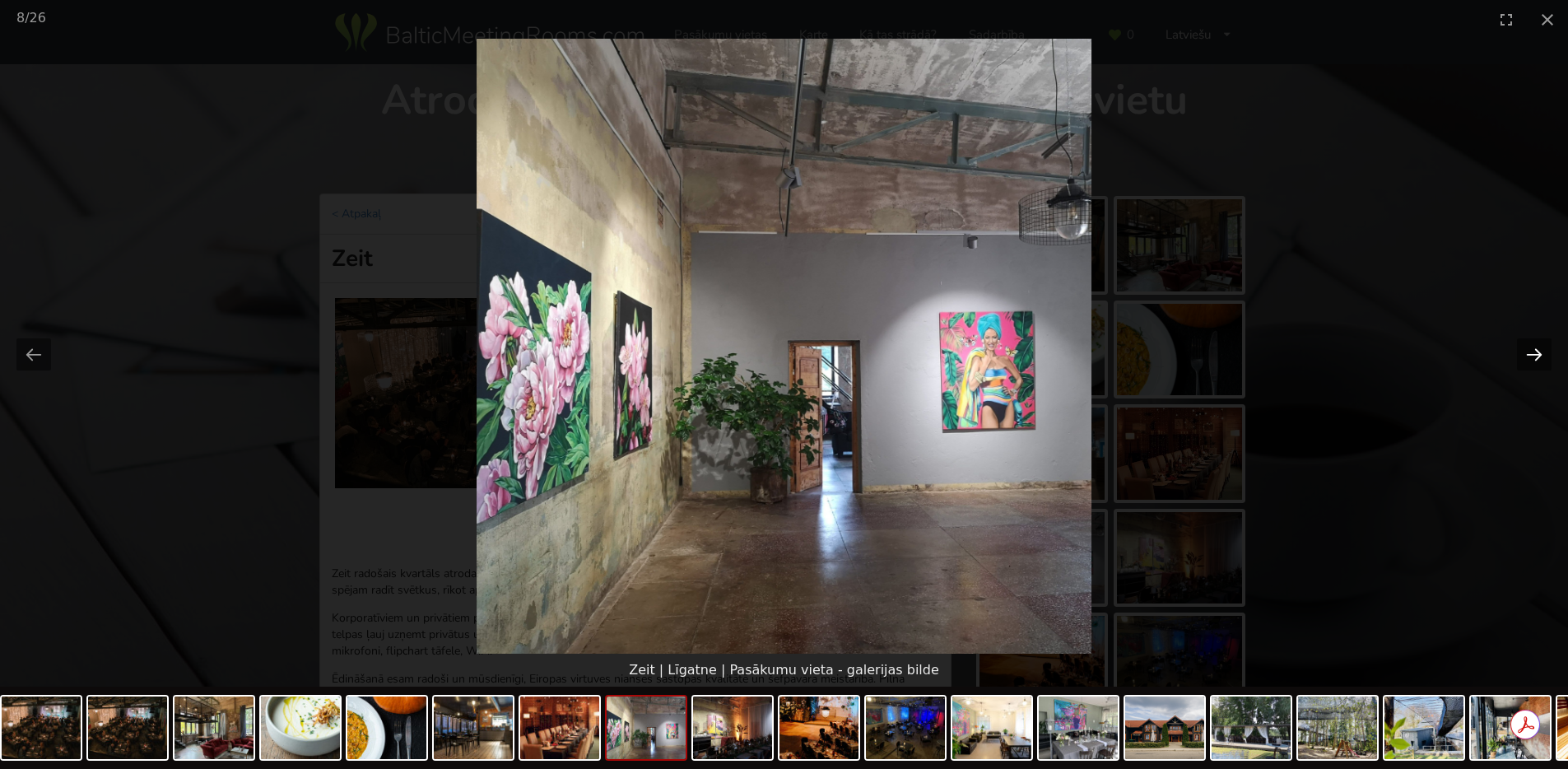
click at [1533, 353] on button "Next slide" at bounding box center [1534, 354] width 34 height 32
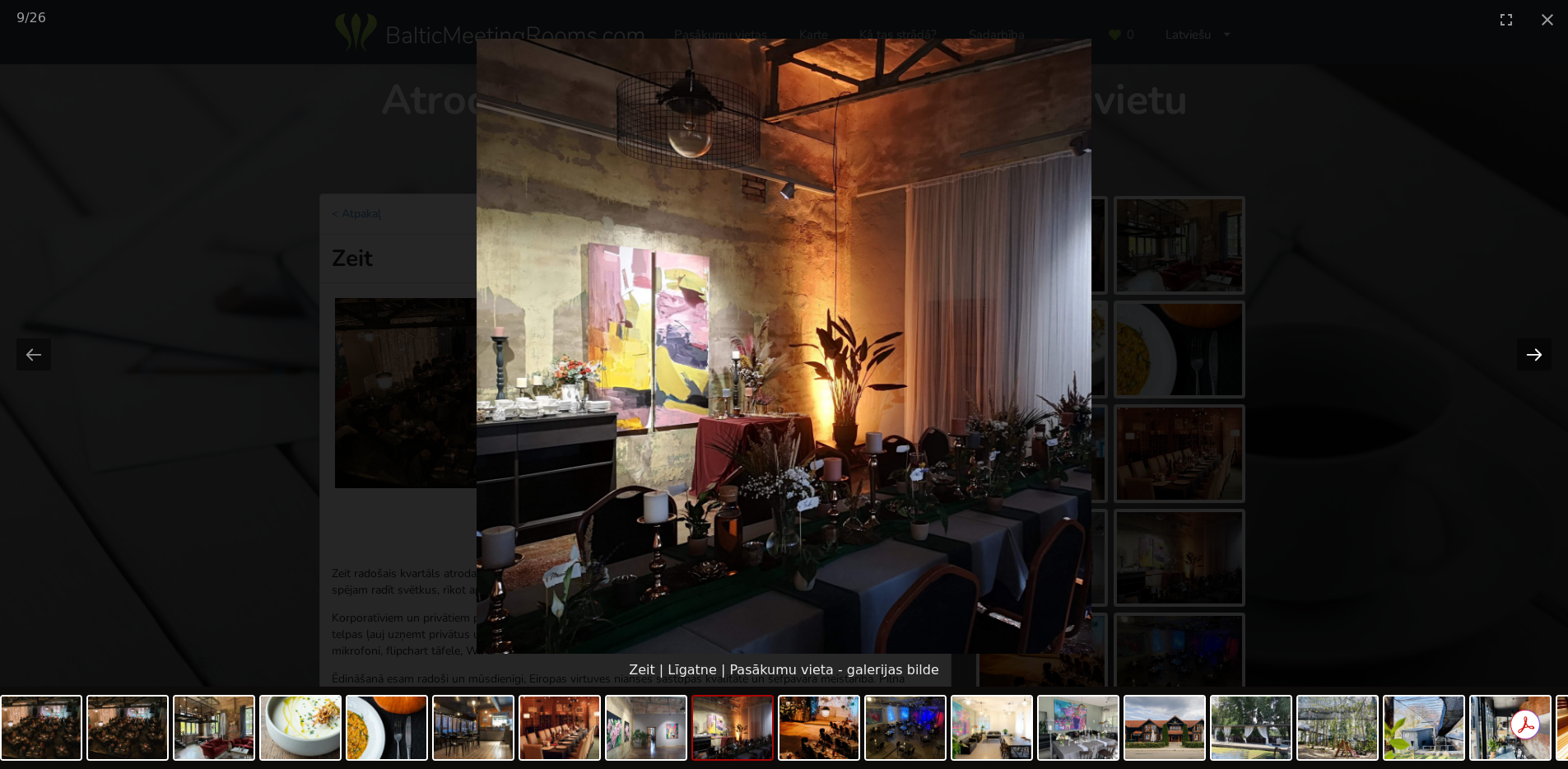
click at [1533, 353] on button "Next slide" at bounding box center [1534, 354] width 34 height 32
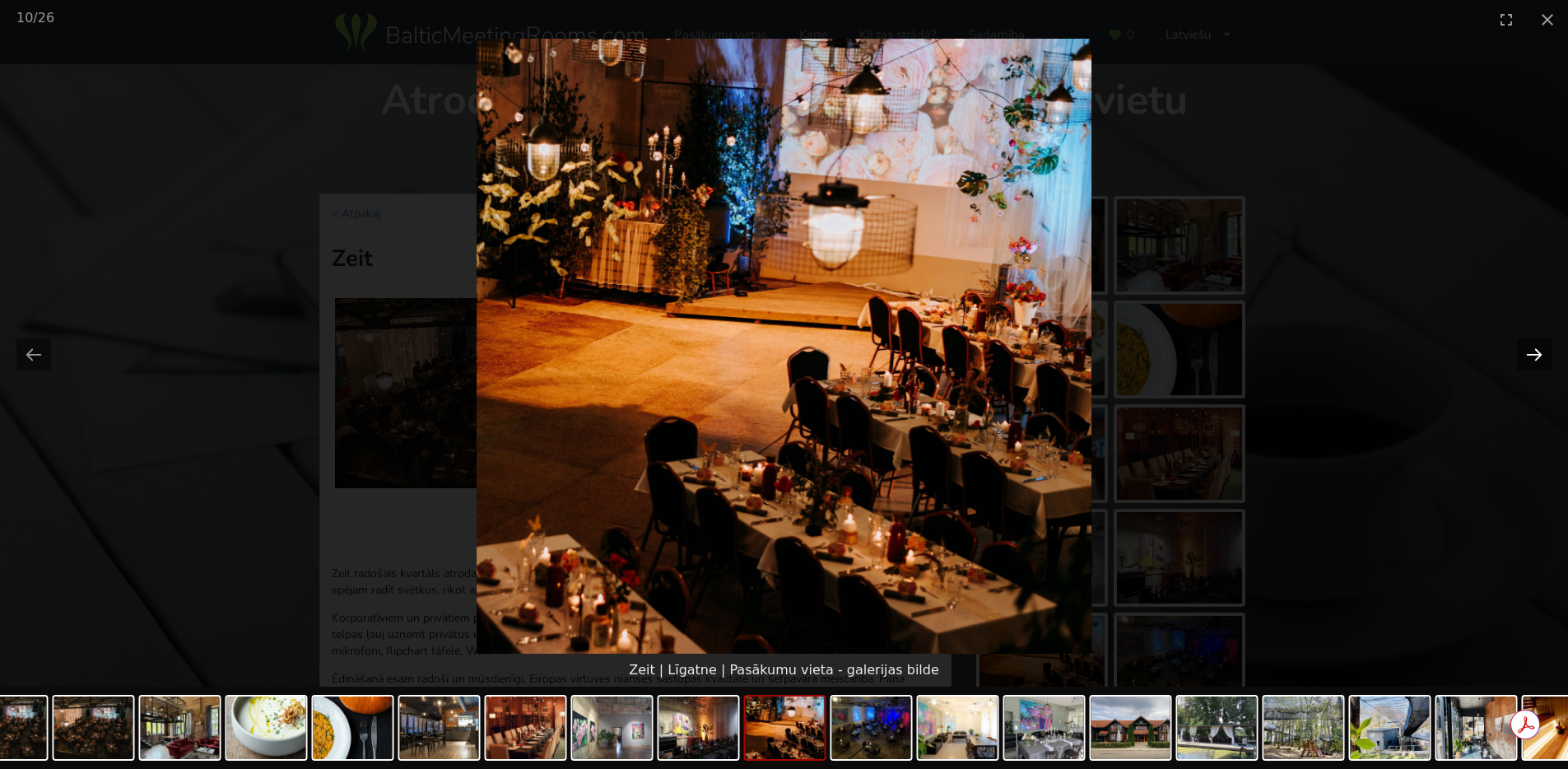
click at [1533, 353] on button "Next slide" at bounding box center [1534, 354] width 34 height 32
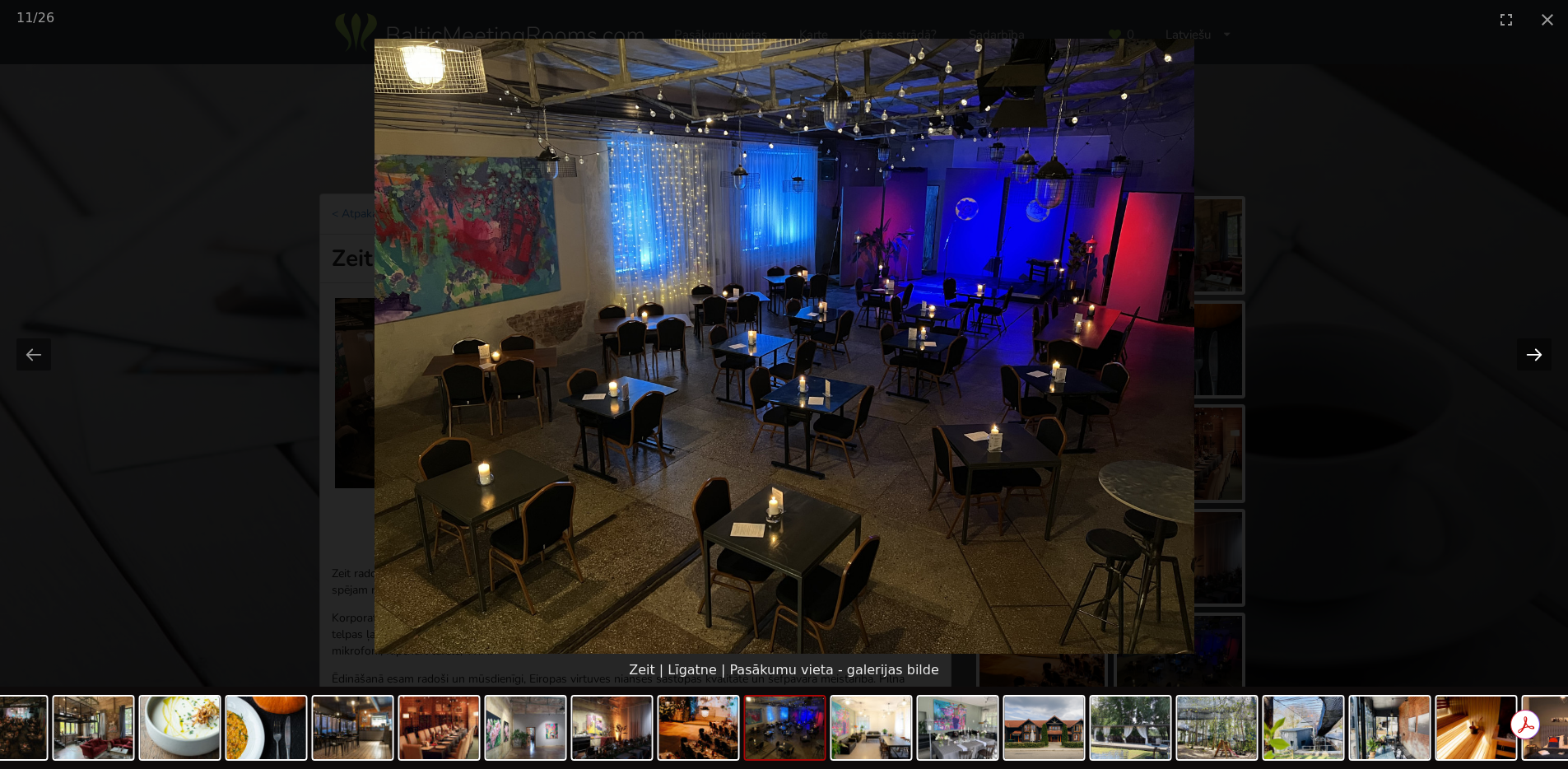
click at [1533, 353] on button "Next slide" at bounding box center [1534, 354] width 34 height 32
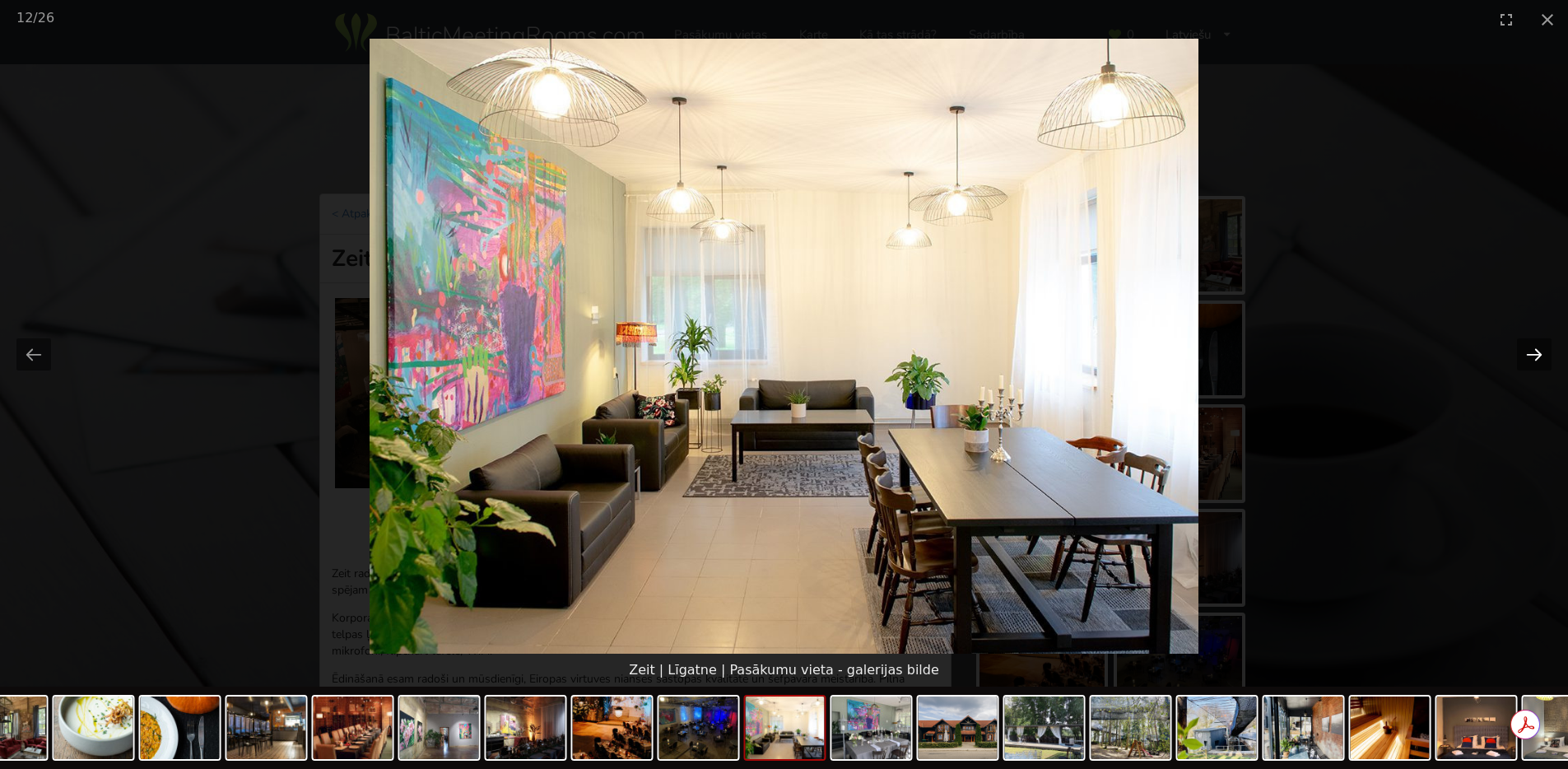
click at [1533, 353] on button "Next slide" at bounding box center [1534, 354] width 34 height 32
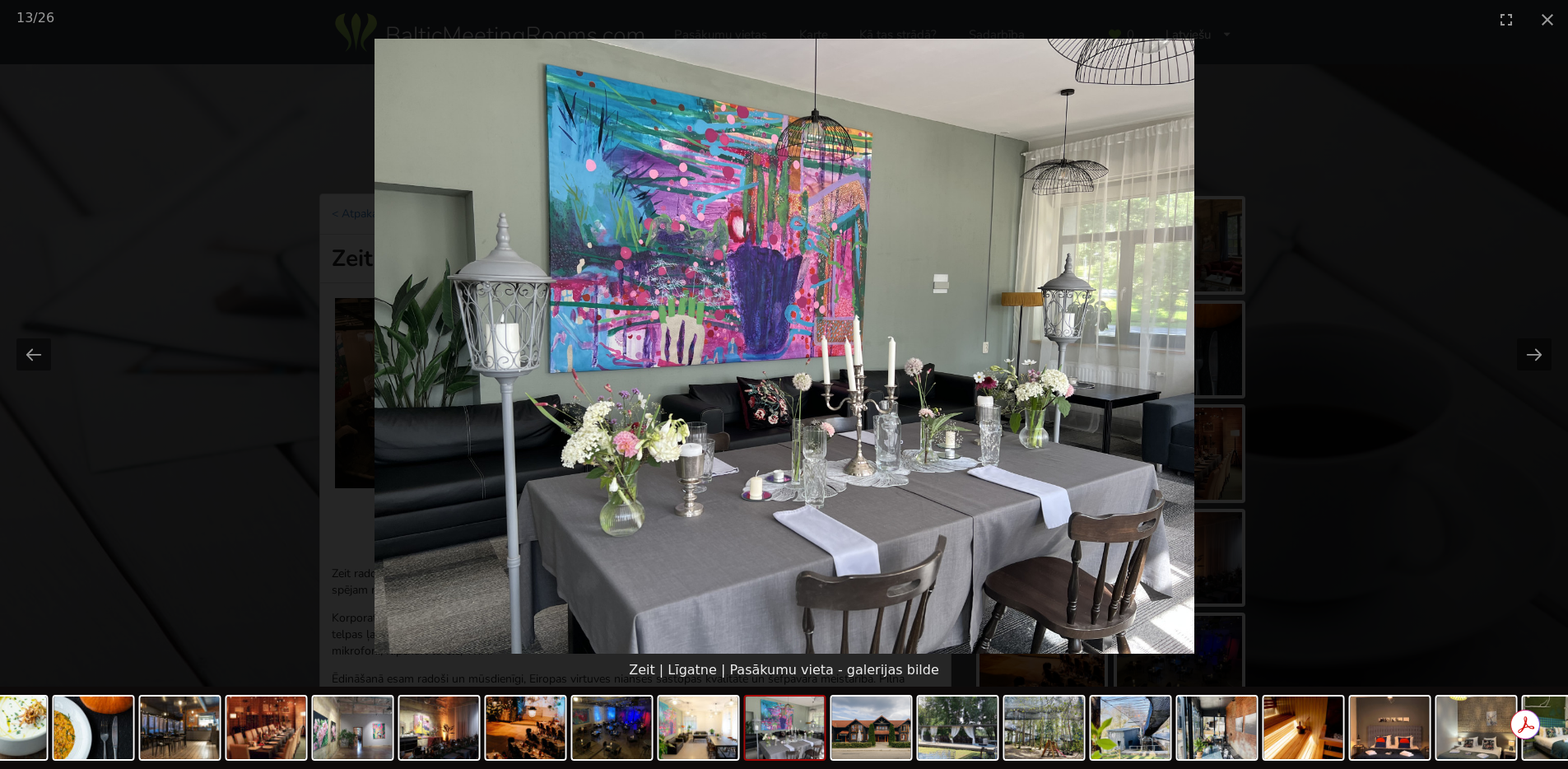
click at [1545, 14] on button "Close gallery" at bounding box center [1547, 19] width 41 height 38
